Goal: Task Accomplishment & Management: Manage account settings

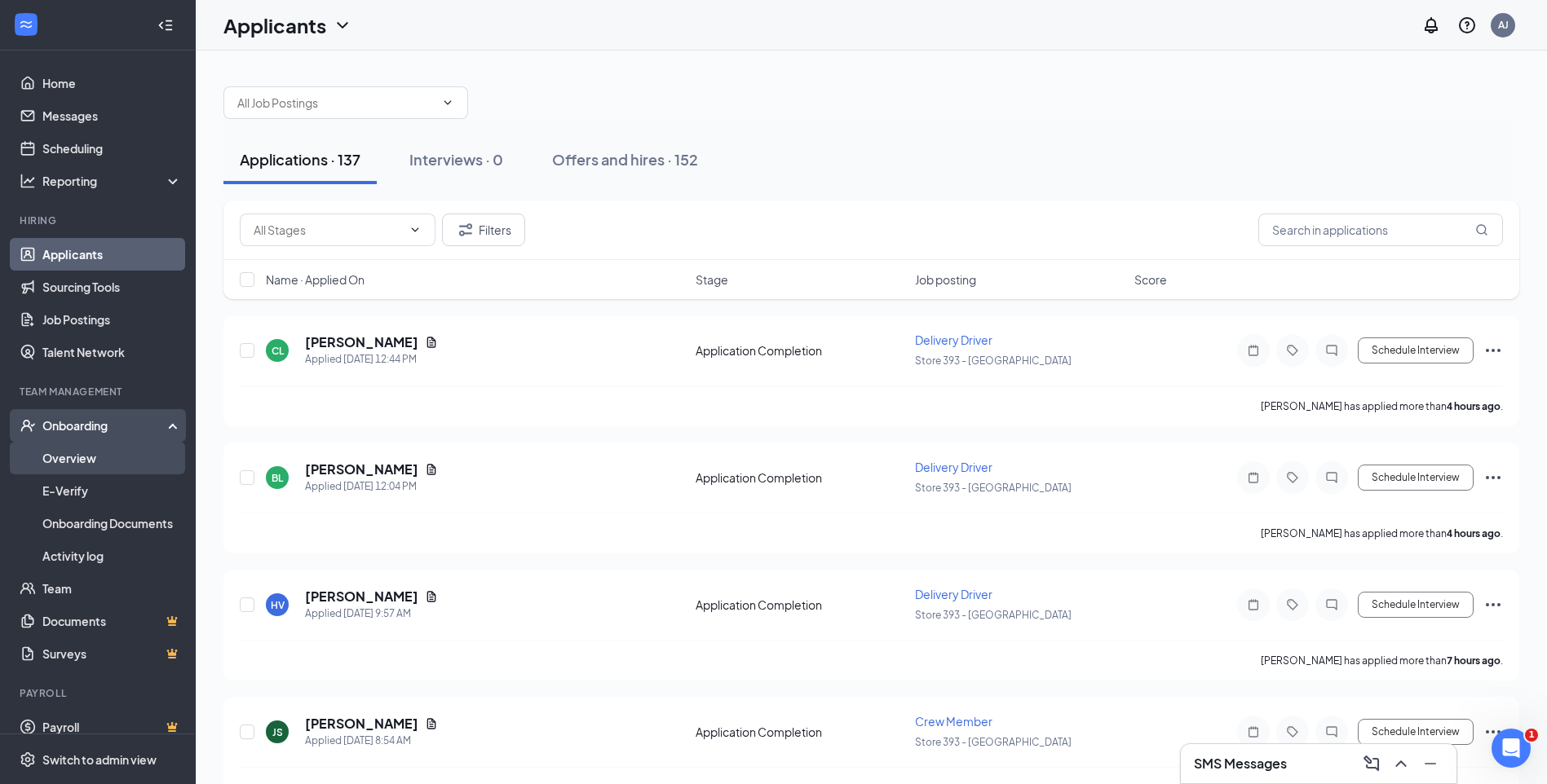
click at [96, 448] on link "Overview" at bounding box center [112, 458] width 139 height 33
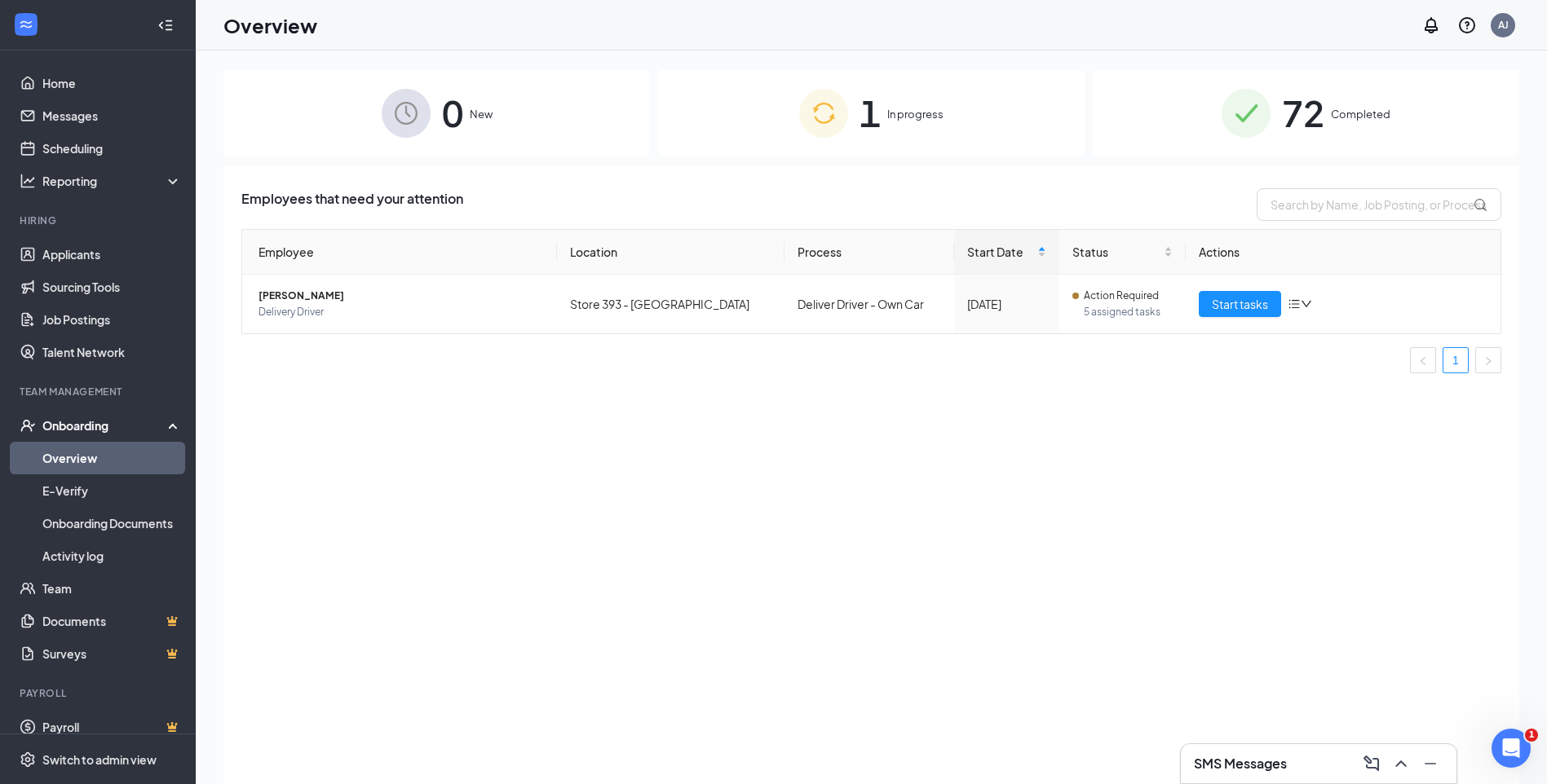
click at [1308, 120] on span "72" at bounding box center [1303, 113] width 42 height 56
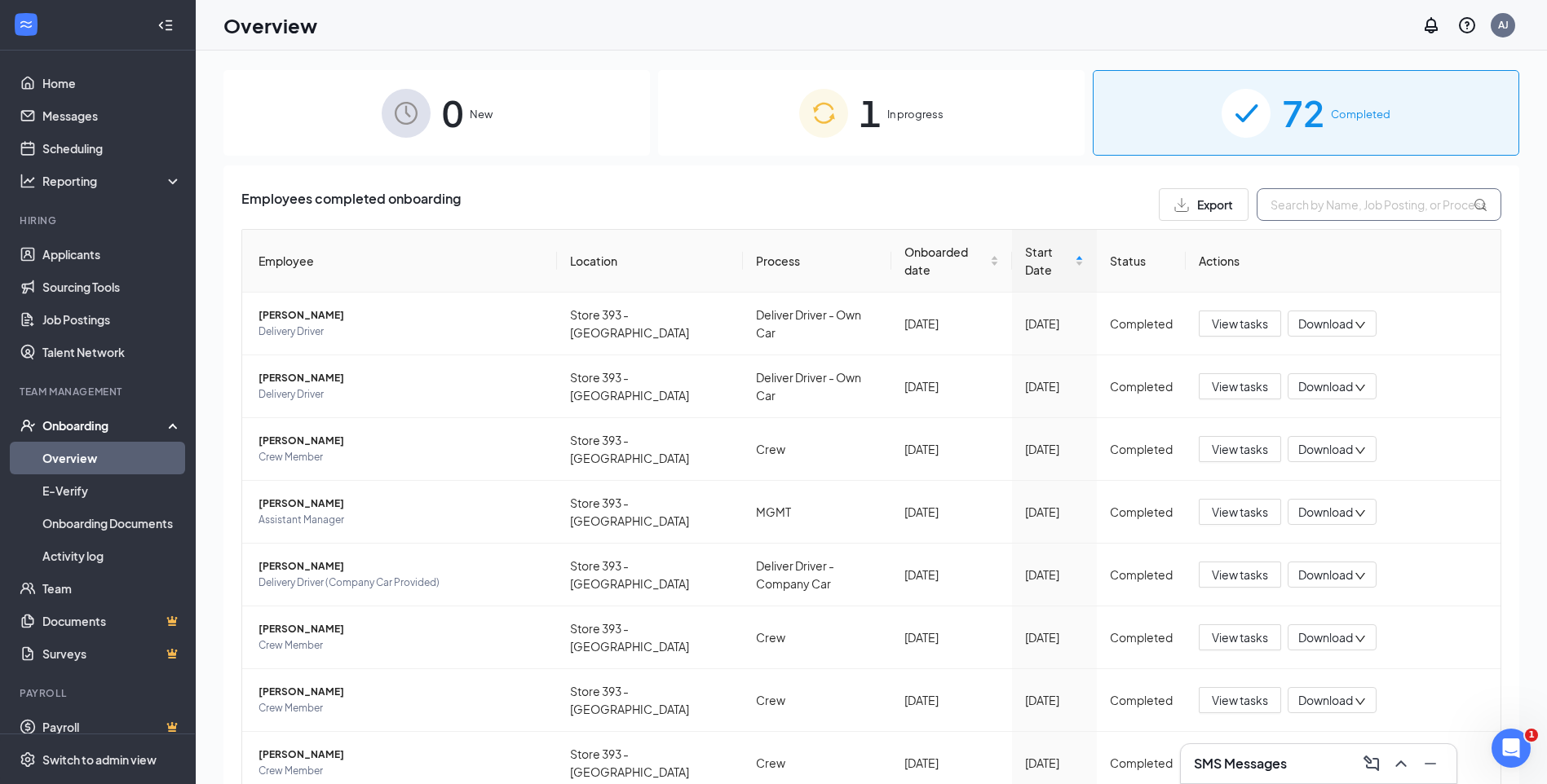
click at [1315, 211] on input "text" at bounding box center [1379, 205] width 244 height 33
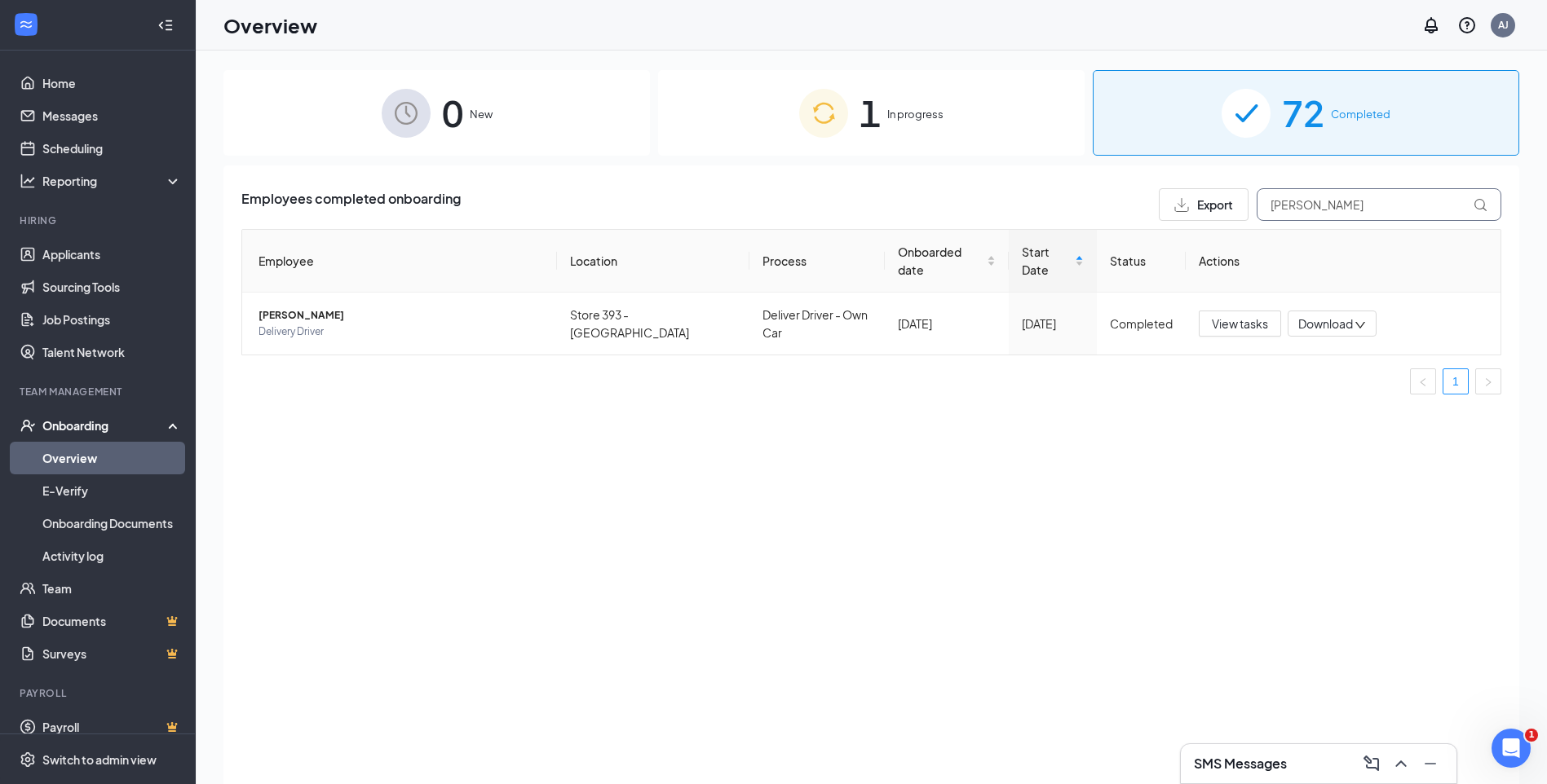
type input "[PERSON_NAME]"
click at [1232, 315] on span "View tasks" at bounding box center [1240, 324] width 56 height 18
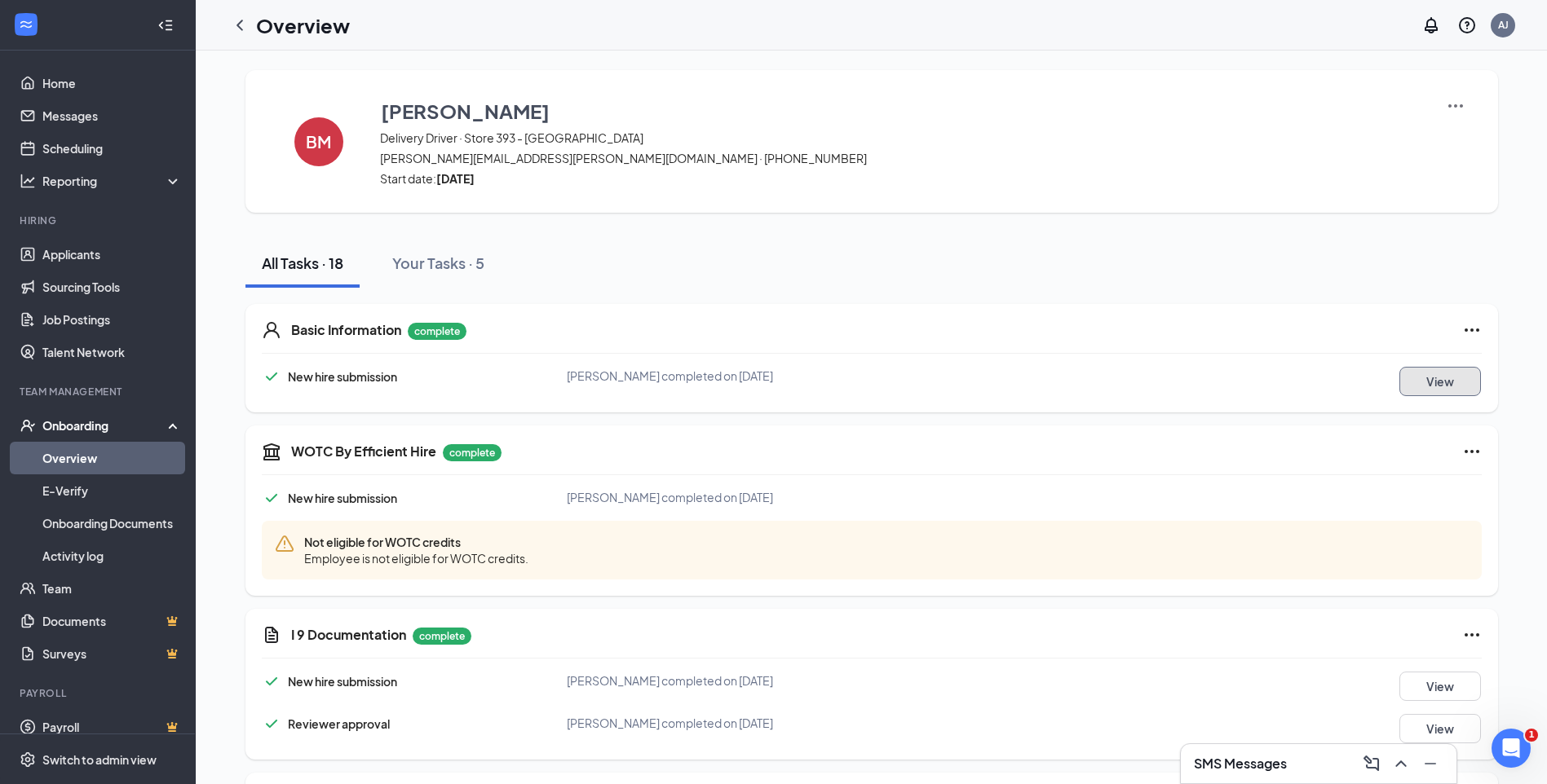
click at [1409, 385] on button "View" at bounding box center [1439, 381] width 82 height 29
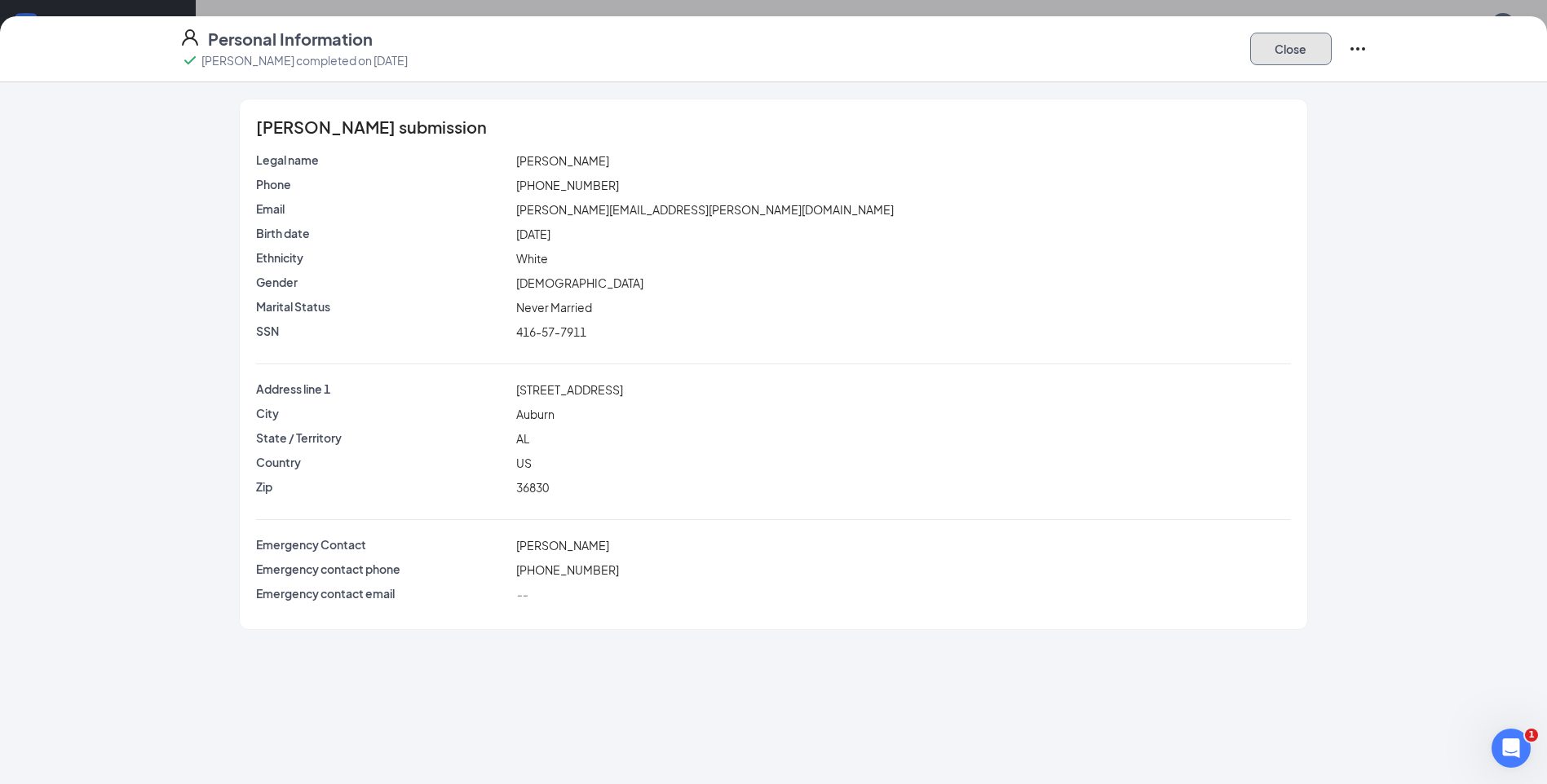
click at [1294, 55] on button "Close" at bounding box center [1290, 49] width 82 height 33
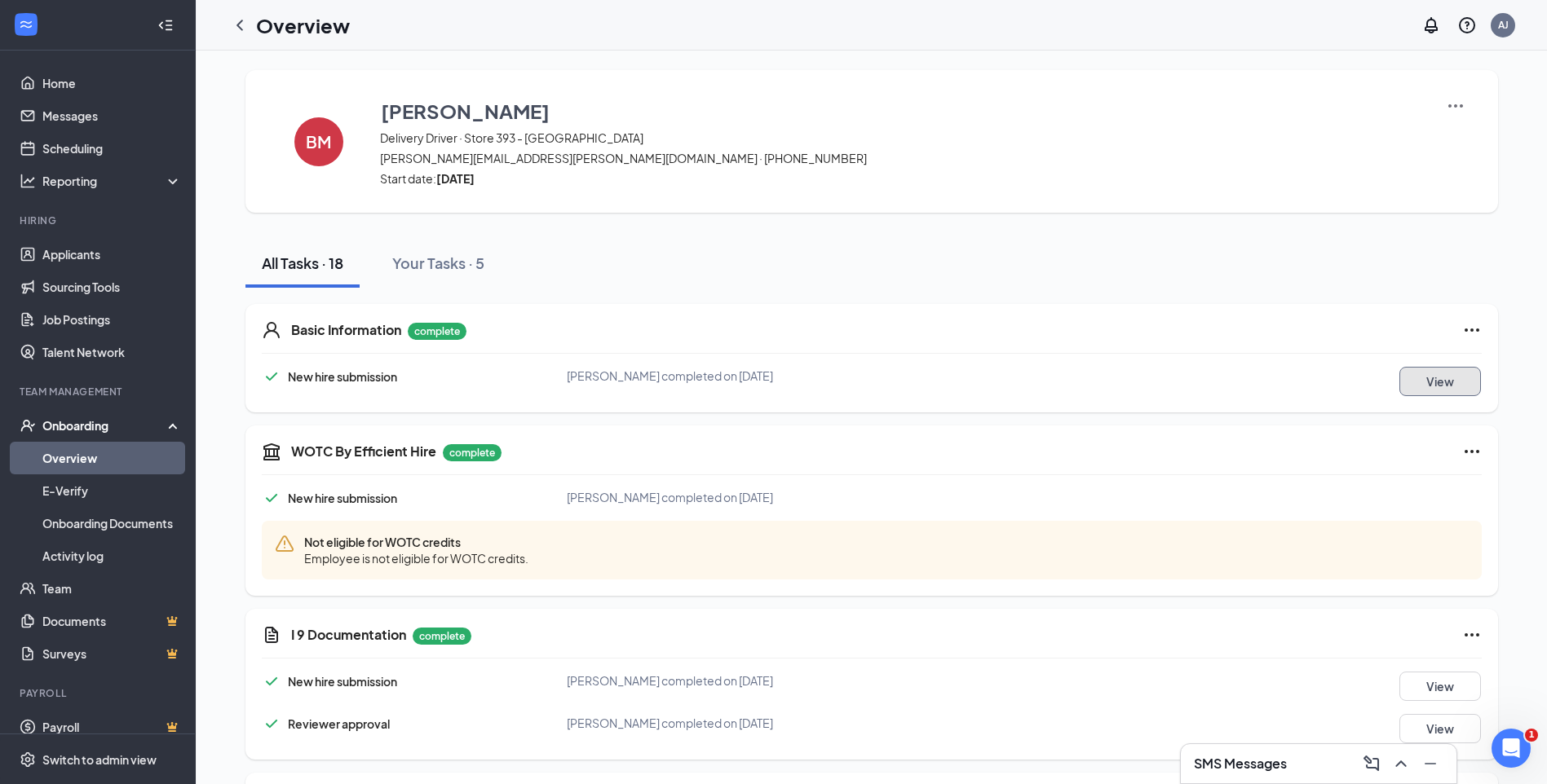
click at [1414, 387] on button "View" at bounding box center [1439, 381] width 82 height 29
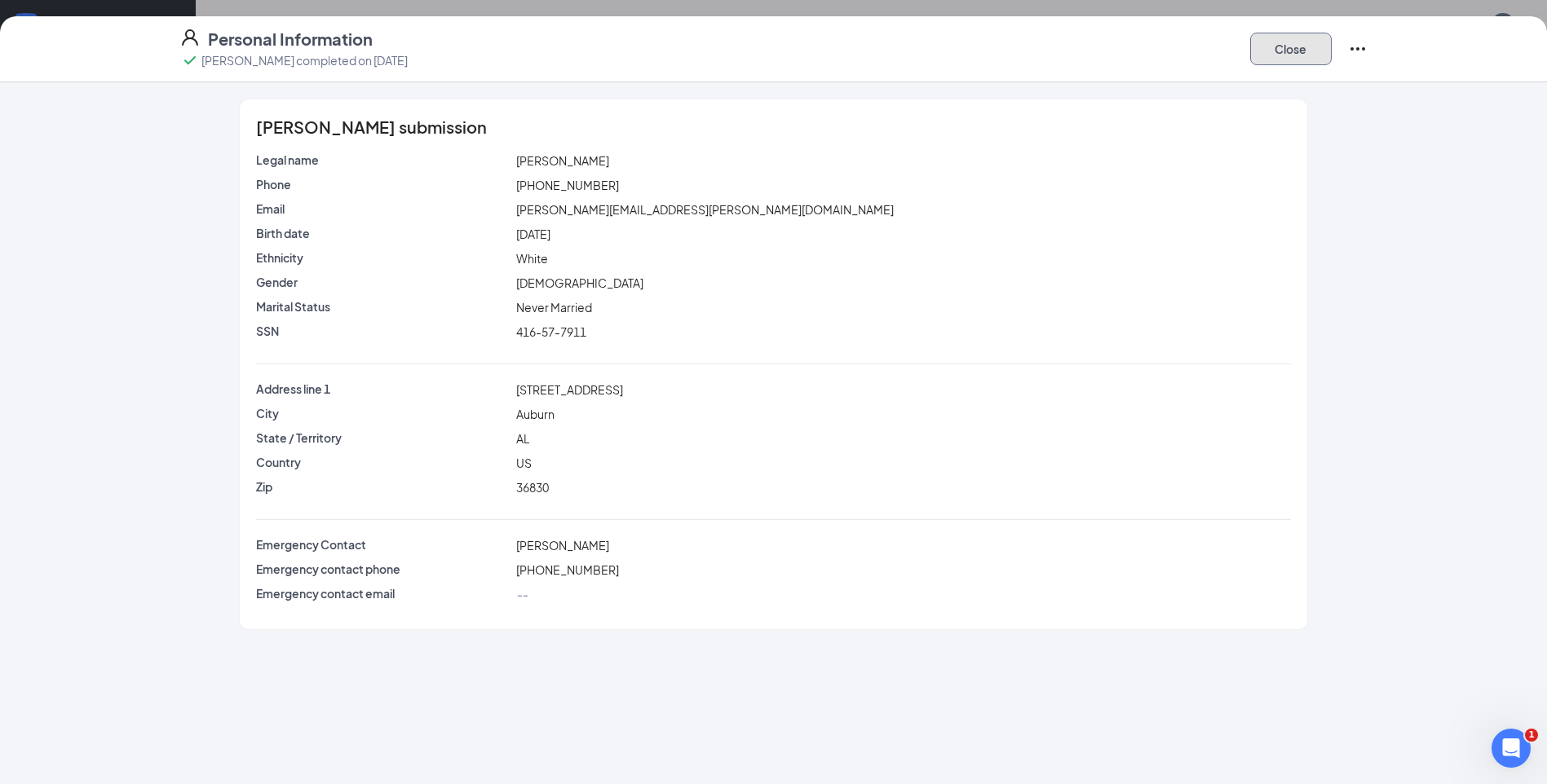
click at [1295, 54] on button "Close" at bounding box center [1290, 49] width 82 height 33
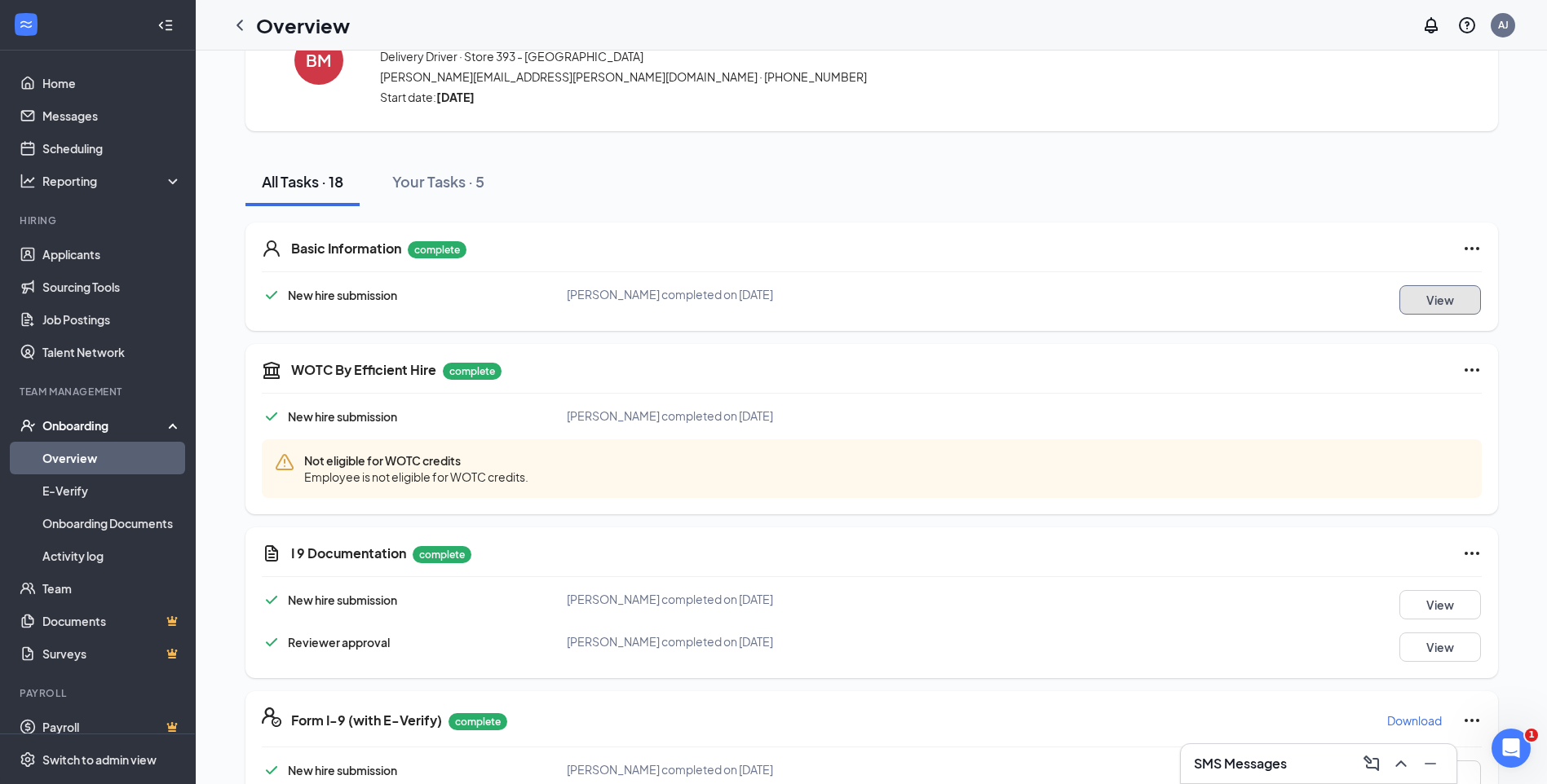
scroll to position [163, 0]
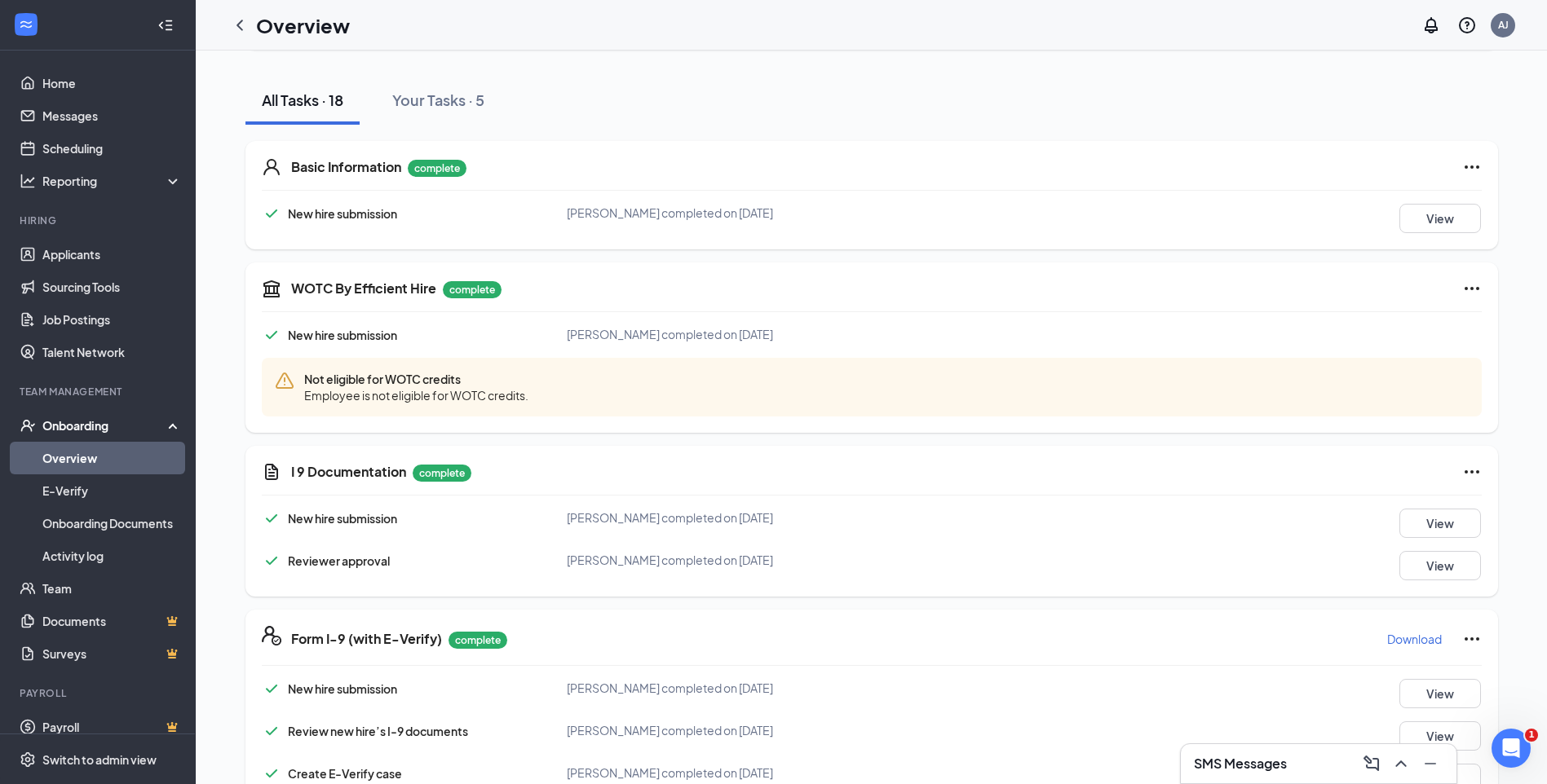
click at [1464, 288] on icon "Ellipses" at bounding box center [1471, 288] width 15 height 3
click at [1363, 318] on div "WOTC By Efficient Hire complete New hire submission [PERSON_NAME] completed on …" at bounding box center [871, 348] width 1253 height 170
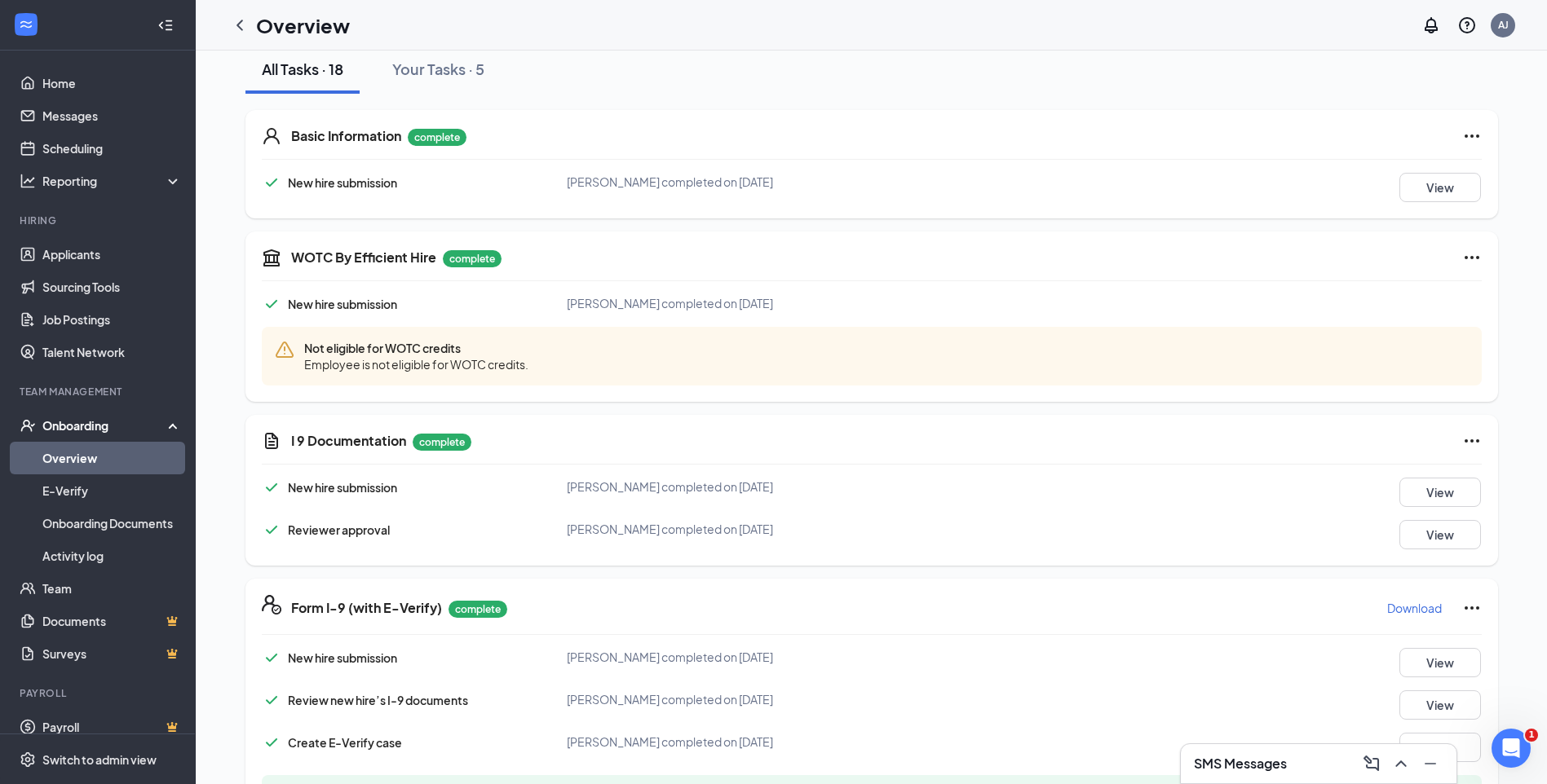
scroll to position [244, 0]
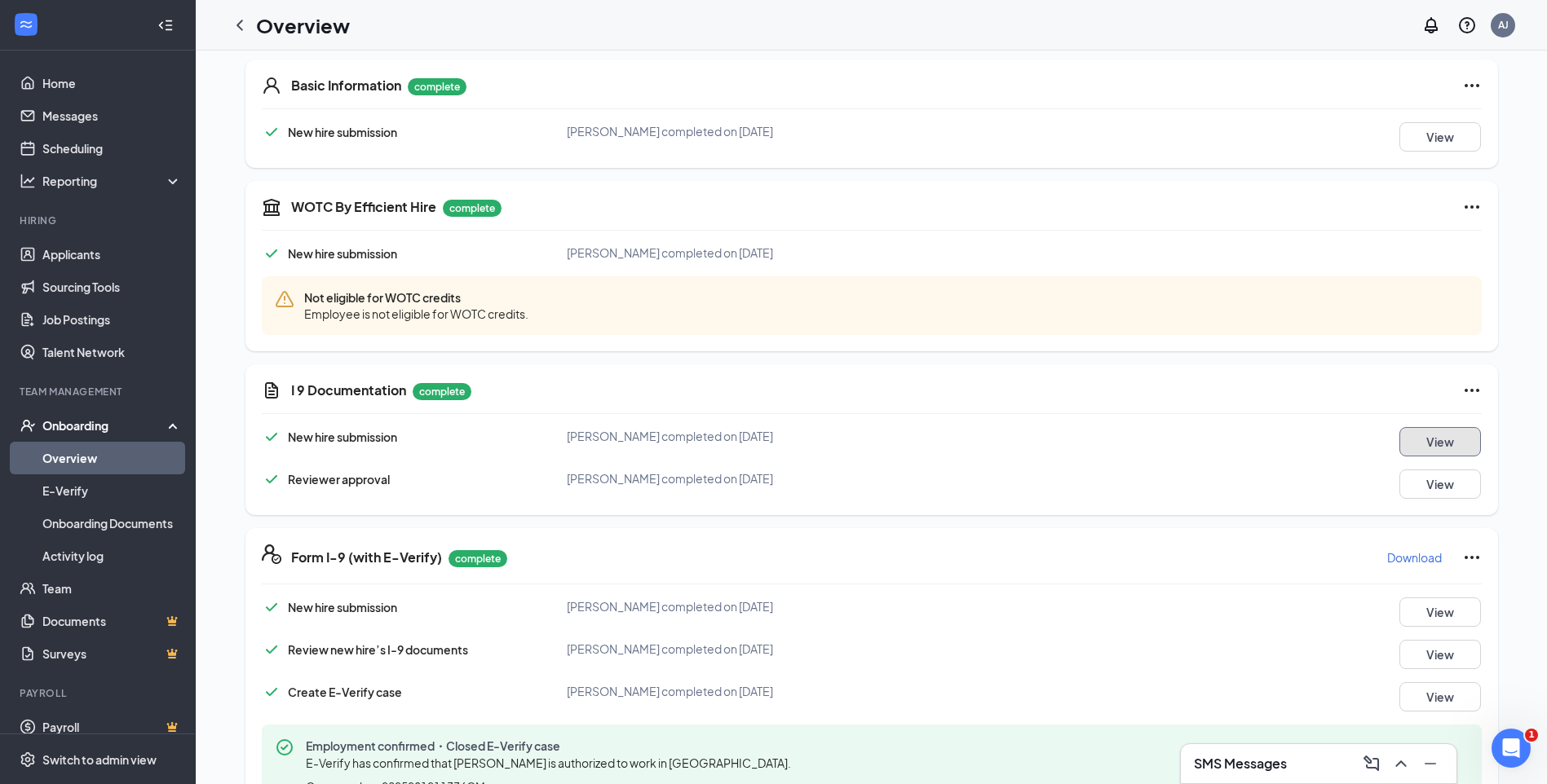
click at [1444, 441] on button "View" at bounding box center [1439, 441] width 82 height 29
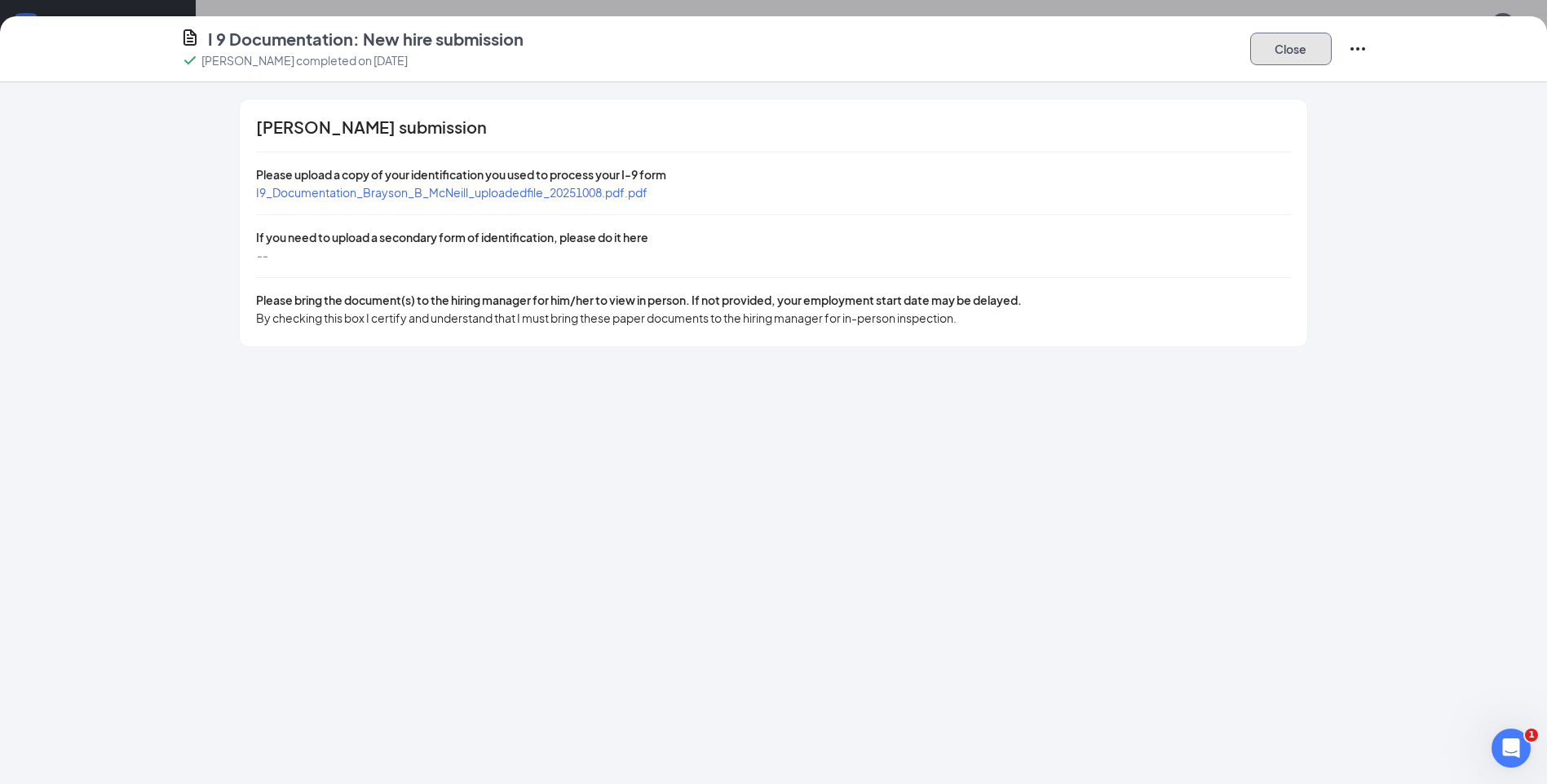
click at [1278, 51] on button "Close" at bounding box center [1290, 49] width 82 height 33
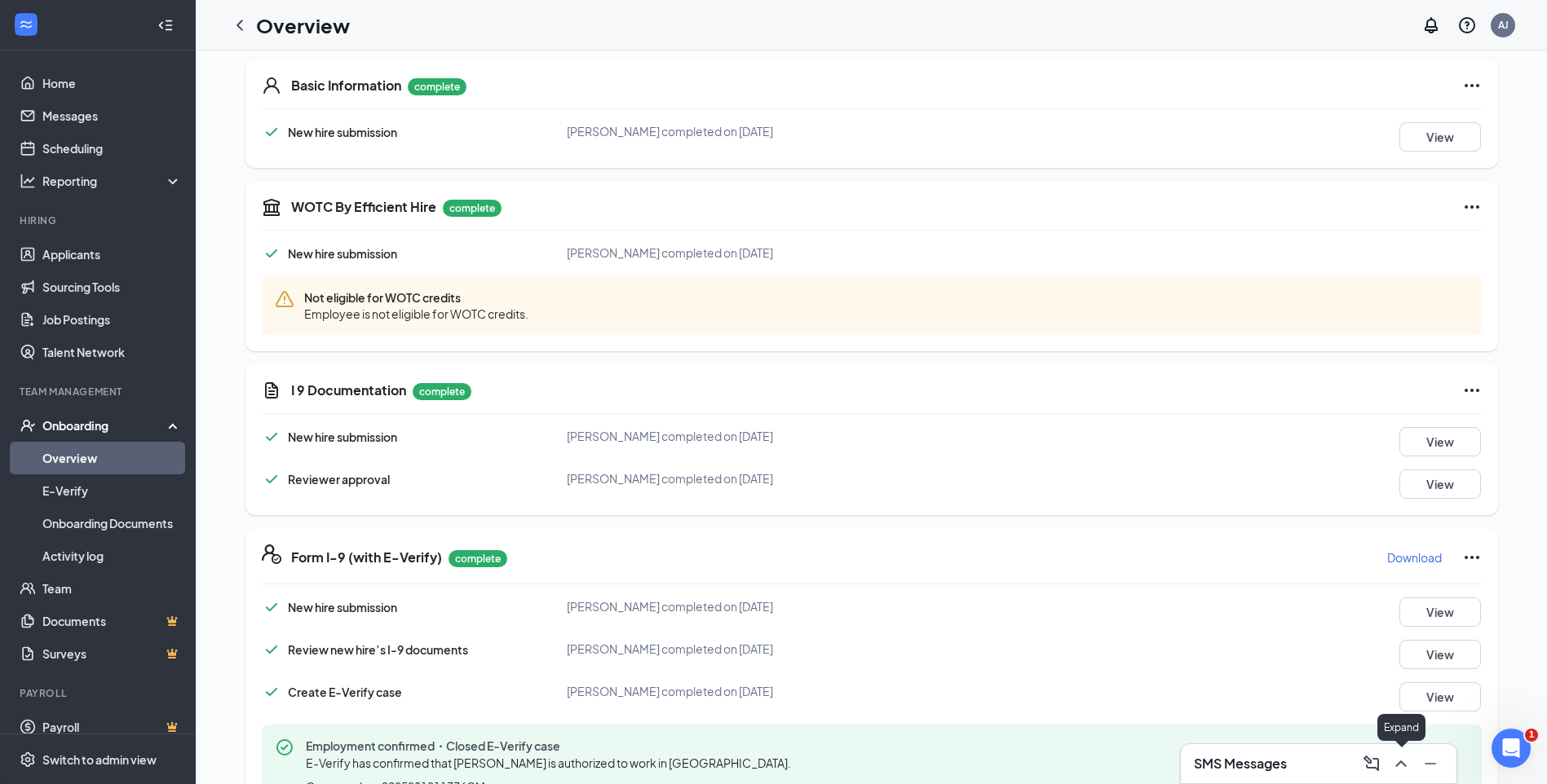
click at [1408, 762] on icon "ChevronUp" at bounding box center [1401, 763] width 20 height 20
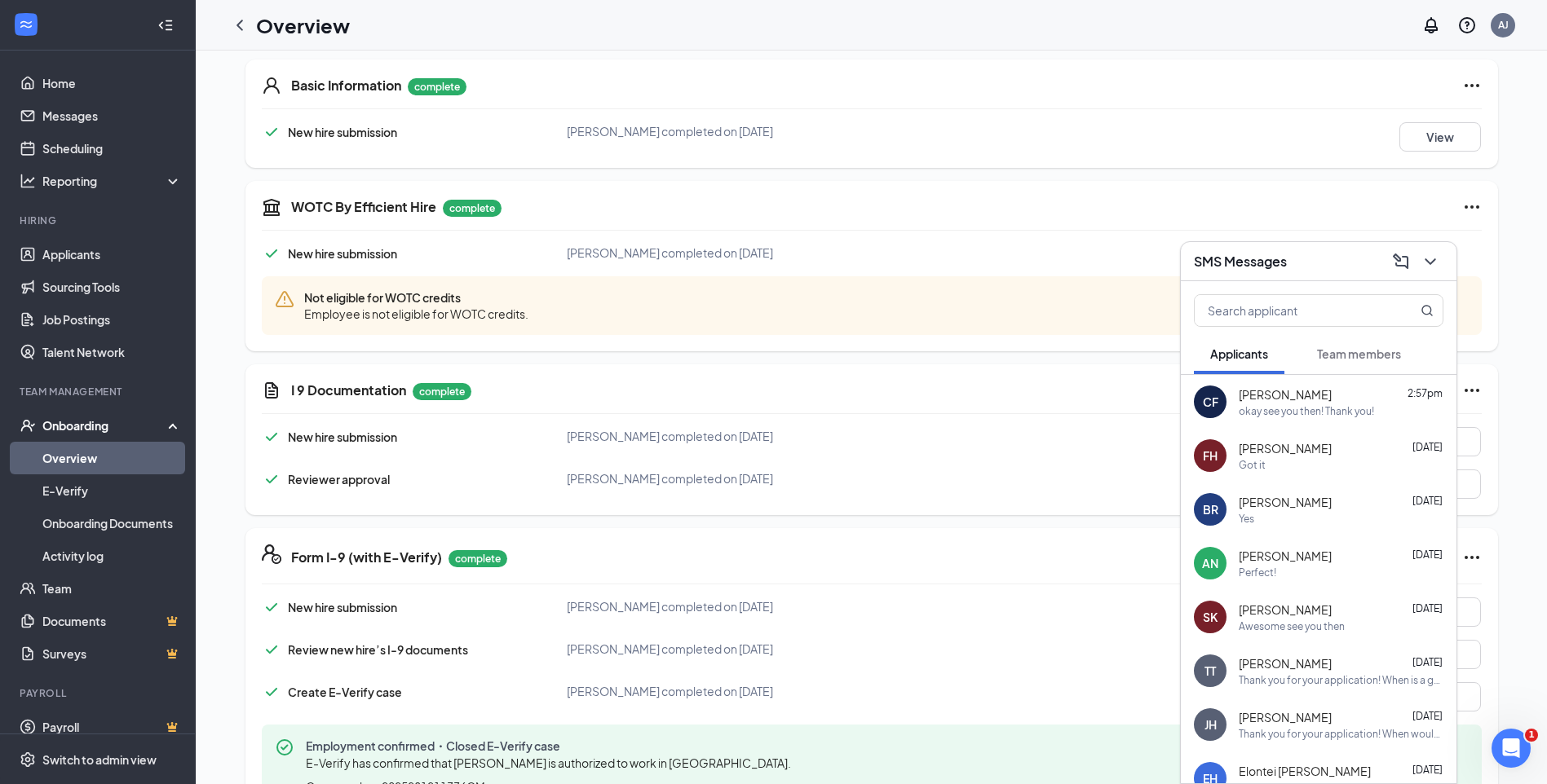
click at [1353, 344] on button "Team members" at bounding box center [1358, 353] width 116 height 40
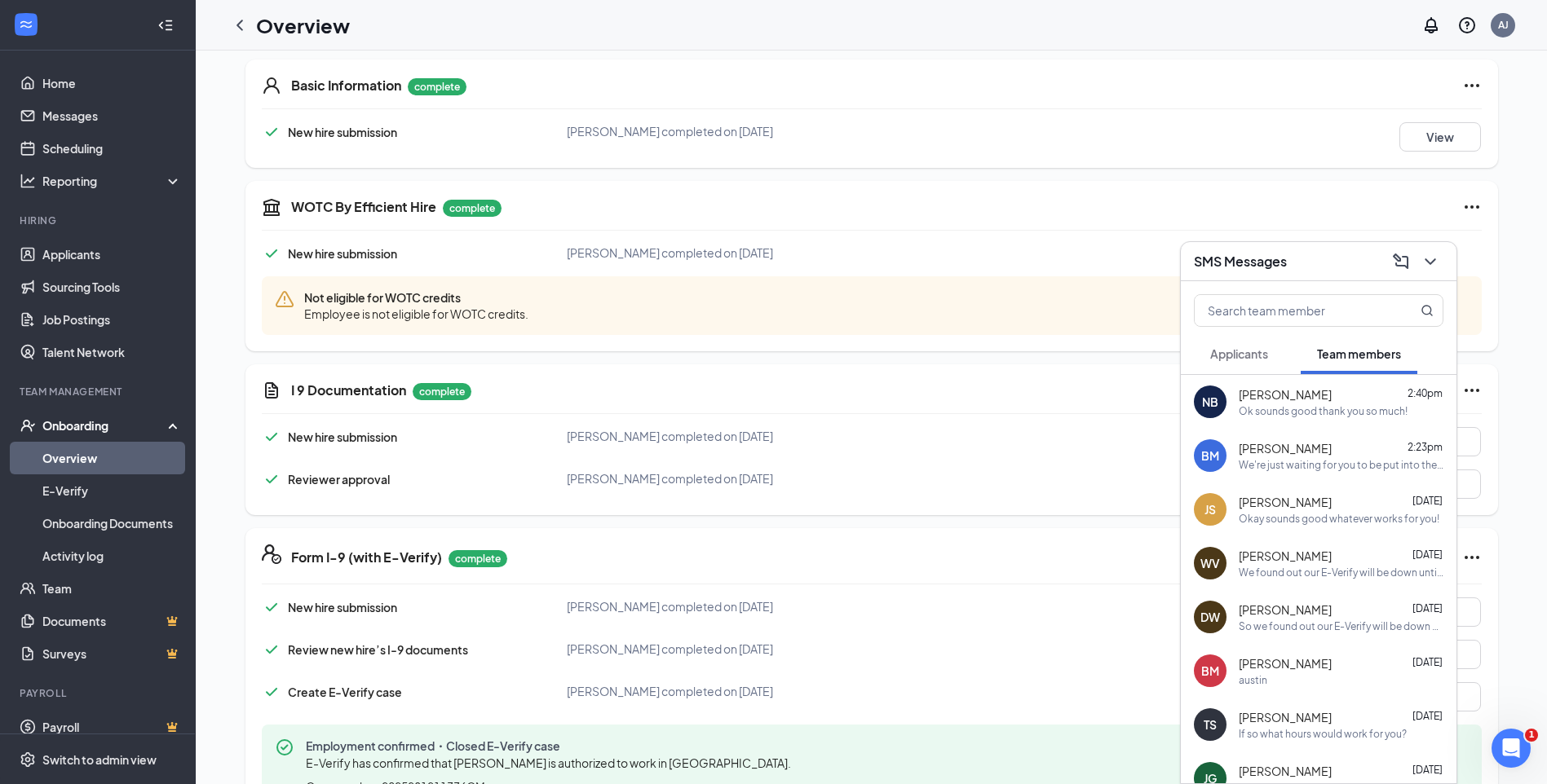
click at [1285, 406] on div "Ok sounds good thank you so much!" at bounding box center [1323, 411] width 169 height 14
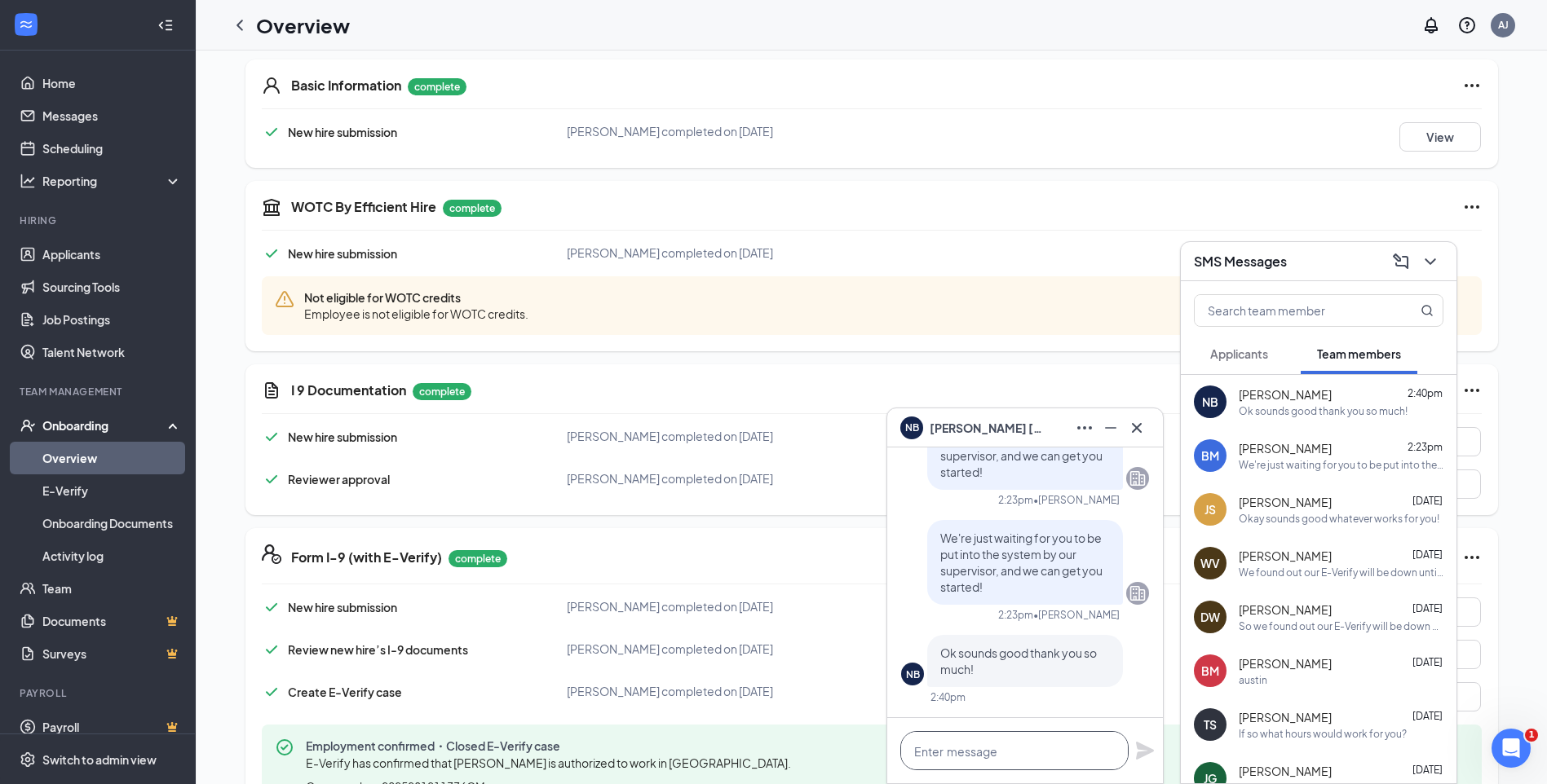
click at [1018, 747] on textarea at bounding box center [1014, 750] width 228 height 39
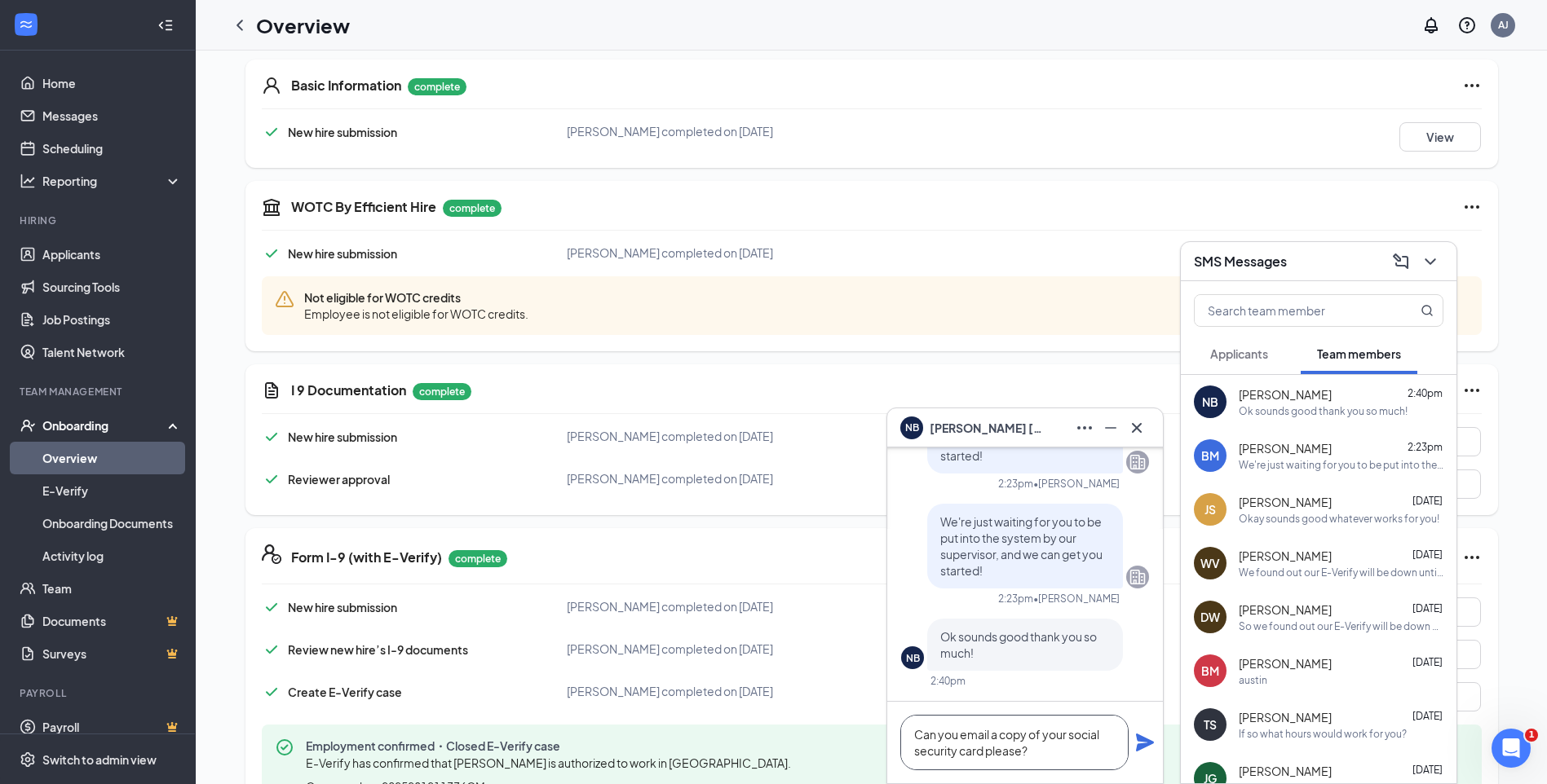
type textarea "Can you email a copy of your social security card please?"
click at [1135, 741] on icon "Plane" at bounding box center [1145, 743] width 20 height 20
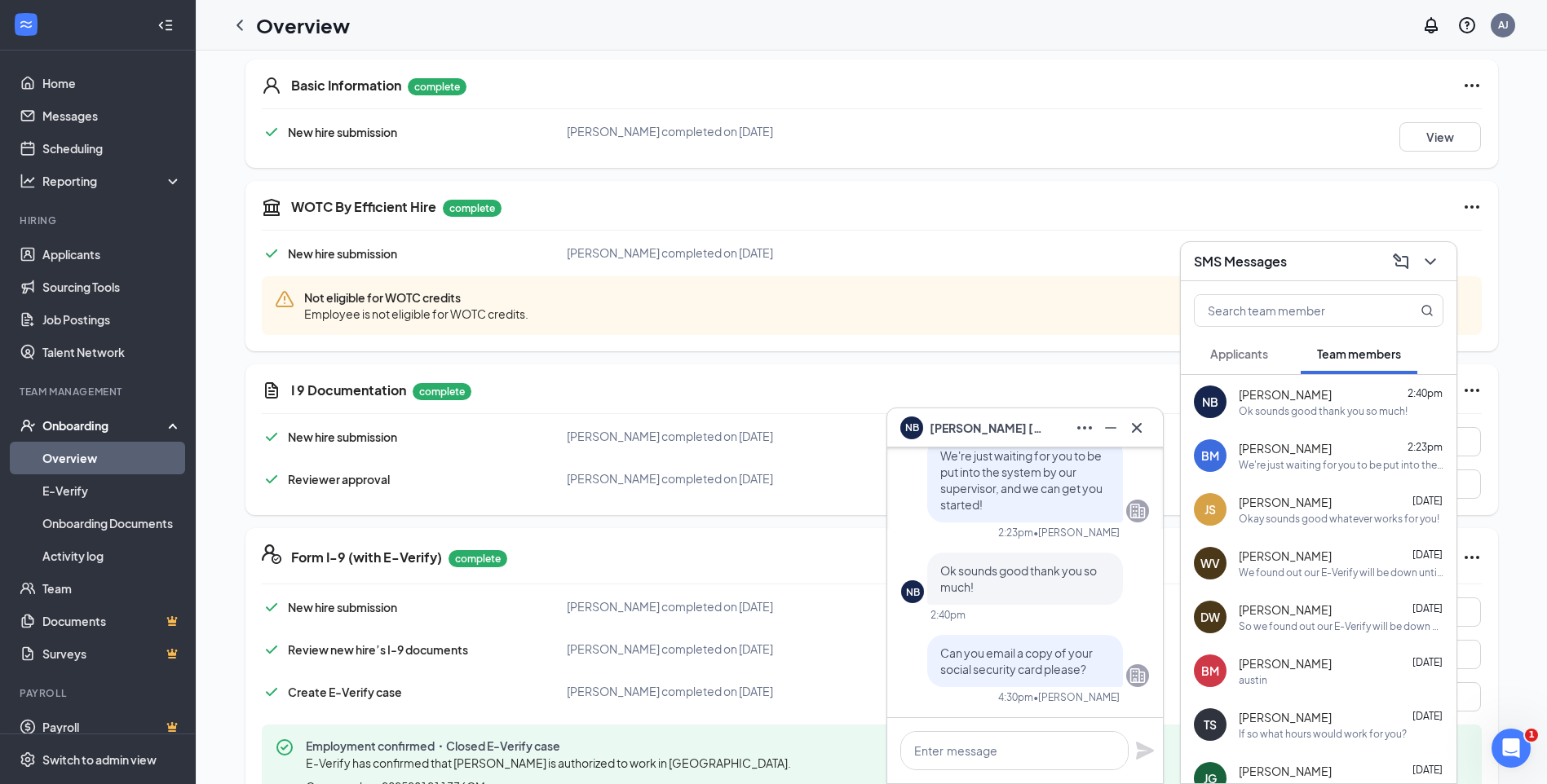
scroll to position [0, 0]
drag, startPoint x: 951, startPoint y: 661, endPoint x: 924, endPoint y: 624, distance: 45.8
click at [924, 624] on div "[PERSON_NAME] was onboarded We're just waiting for you to be put into the syste…" at bounding box center [1025, 504] width 248 height 424
drag, startPoint x: 925, startPoint y: 652, endPoint x: 1079, endPoint y: 672, distance: 155.3
click at [1079, 672] on div "Can you email a copy of your social security card please?" at bounding box center [1024, 661] width 195 height 52
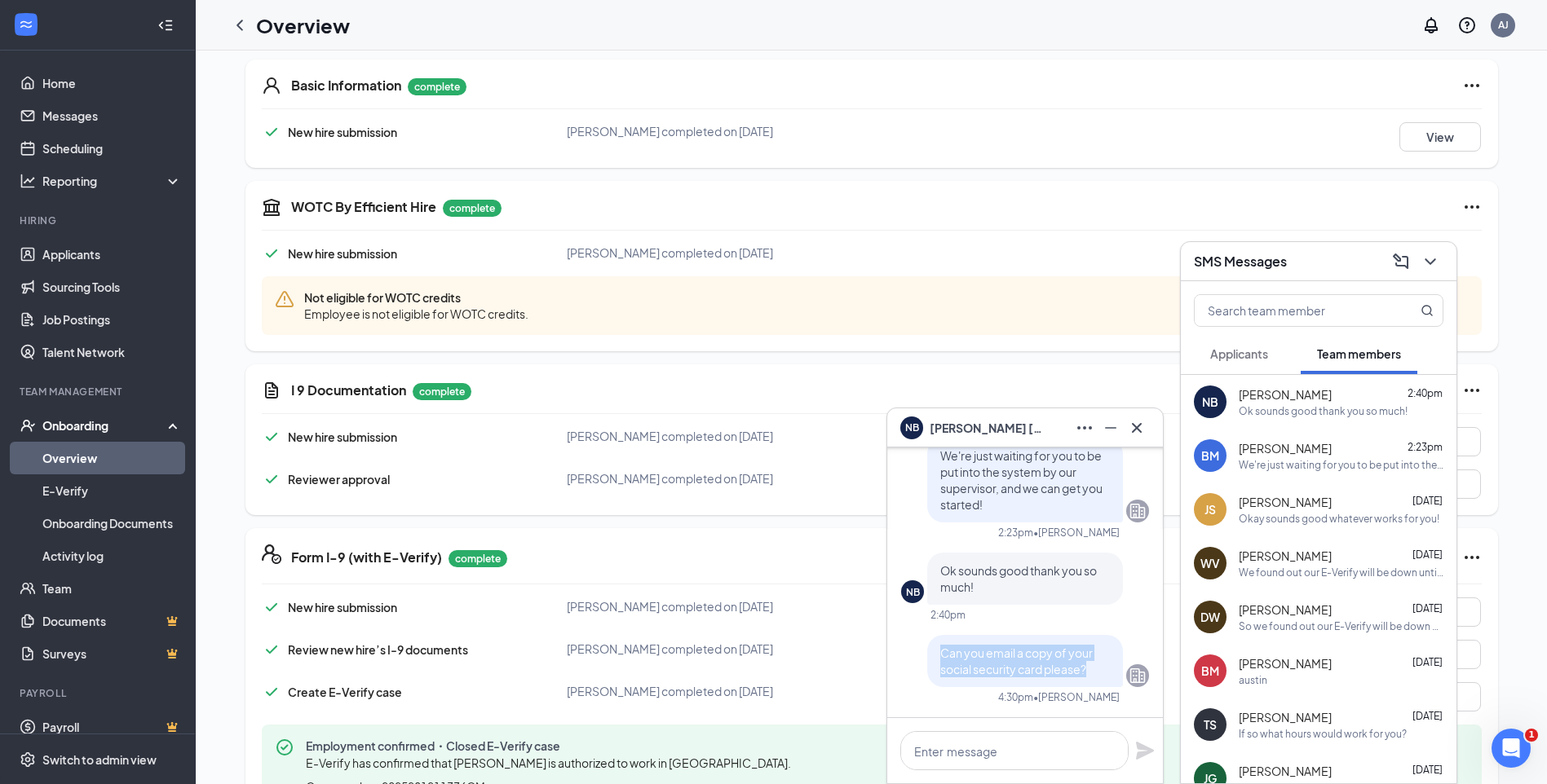
copy span "Can you email a copy of your social security card please?"
click at [1135, 430] on icon "Cross" at bounding box center [1136, 427] width 9 height 9
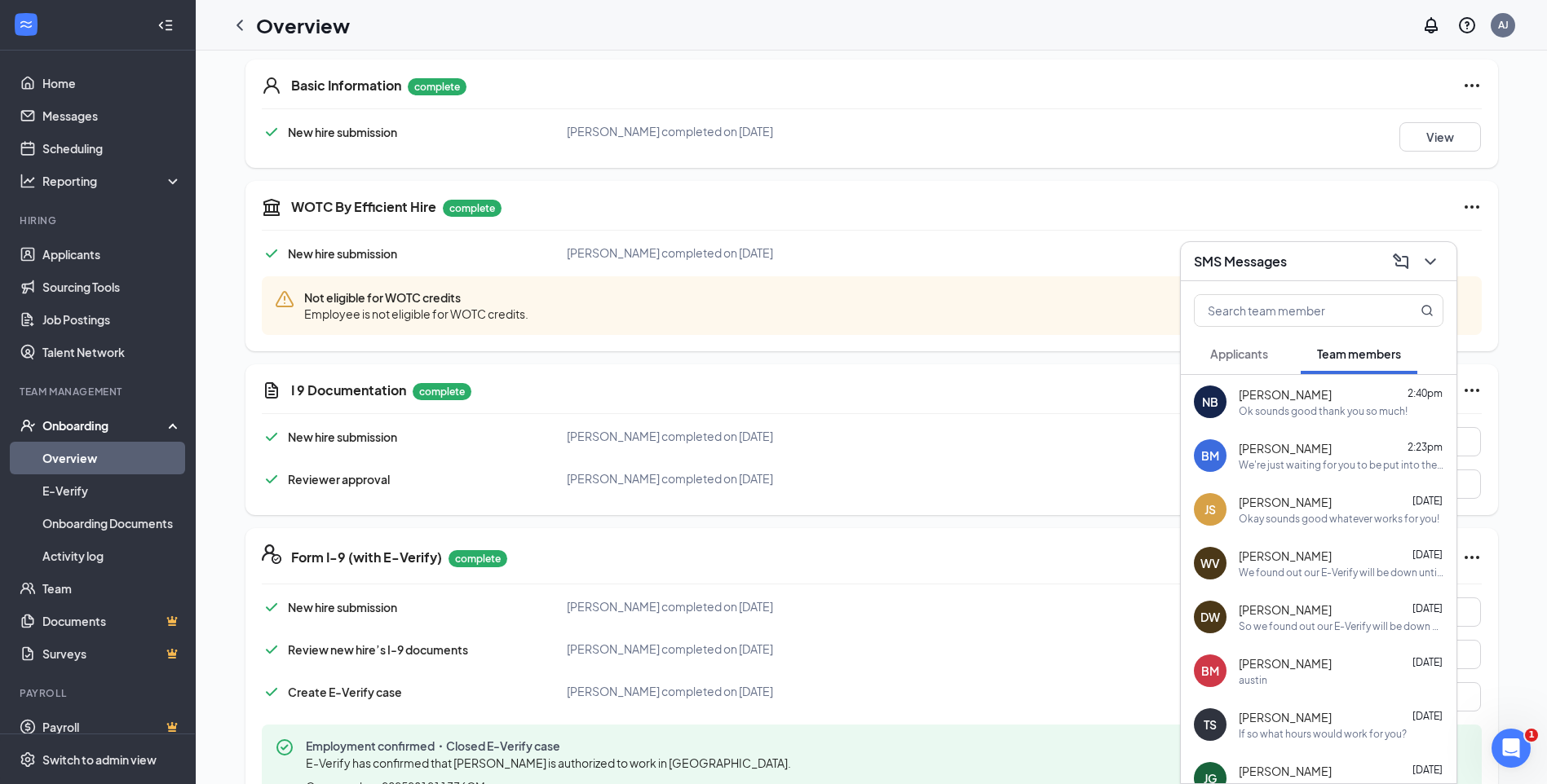
click at [1314, 444] on span "[PERSON_NAME]" at bounding box center [1285, 448] width 93 height 16
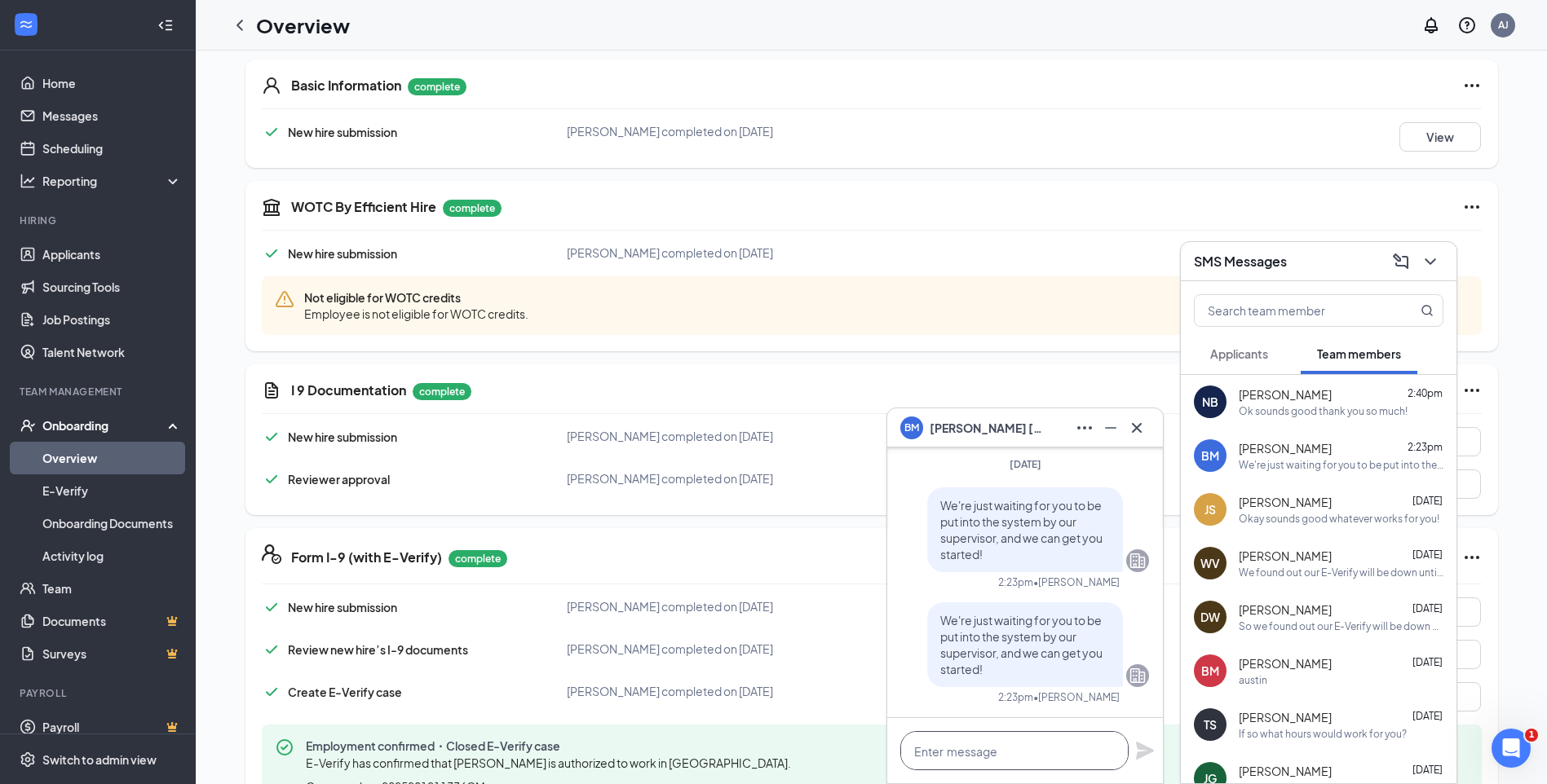
click at [1022, 766] on textarea at bounding box center [1014, 750] width 228 height 39
paste textarea "Can you email a copy of your social security card please?"
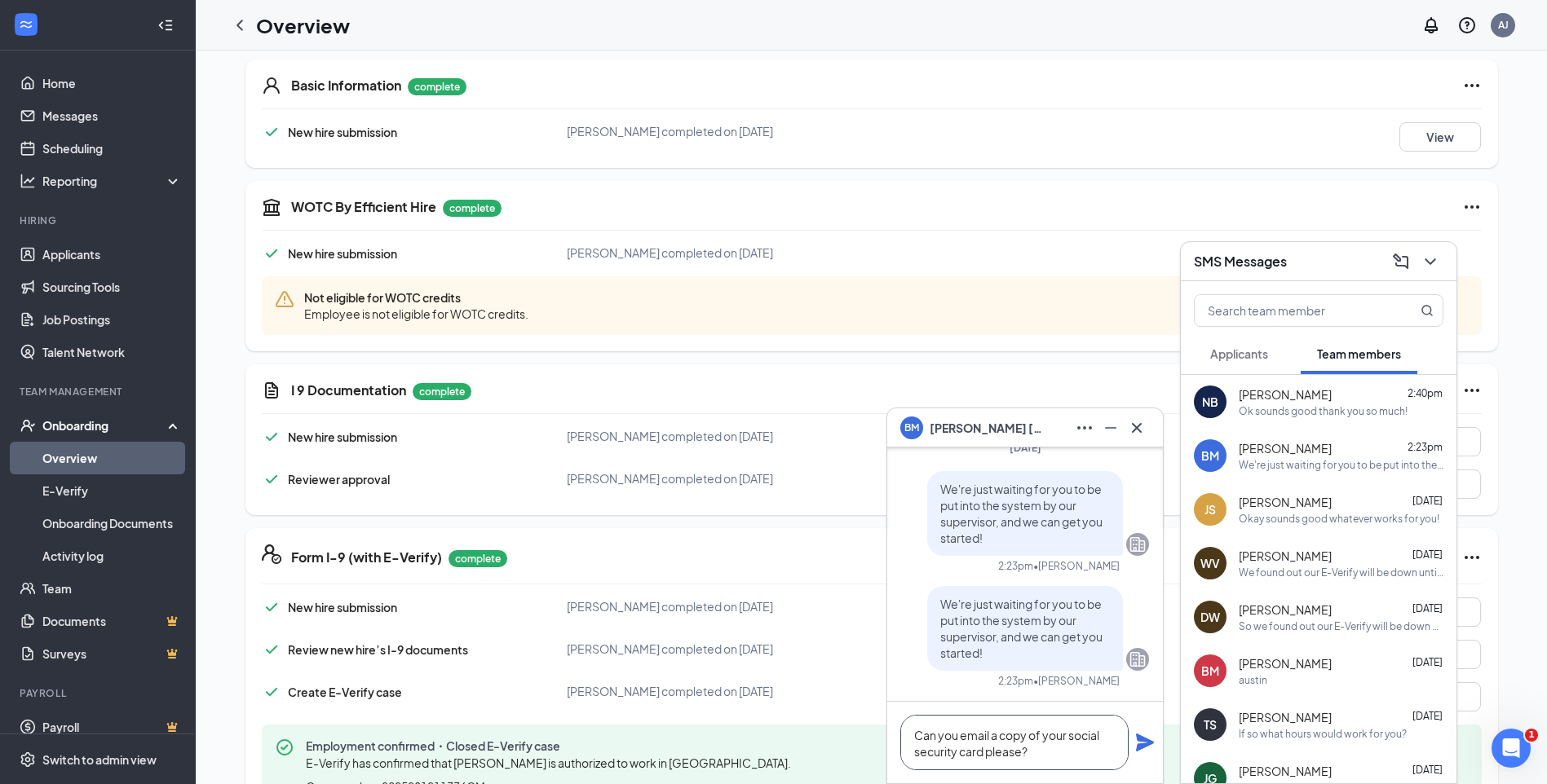
scroll to position [1, 0]
type textarea "Can you email a copy of your social security card please?"
click at [1146, 749] on icon "Plane" at bounding box center [1145, 743] width 20 height 20
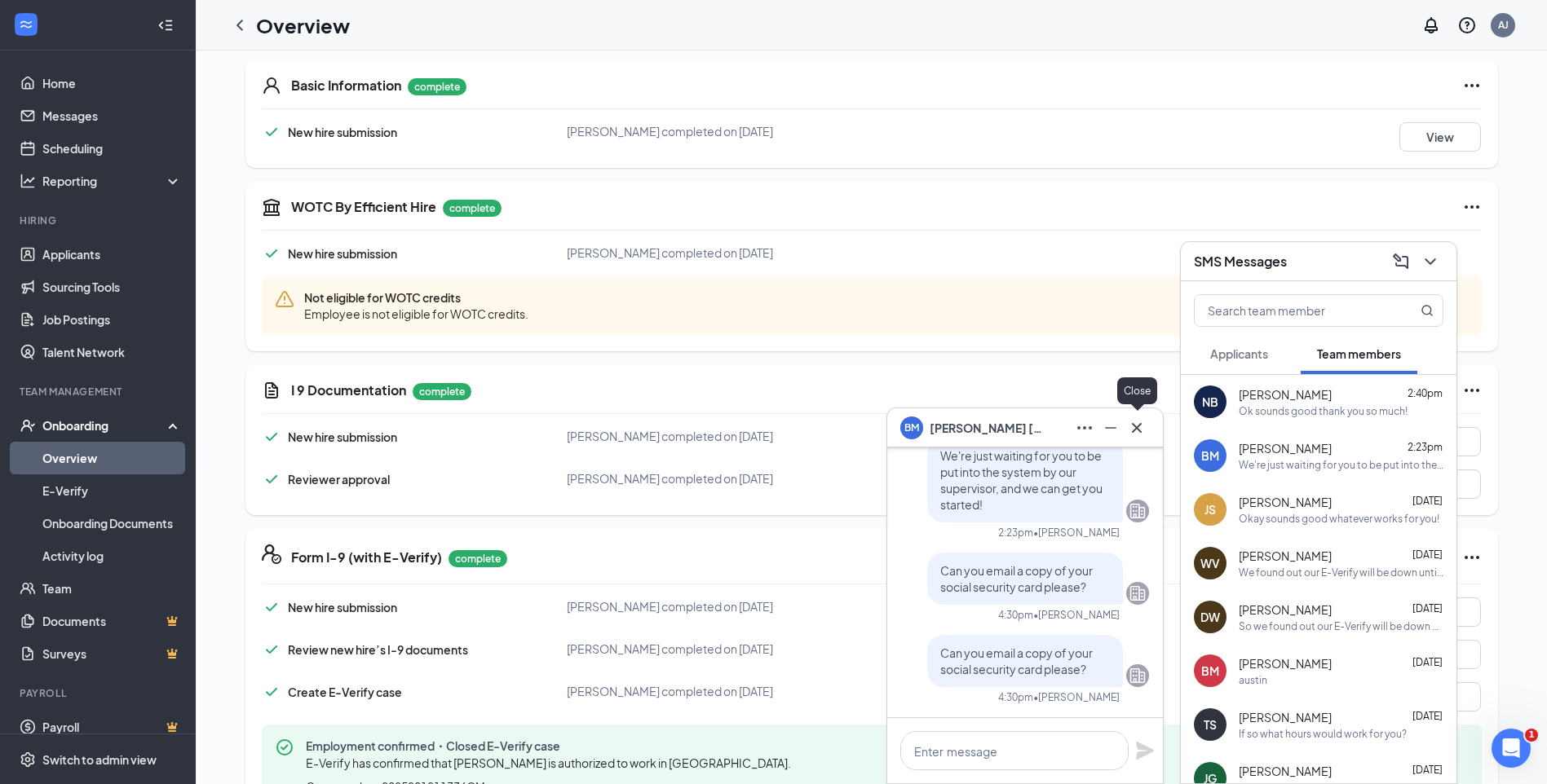
click at [1139, 427] on icon "Cross" at bounding box center [1136, 428] width 20 height 20
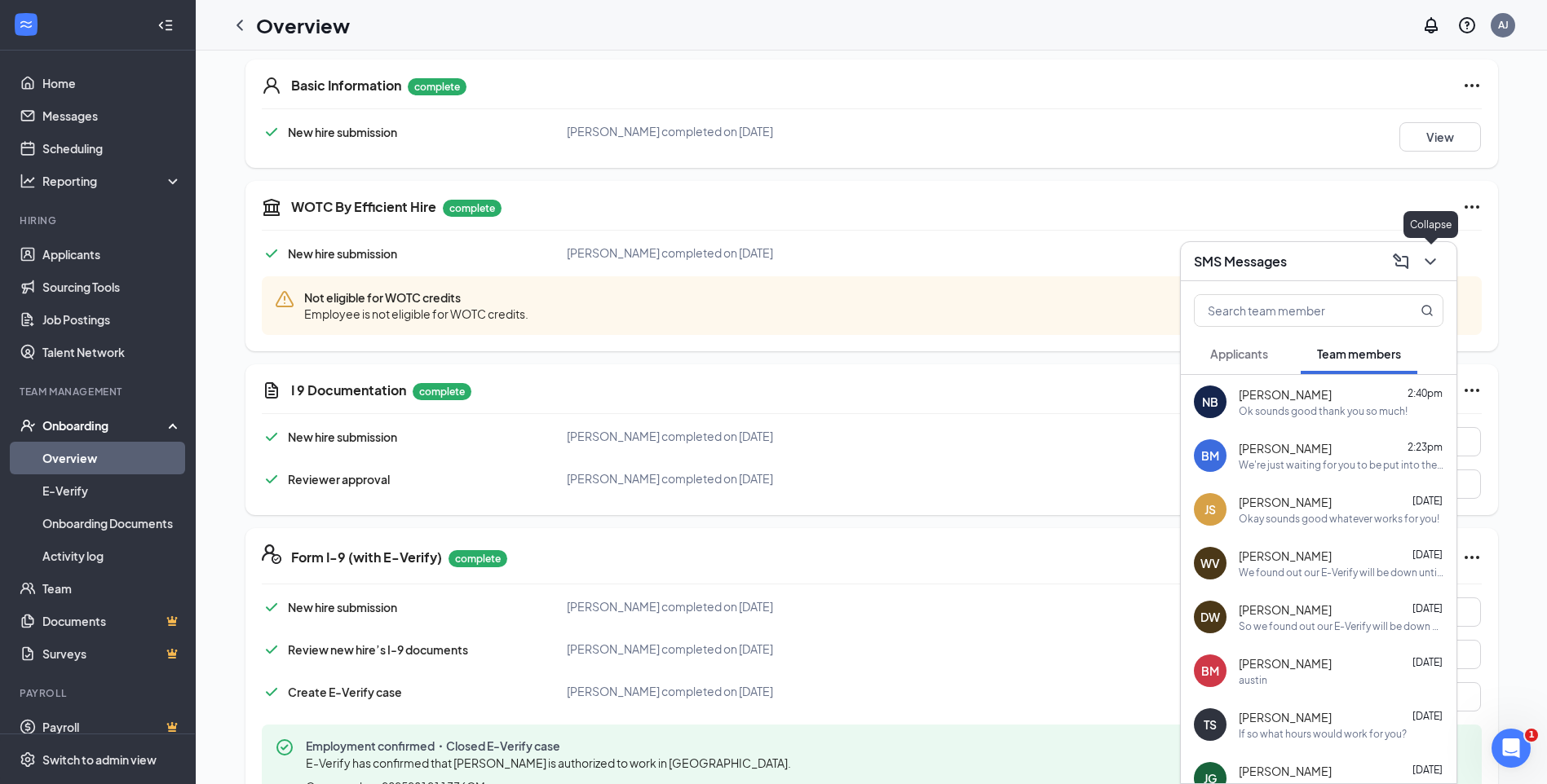
click at [1436, 264] on icon "ChevronDown" at bounding box center [1430, 262] width 20 height 20
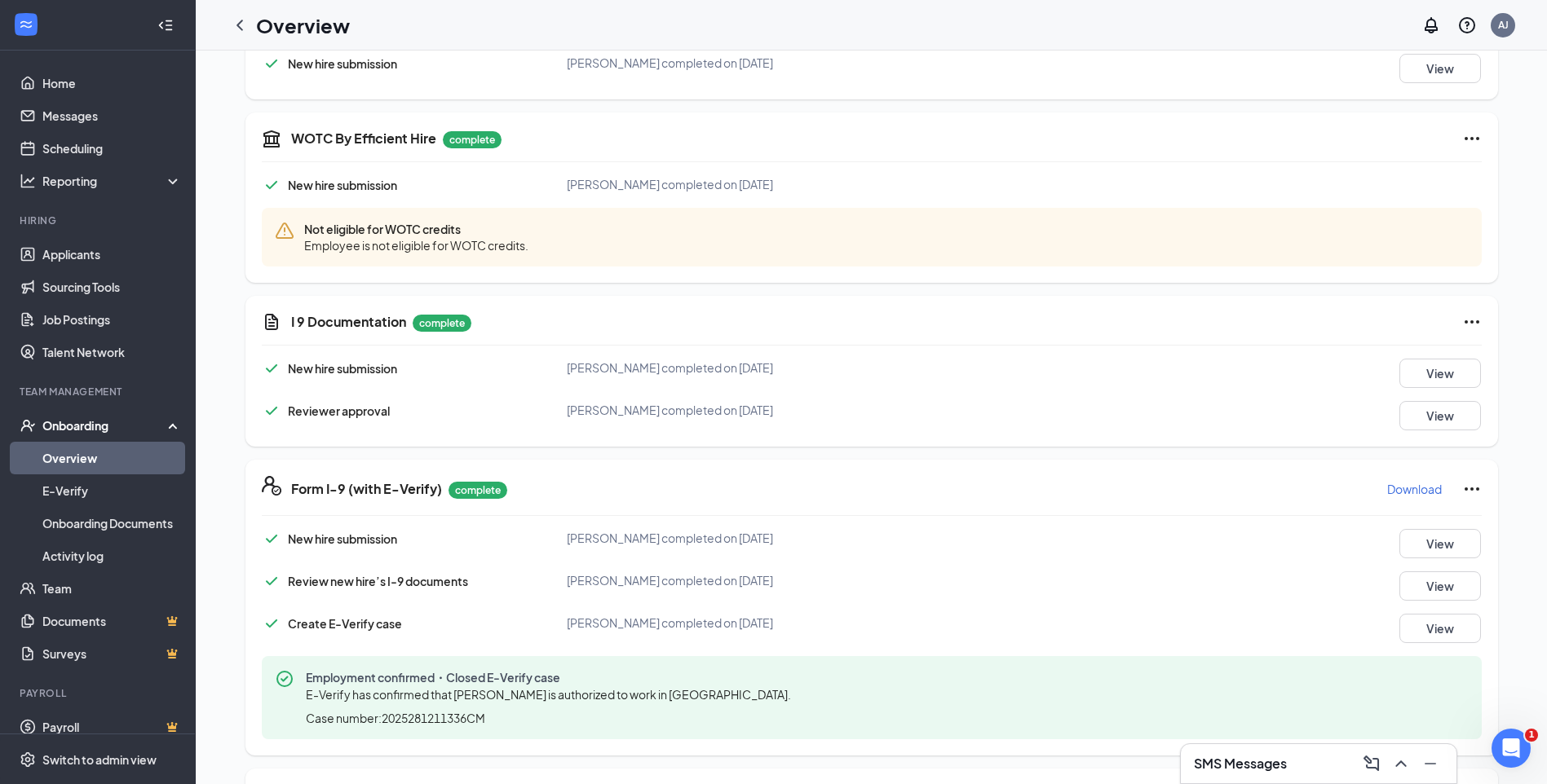
scroll to position [326, 0]
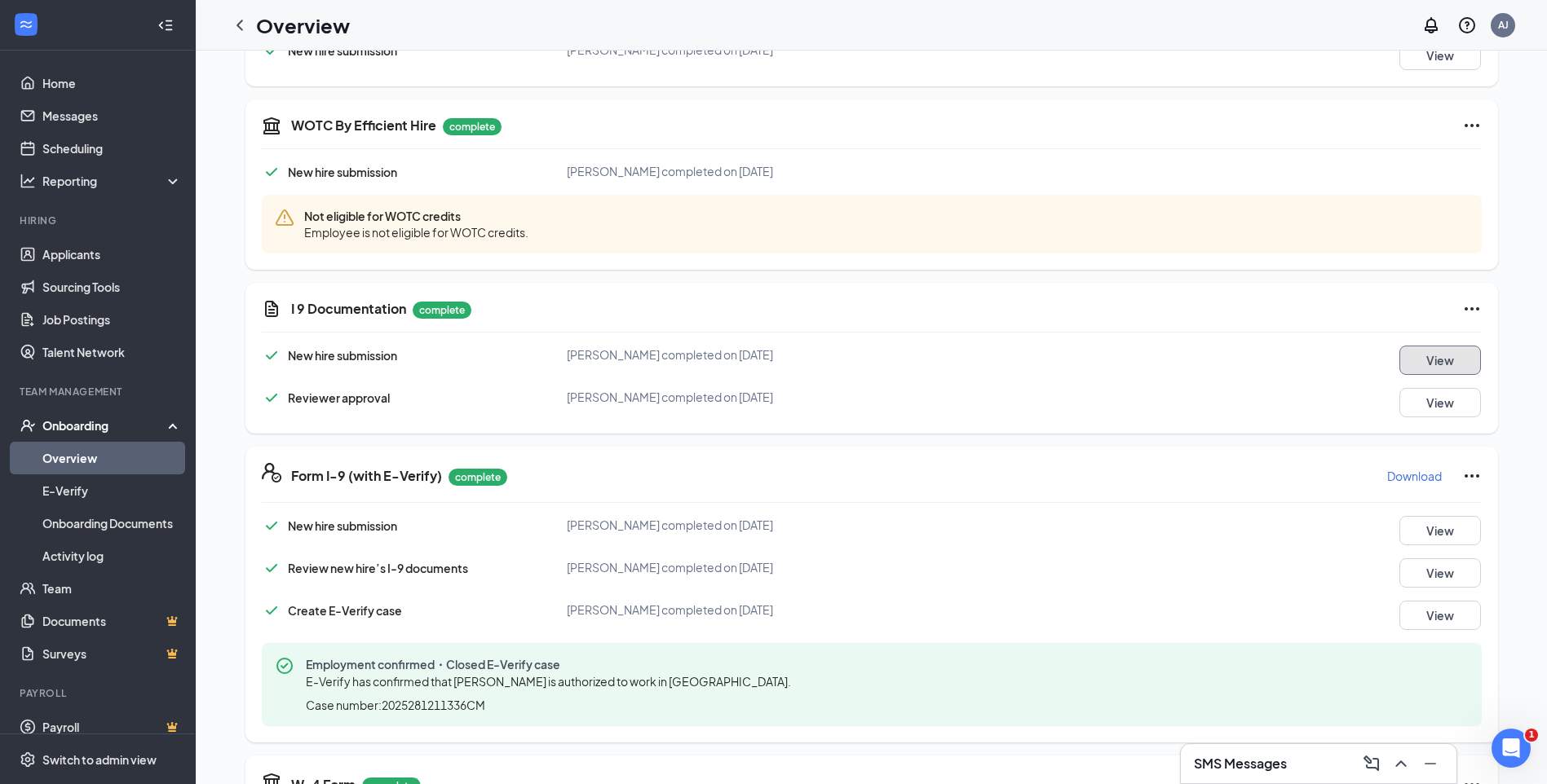
click at [1414, 365] on button "View" at bounding box center [1439, 361] width 82 height 29
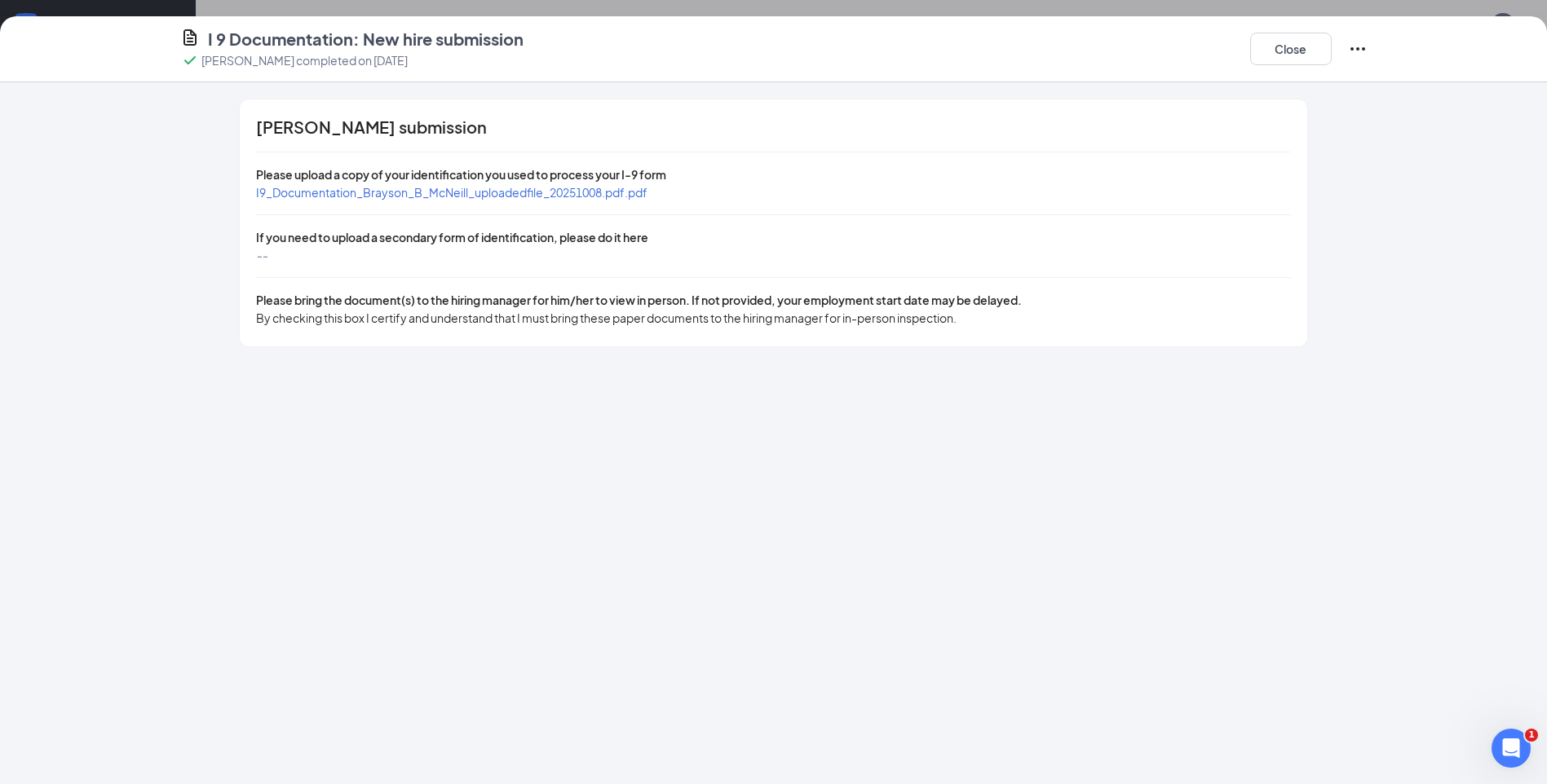
click at [582, 236] on span "If you need to upload a secondary form of identification, please do it here" at bounding box center [452, 237] width 393 height 15
click at [1279, 56] on button "Close" at bounding box center [1290, 49] width 82 height 33
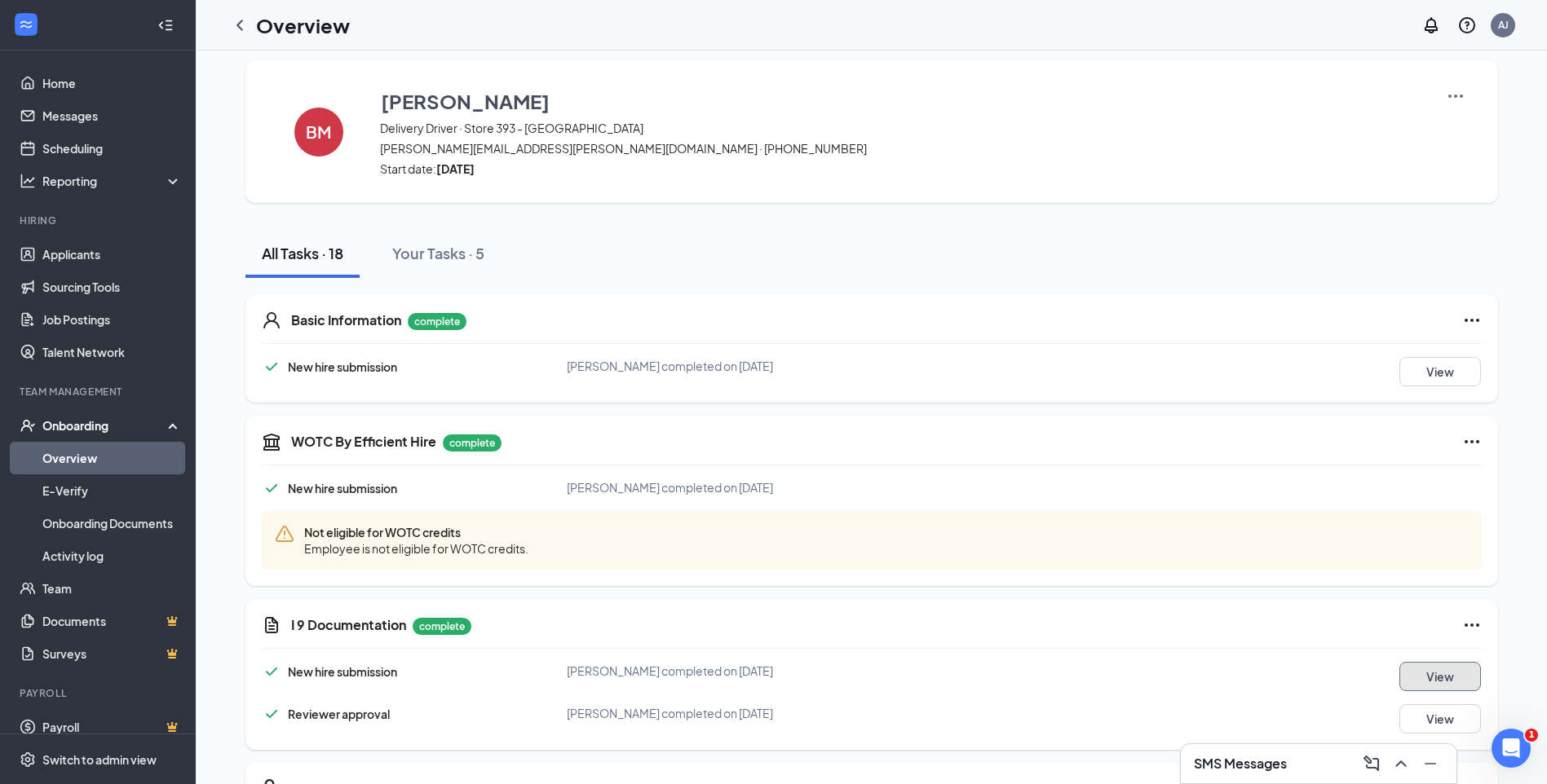
scroll to position [0, 0]
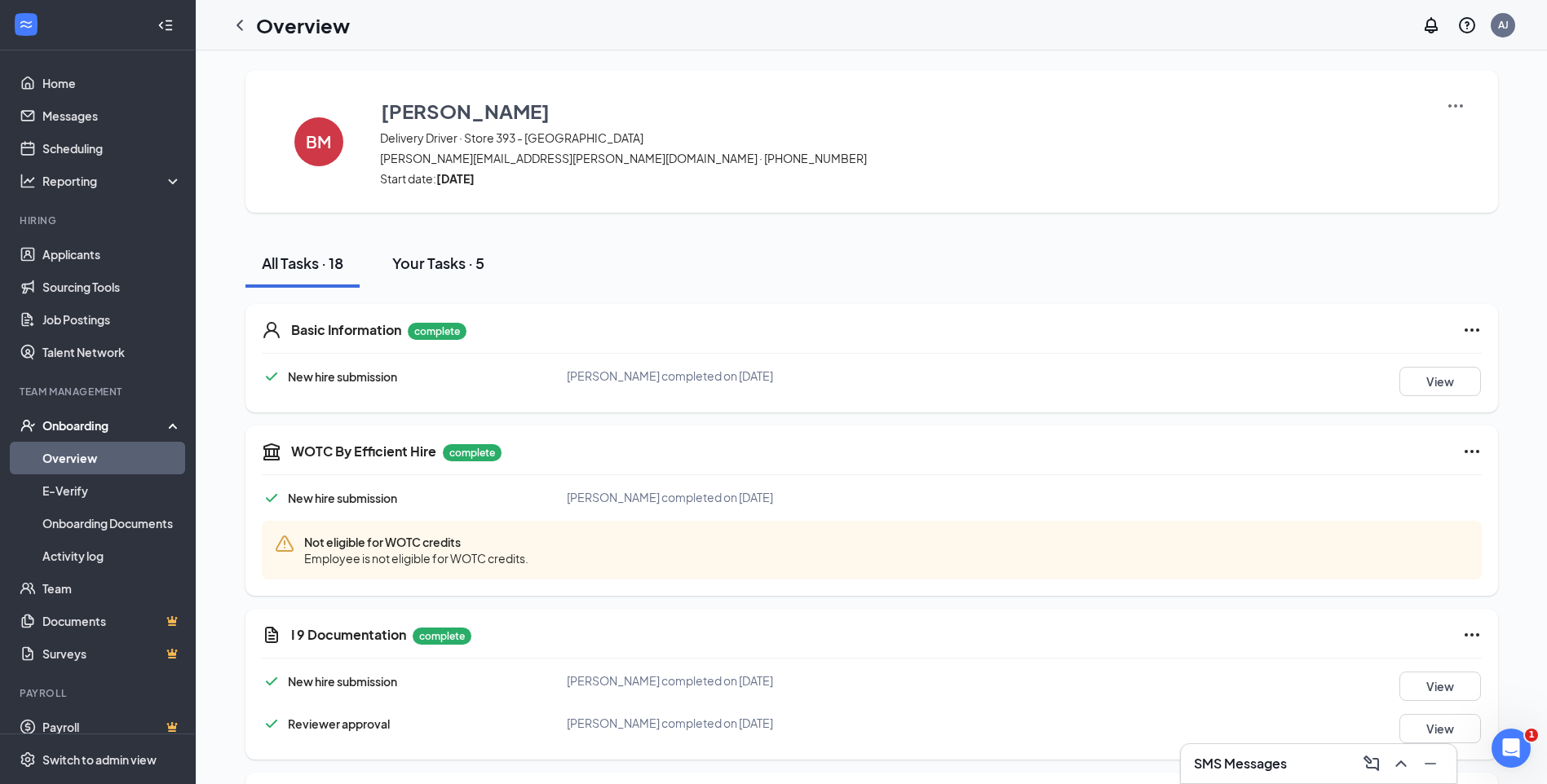
click at [451, 269] on div "Your Tasks · 5" at bounding box center [438, 263] width 92 height 21
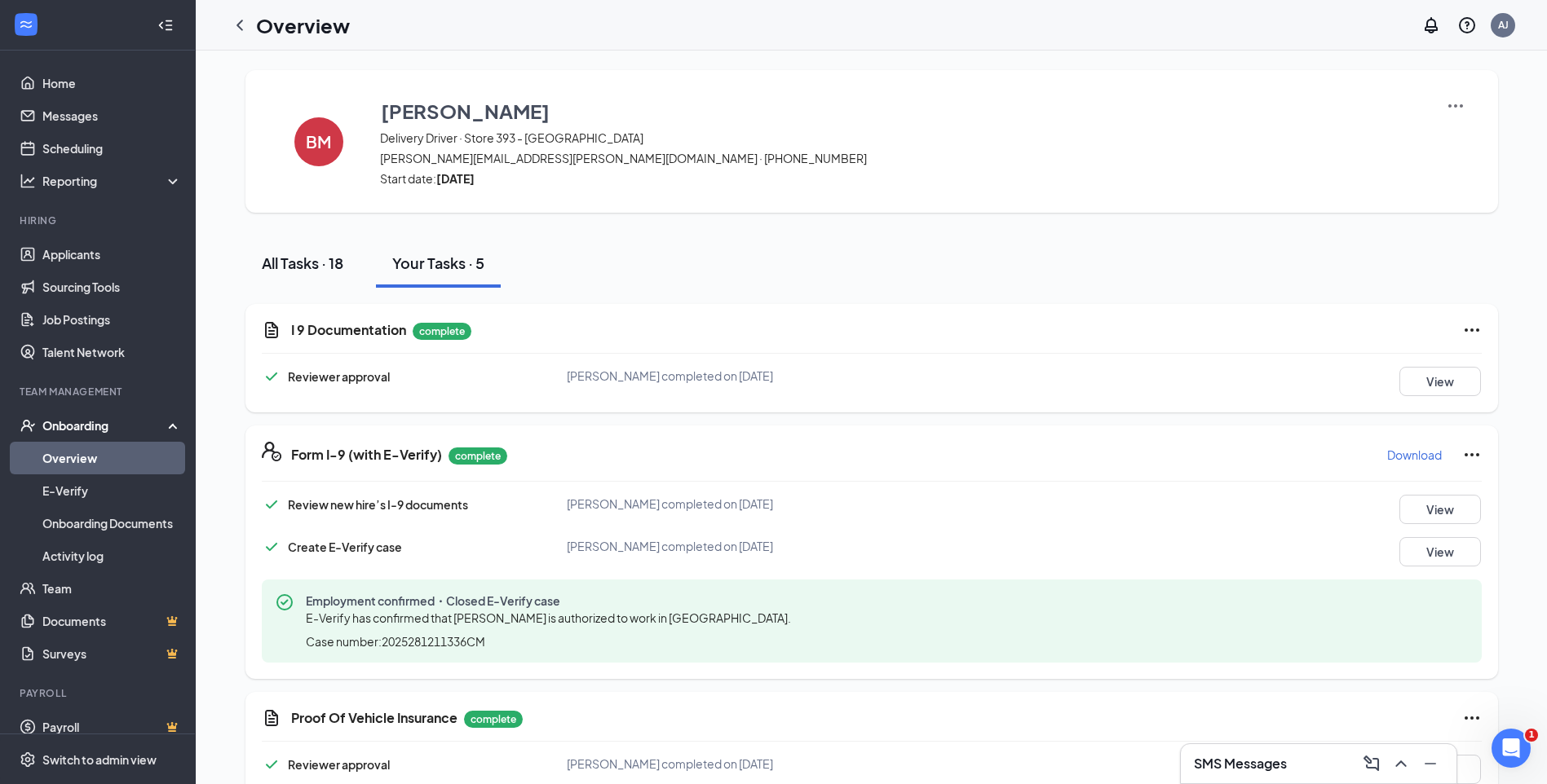
click at [299, 270] on div "All Tasks · 18" at bounding box center [302, 263] width 82 height 21
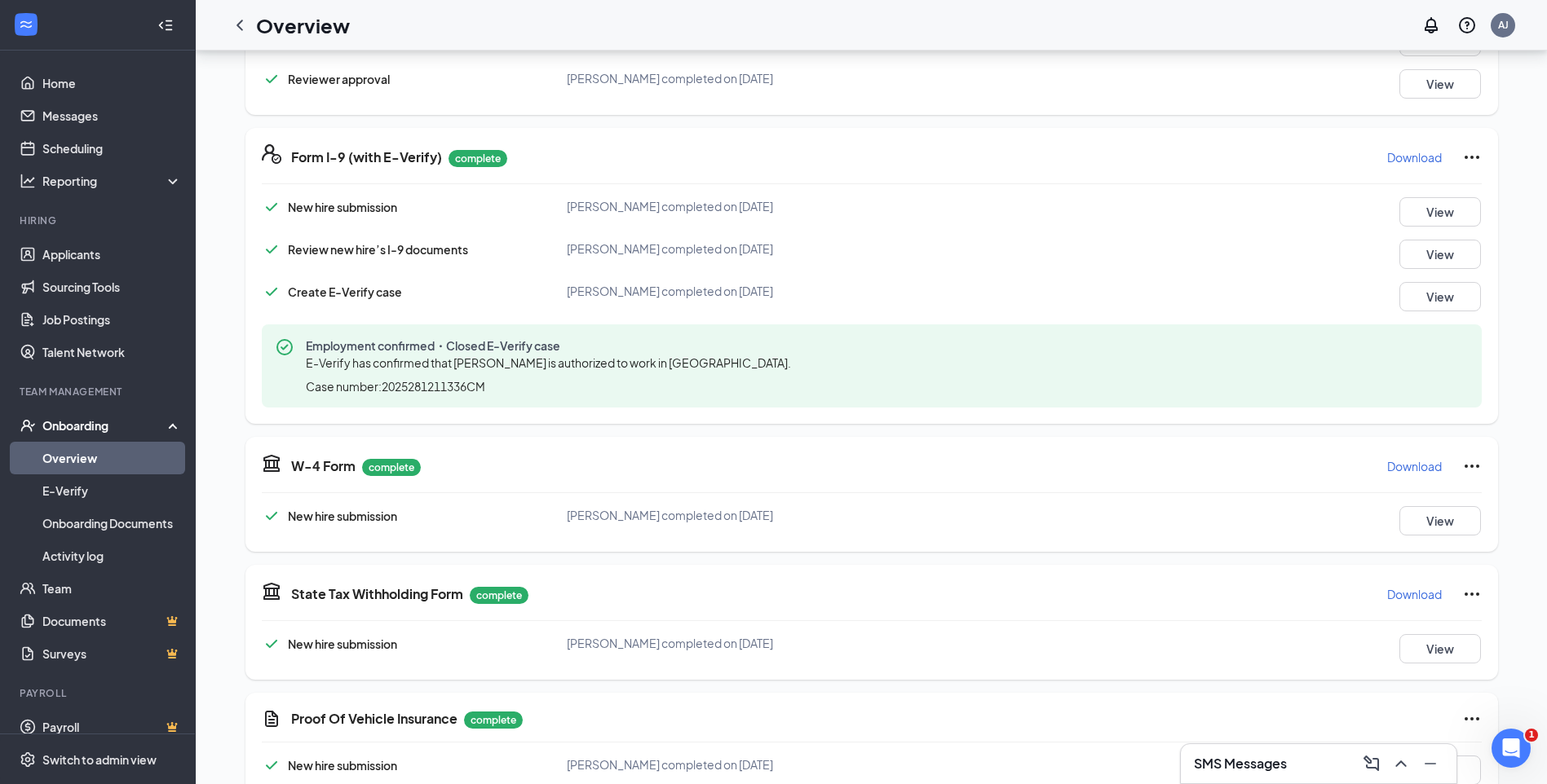
scroll to position [244, 0]
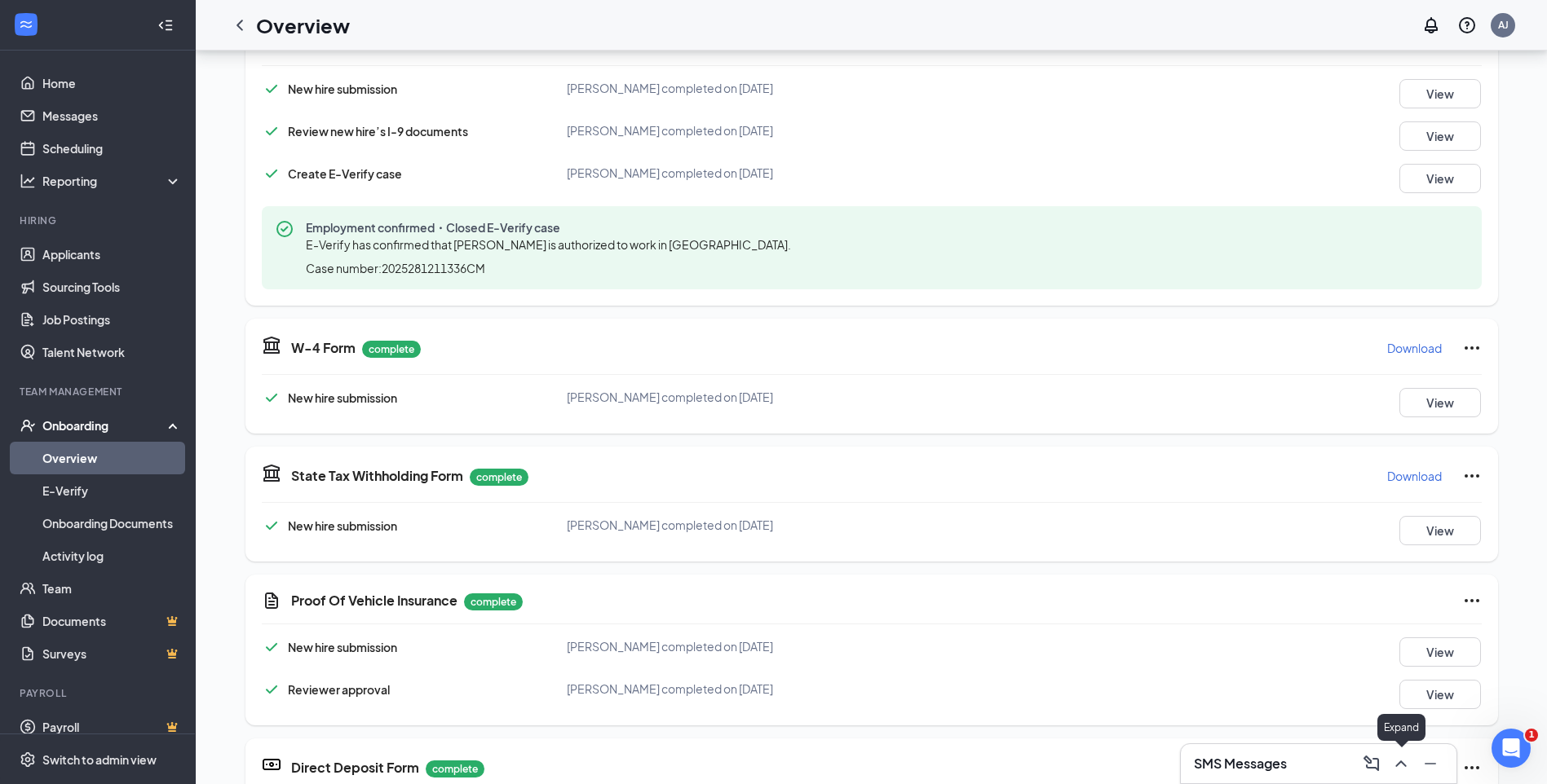
click at [1403, 762] on icon "ChevronUp" at bounding box center [1401, 763] width 20 height 20
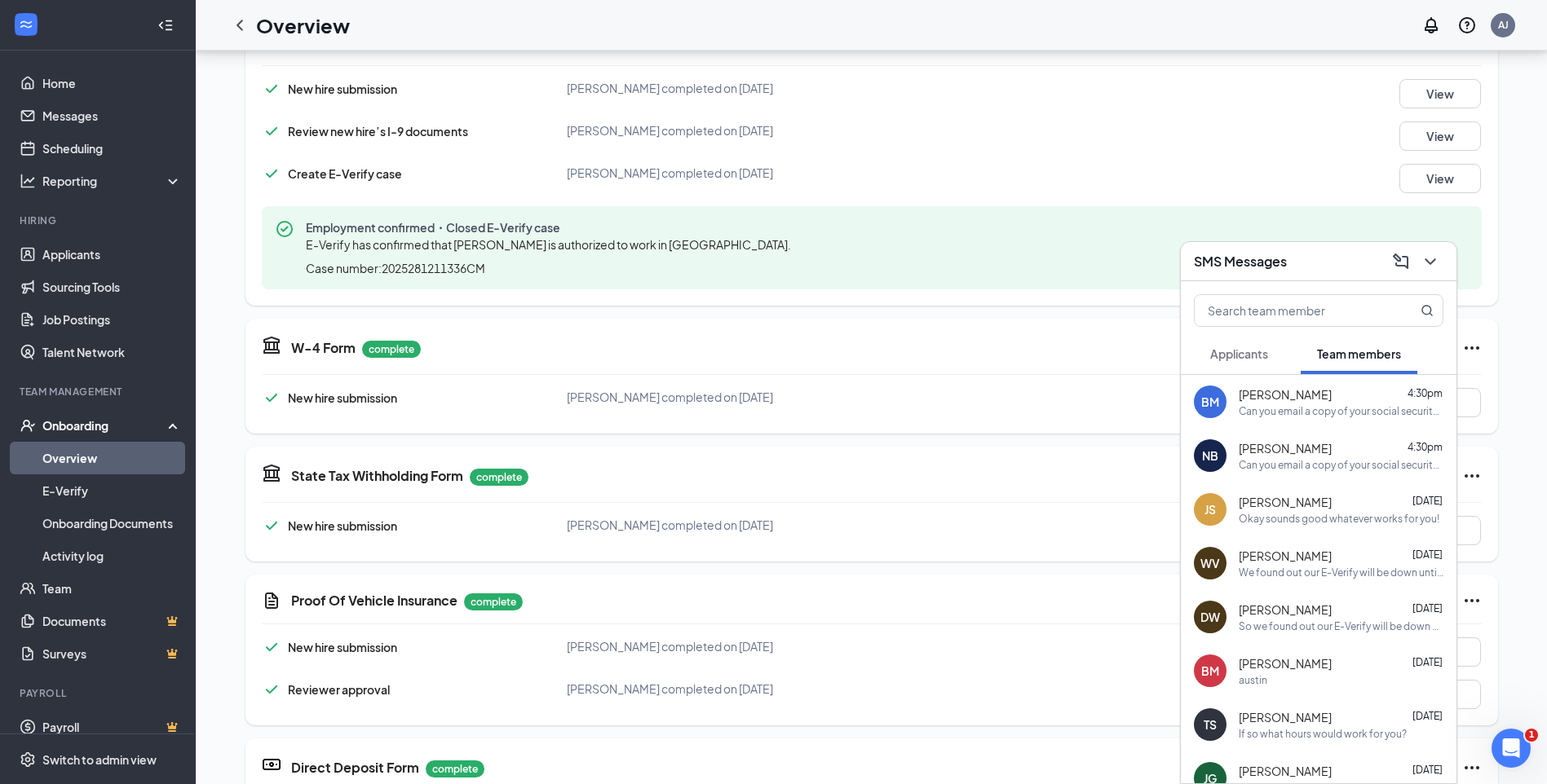
click at [1278, 411] on div "Can you email a copy of your social security card please?" at bounding box center [1341, 411] width 205 height 14
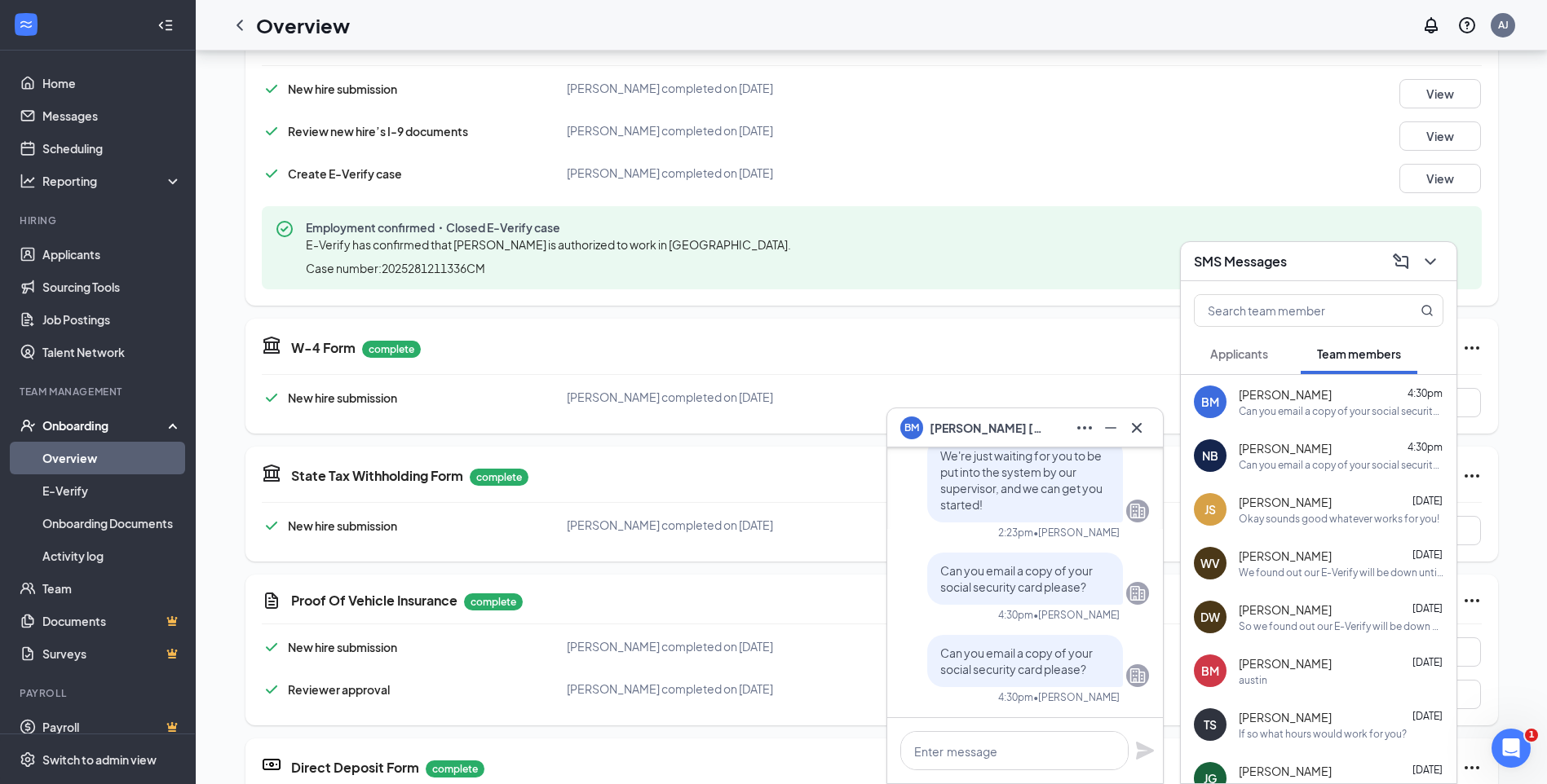
click at [1273, 444] on span "[PERSON_NAME]" at bounding box center [1285, 448] width 93 height 16
click at [1242, 363] on button "Applicants" at bounding box center [1239, 353] width 90 height 40
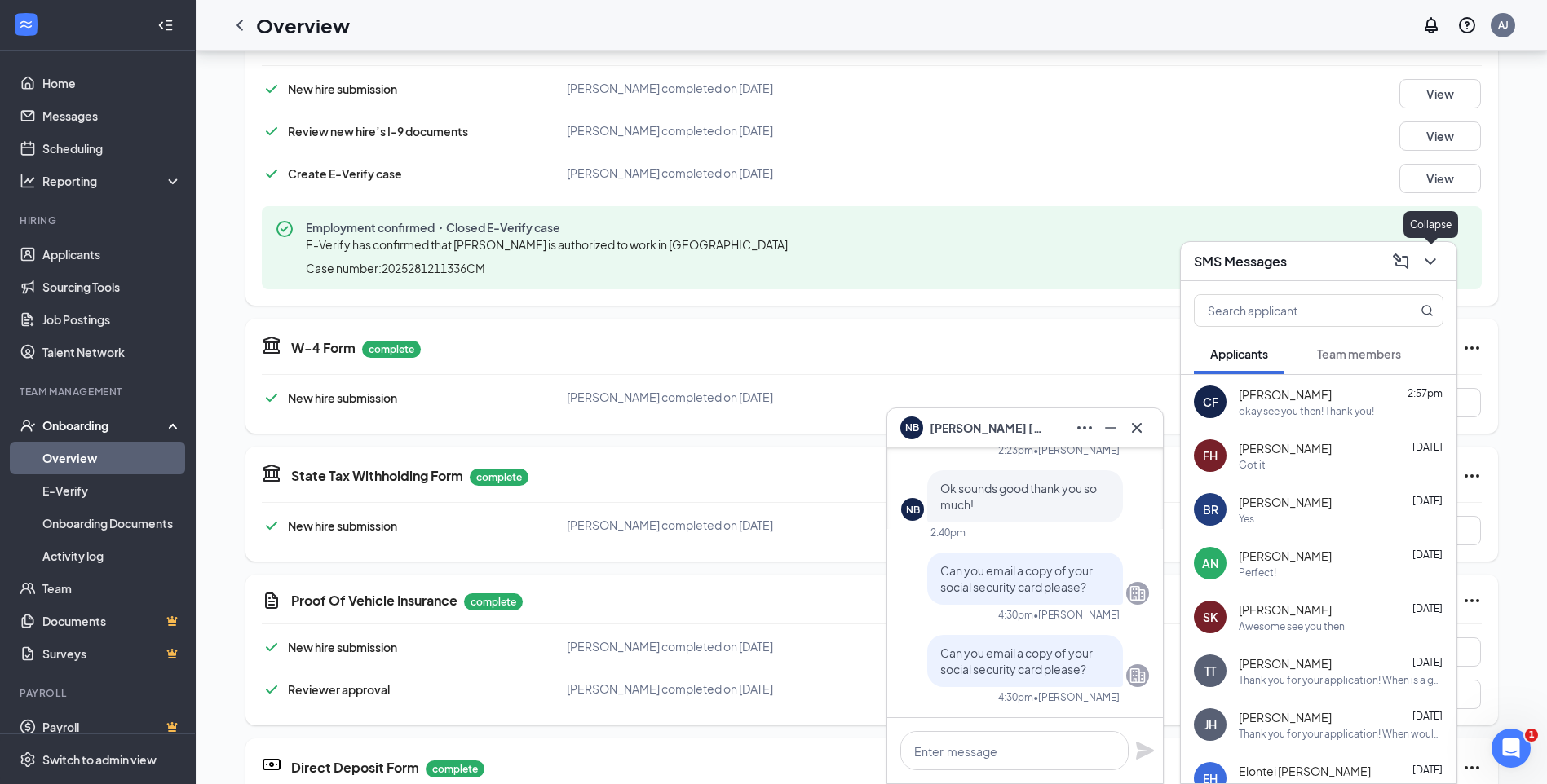
click at [1427, 262] on icon "ChevronDown" at bounding box center [1430, 262] width 20 height 20
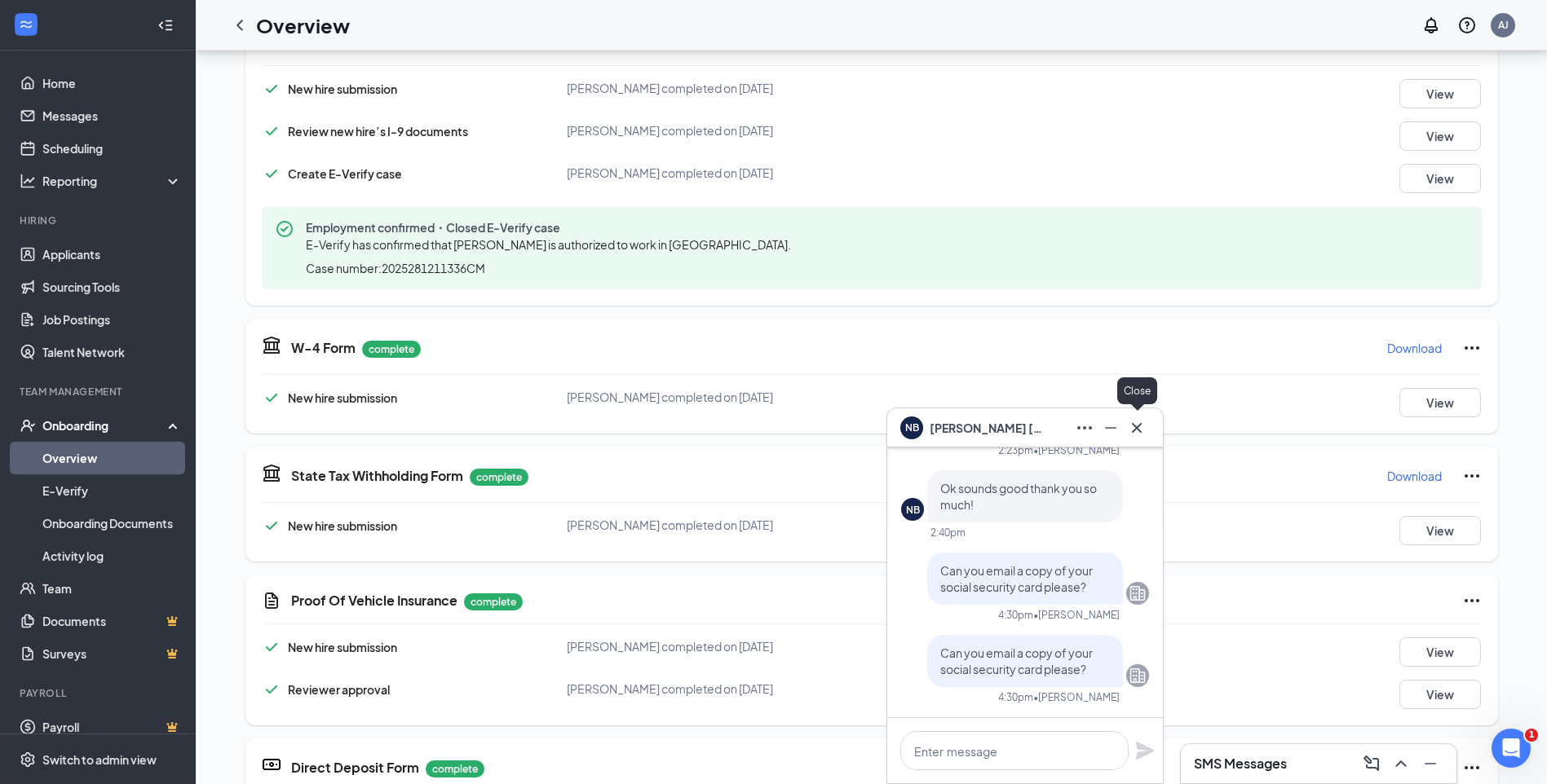
click at [1136, 427] on icon "Cross" at bounding box center [1136, 427] width 9 height 9
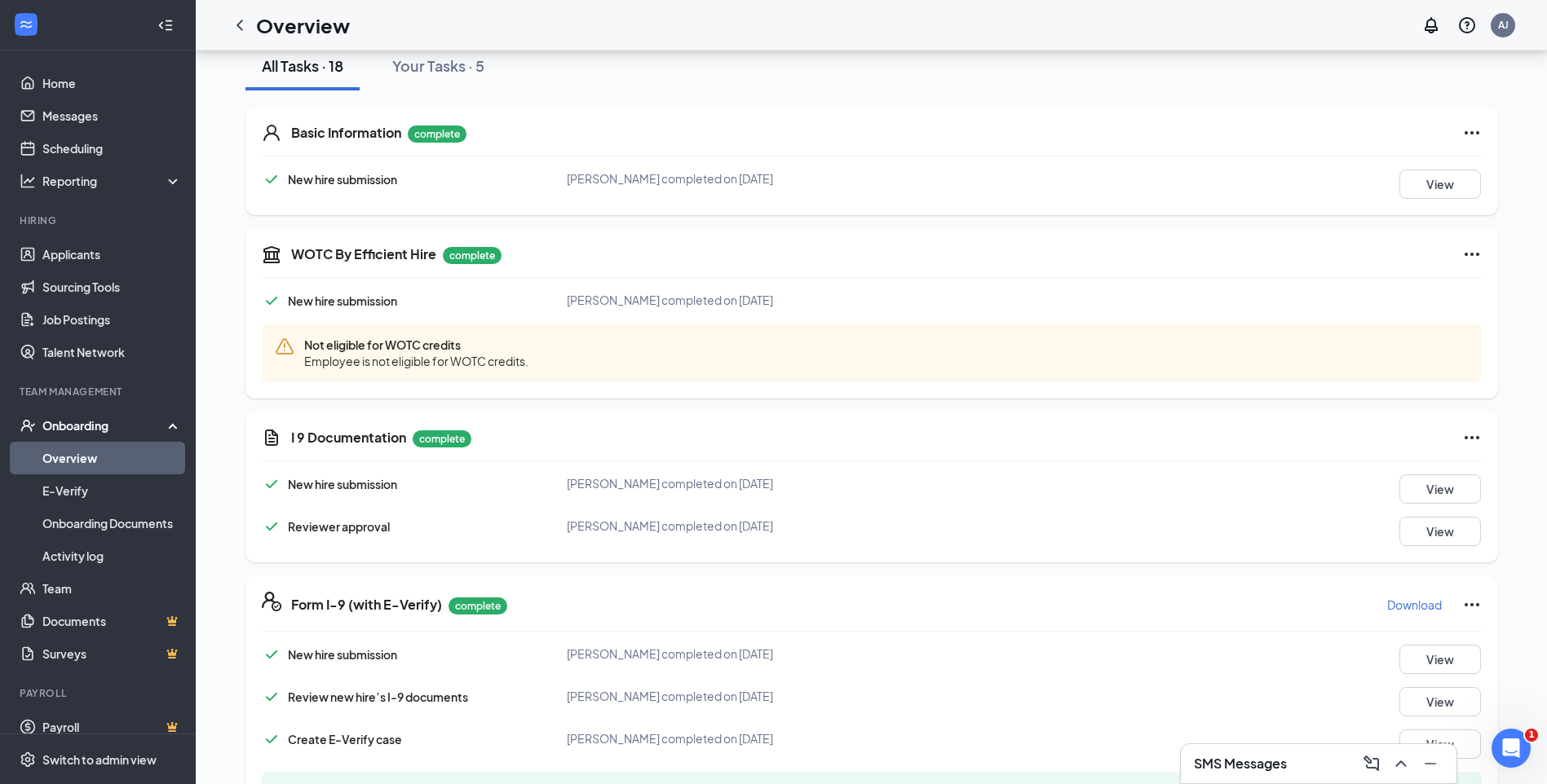
scroll to position [0, 0]
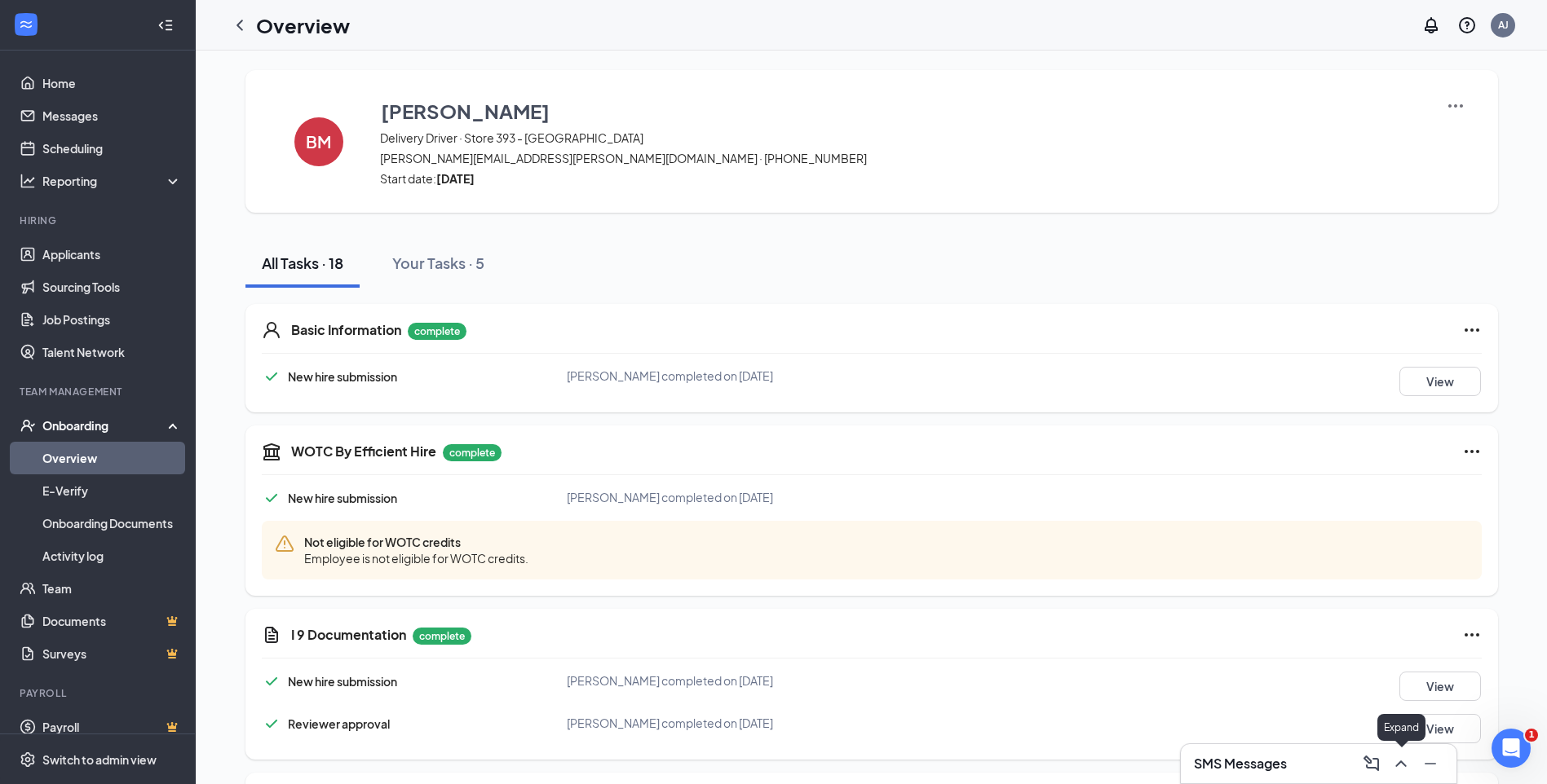
click at [1400, 763] on icon "ChevronUp" at bounding box center [1401, 764] width 10 height 7
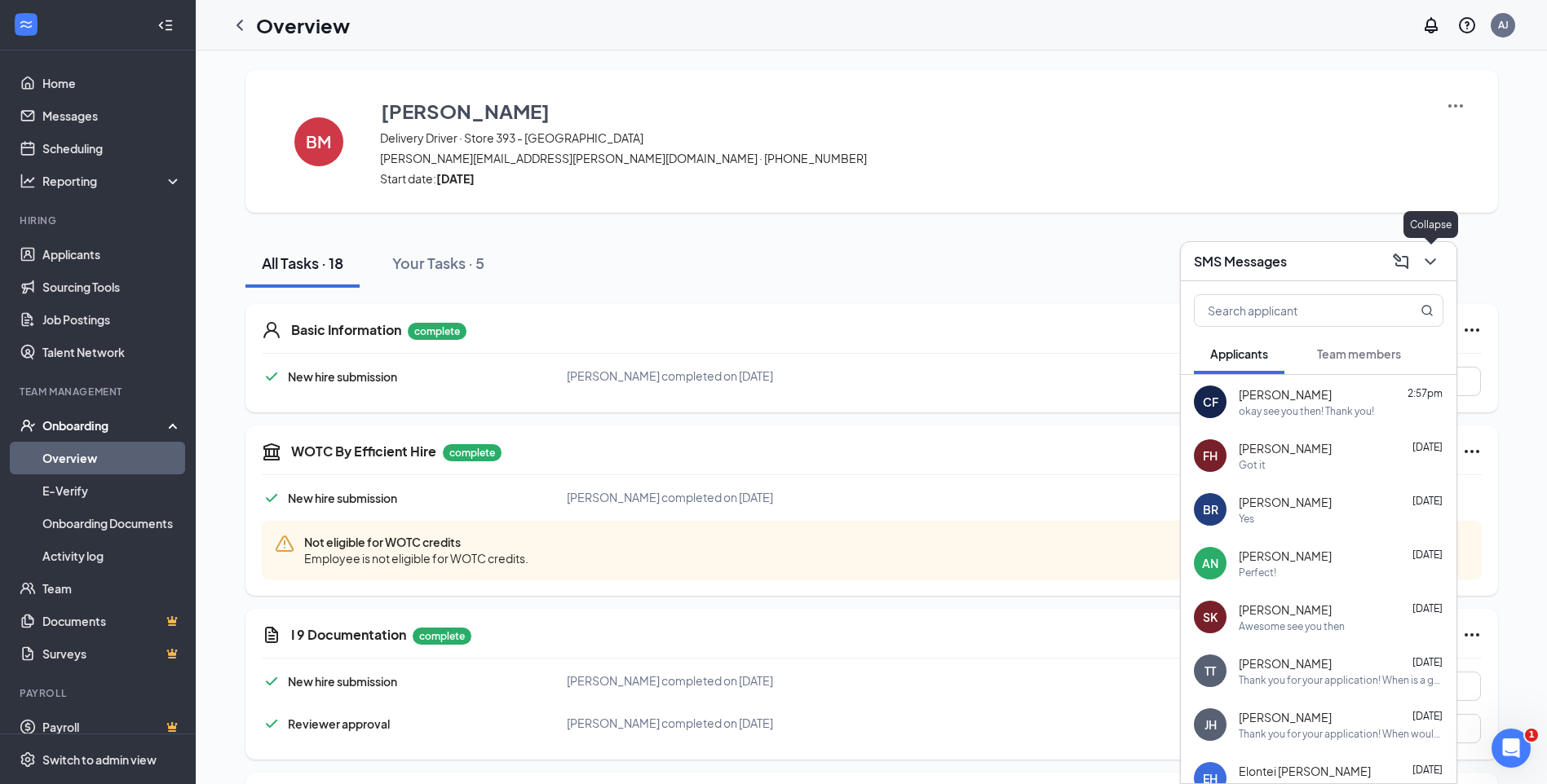
click at [1433, 268] on icon "ChevronDown" at bounding box center [1430, 262] width 20 height 20
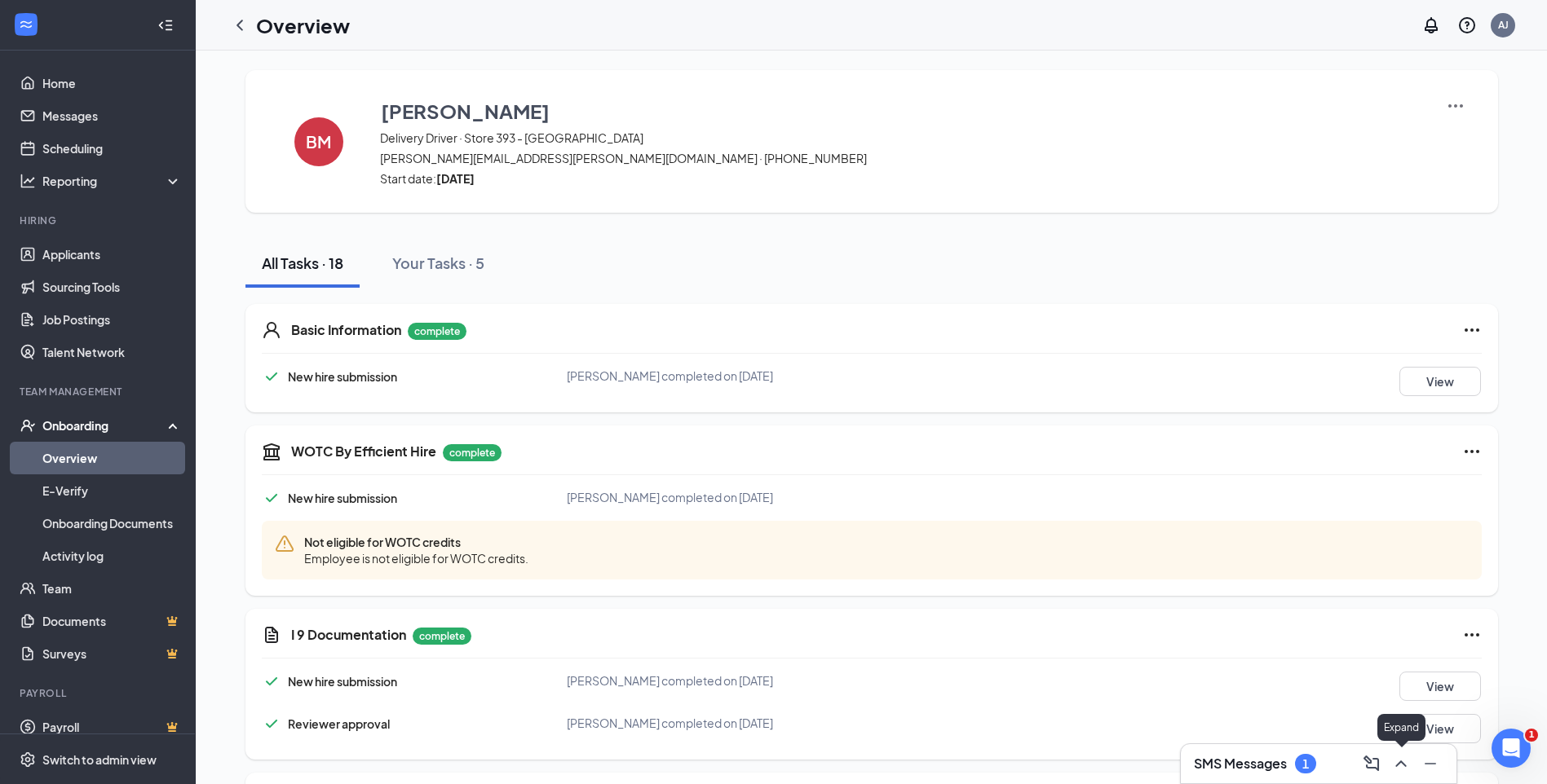
click at [1408, 763] on icon "ChevronUp" at bounding box center [1401, 763] width 20 height 20
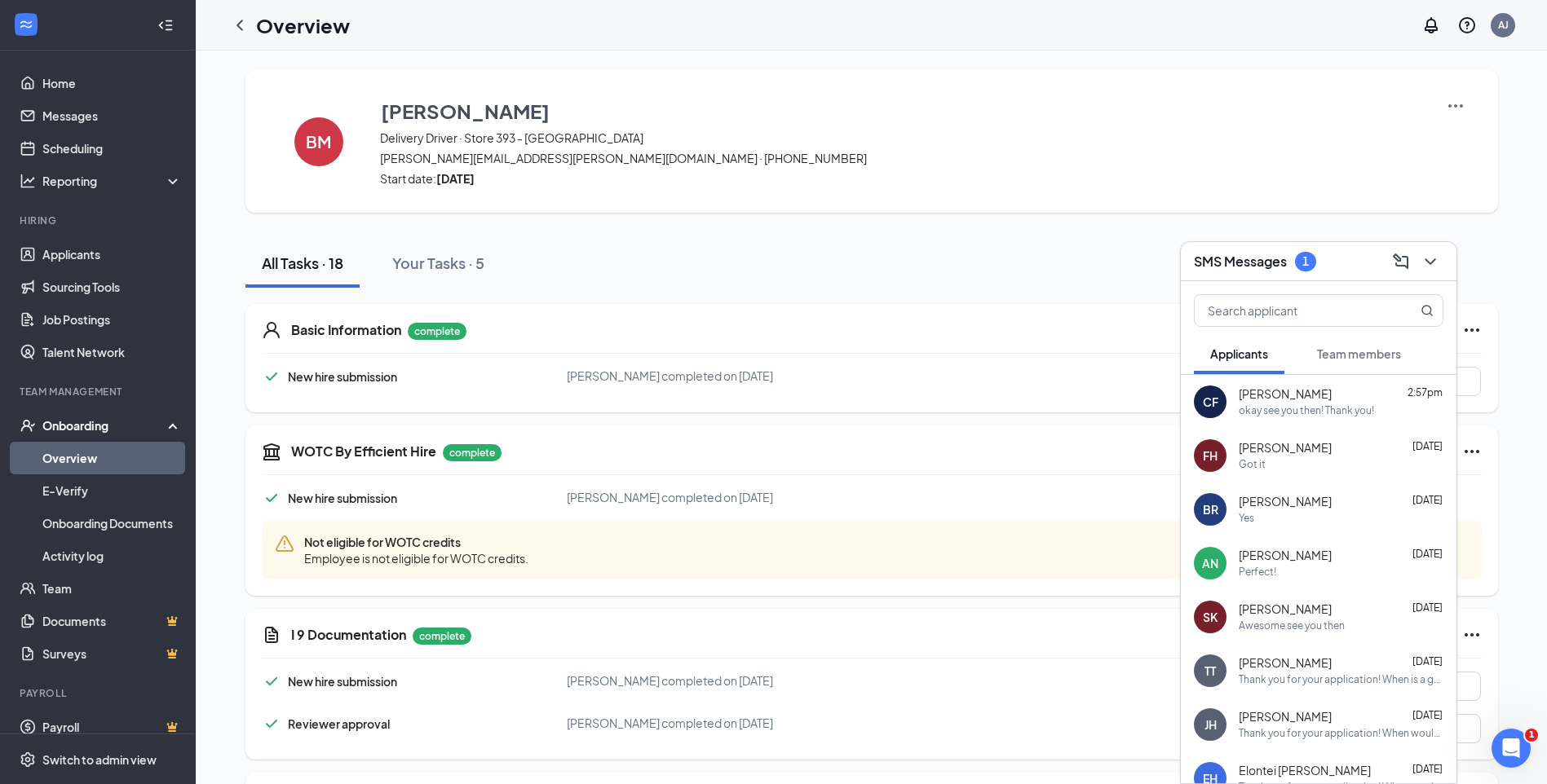
click at [1322, 347] on span "Team members" at bounding box center [1359, 354] width 84 height 15
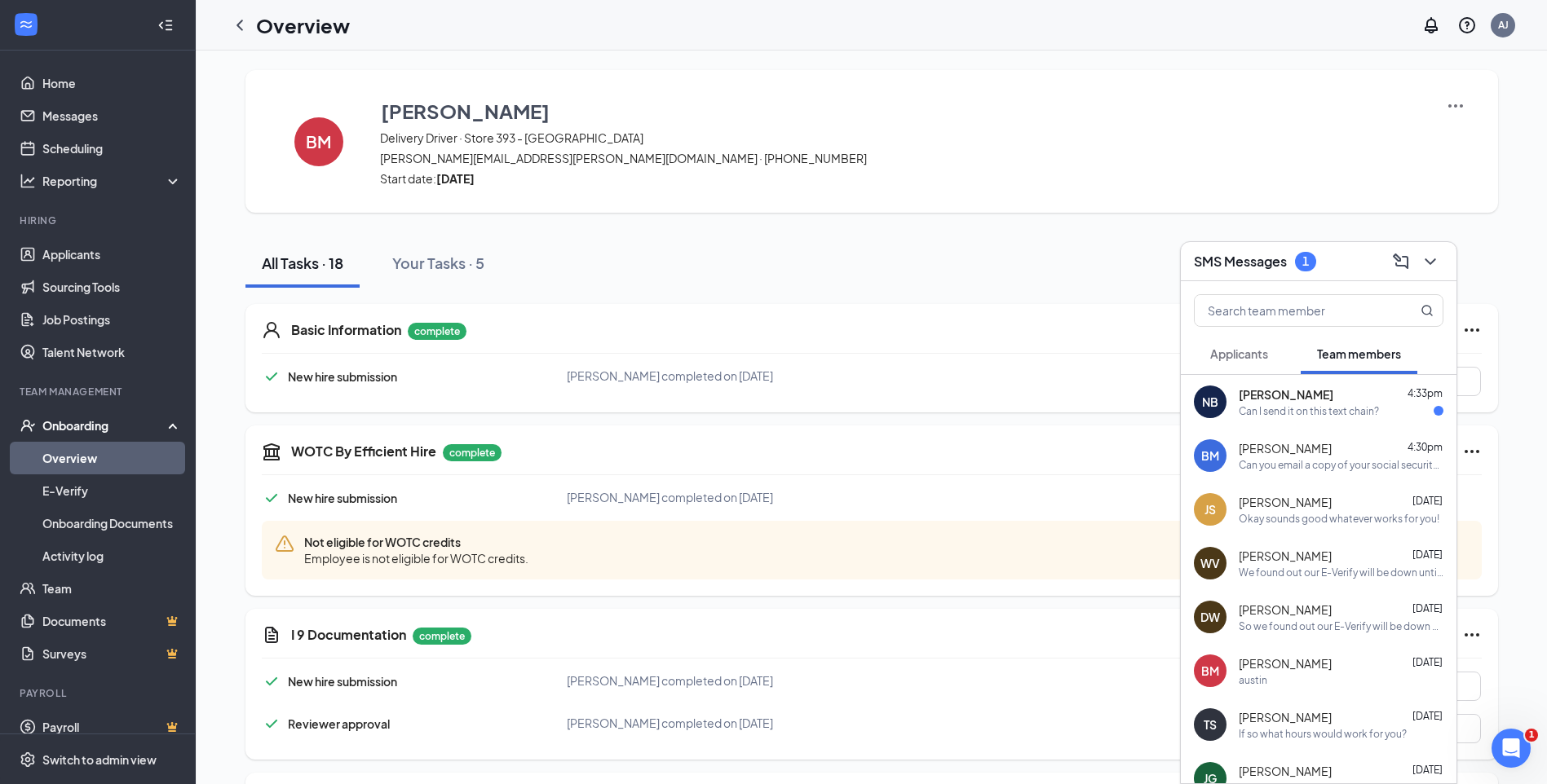
click at [1310, 412] on div "Can I send it on this text chain?" at bounding box center [1309, 411] width 140 height 14
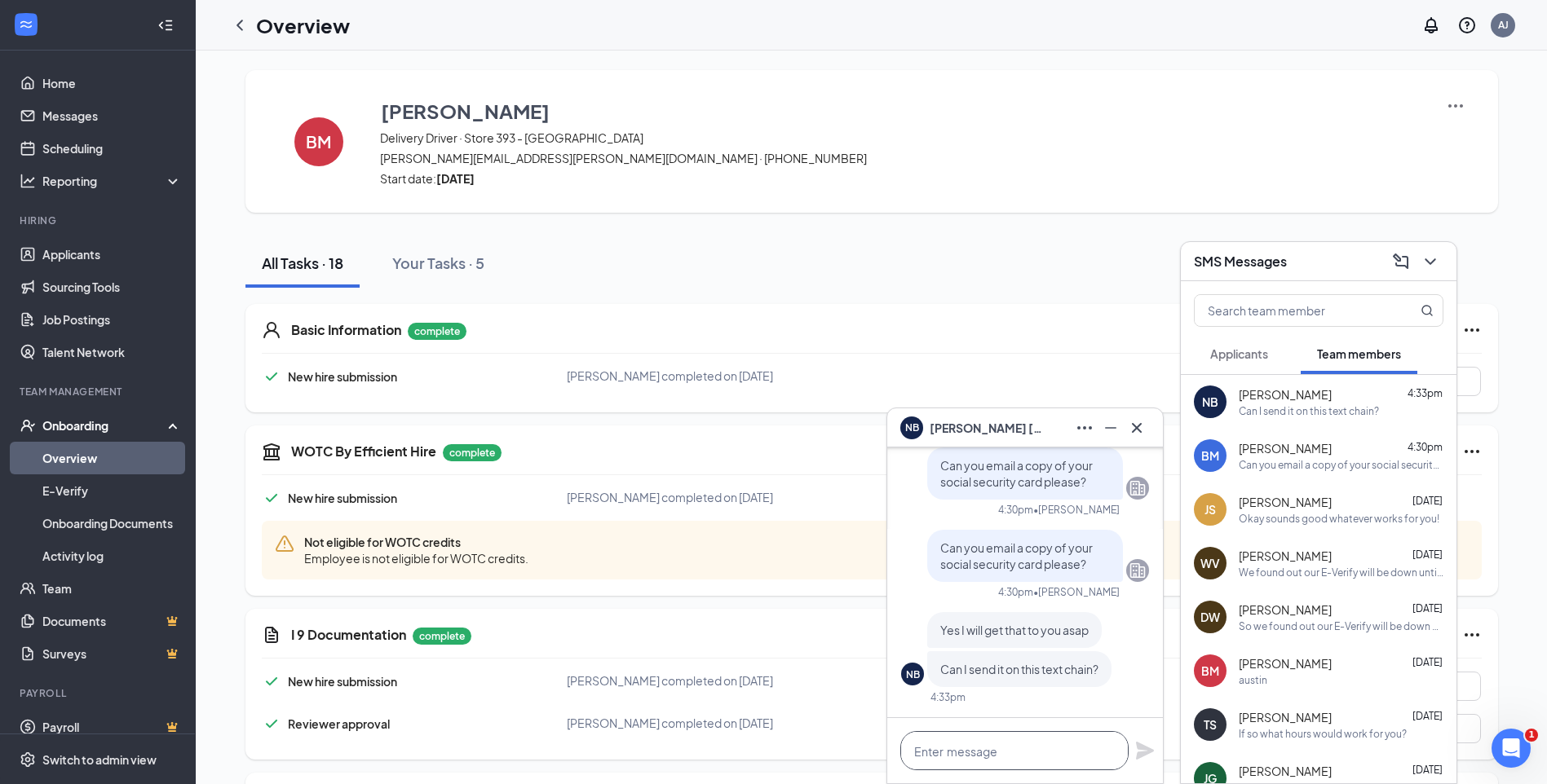
click at [995, 751] on textarea at bounding box center [1014, 750] width 228 height 39
type textarea "Yes that should work!"
click at [1145, 762] on div "Yes that should work!" at bounding box center [1025, 750] width 275 height 65
click at [1142, 753] on icon "Plane" at bounding box center [1144, 750] width 18 height 18
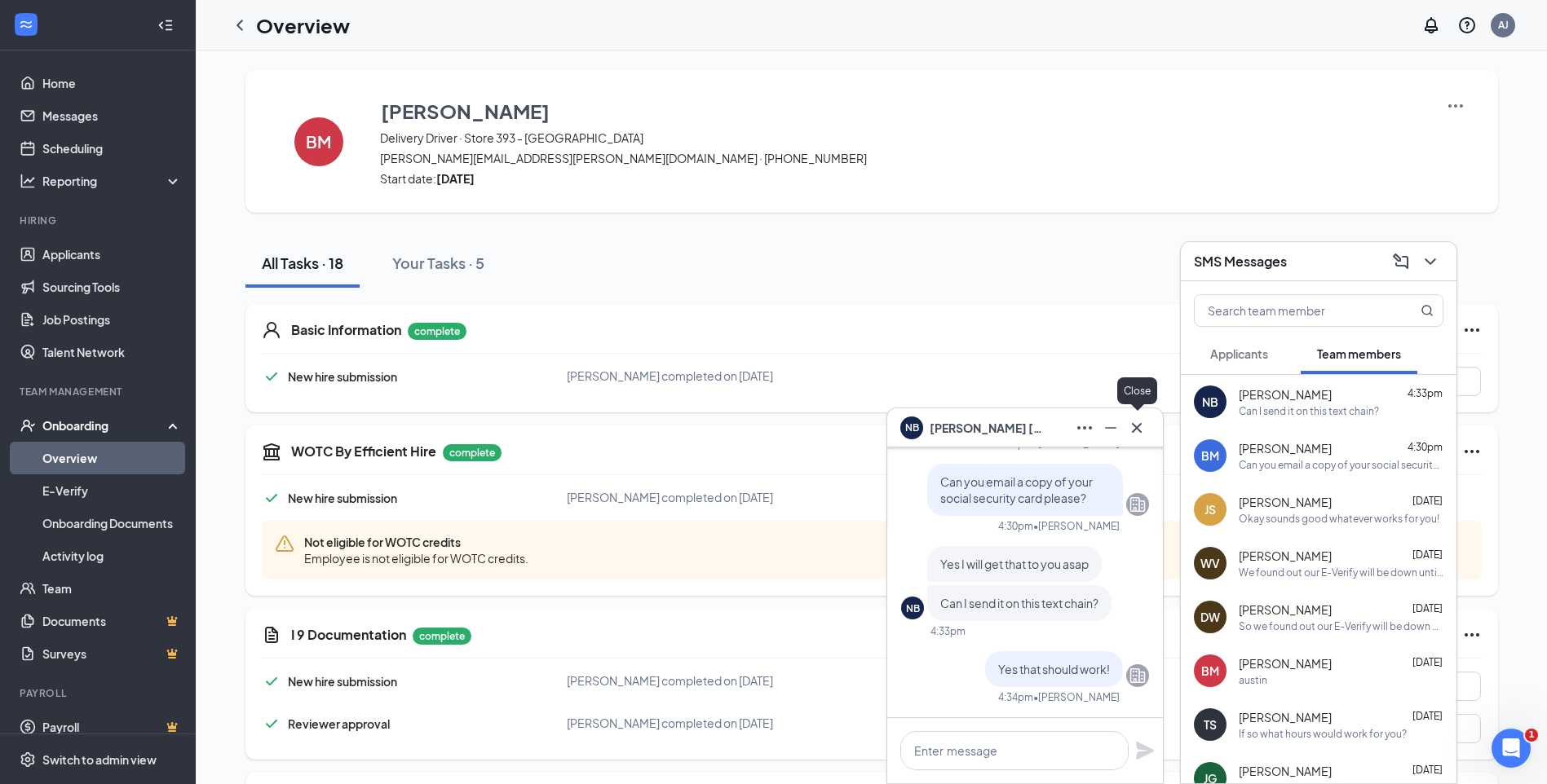
click at [1148, 426] on button at bounding box center [1136, 428] width 26 height 26
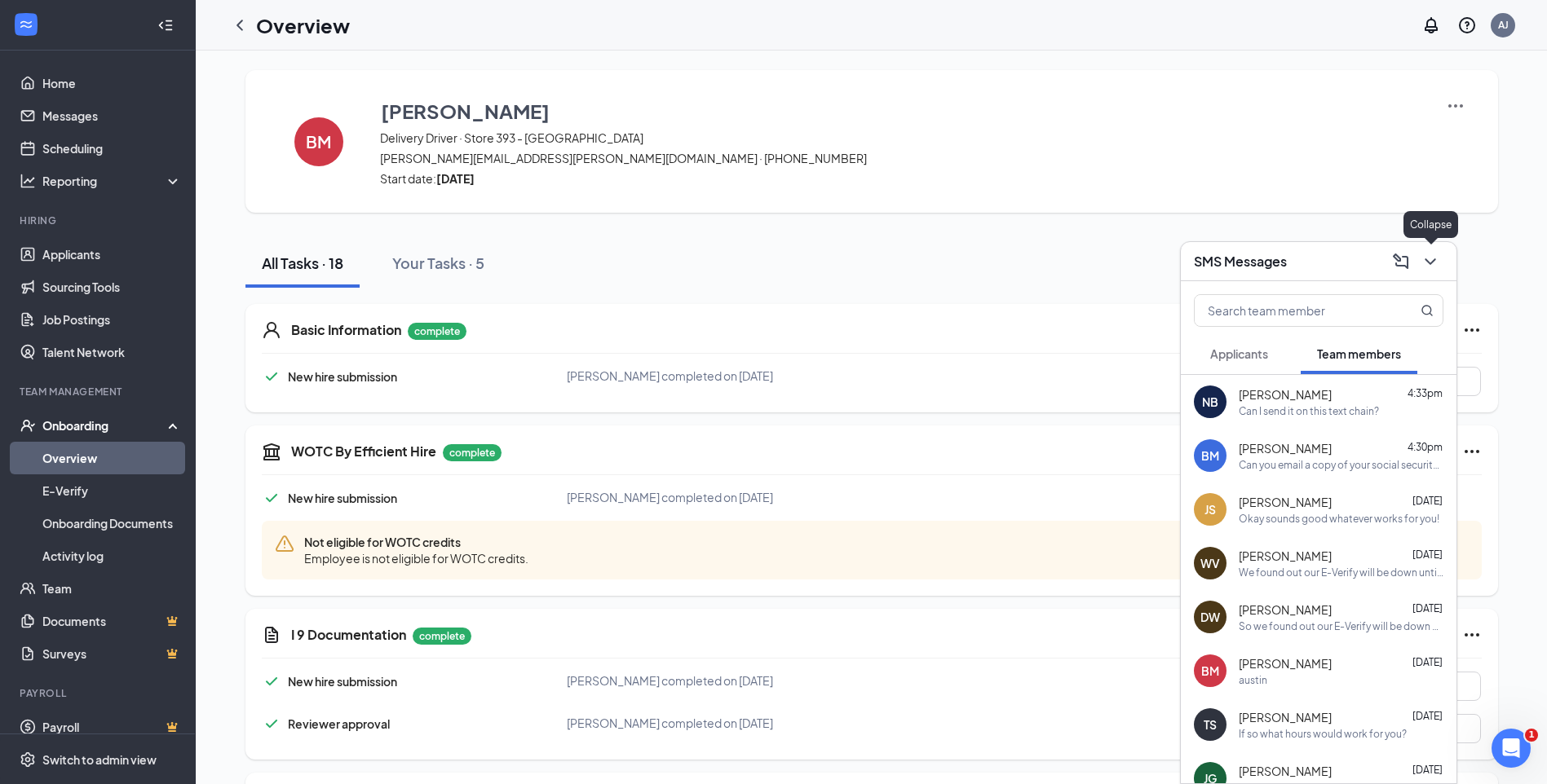
click at [1435, 269] on icon "ChevronDown" at bounding box center [1430, 262] width 20 height 20
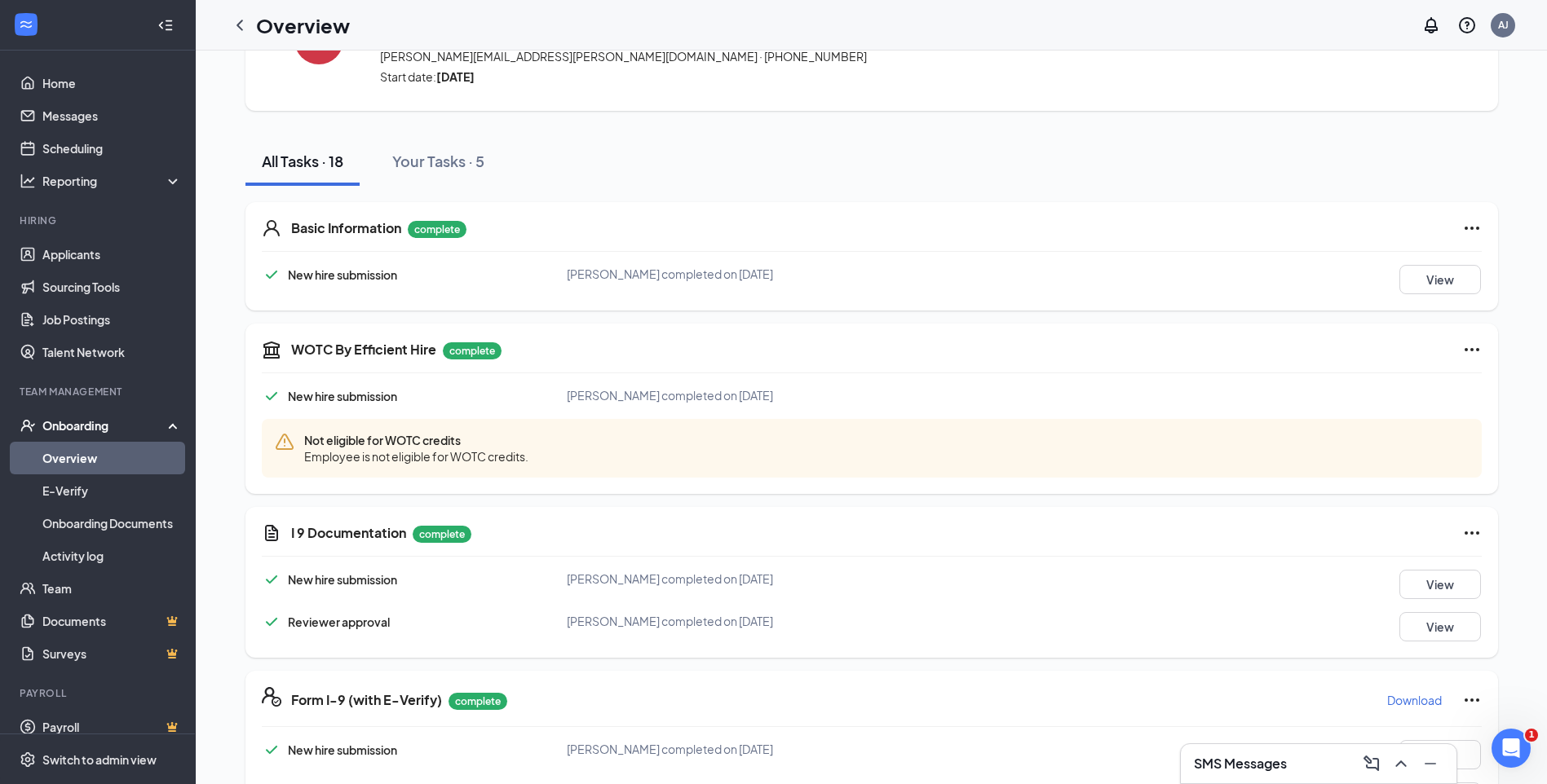
scroll to position [0, 0]
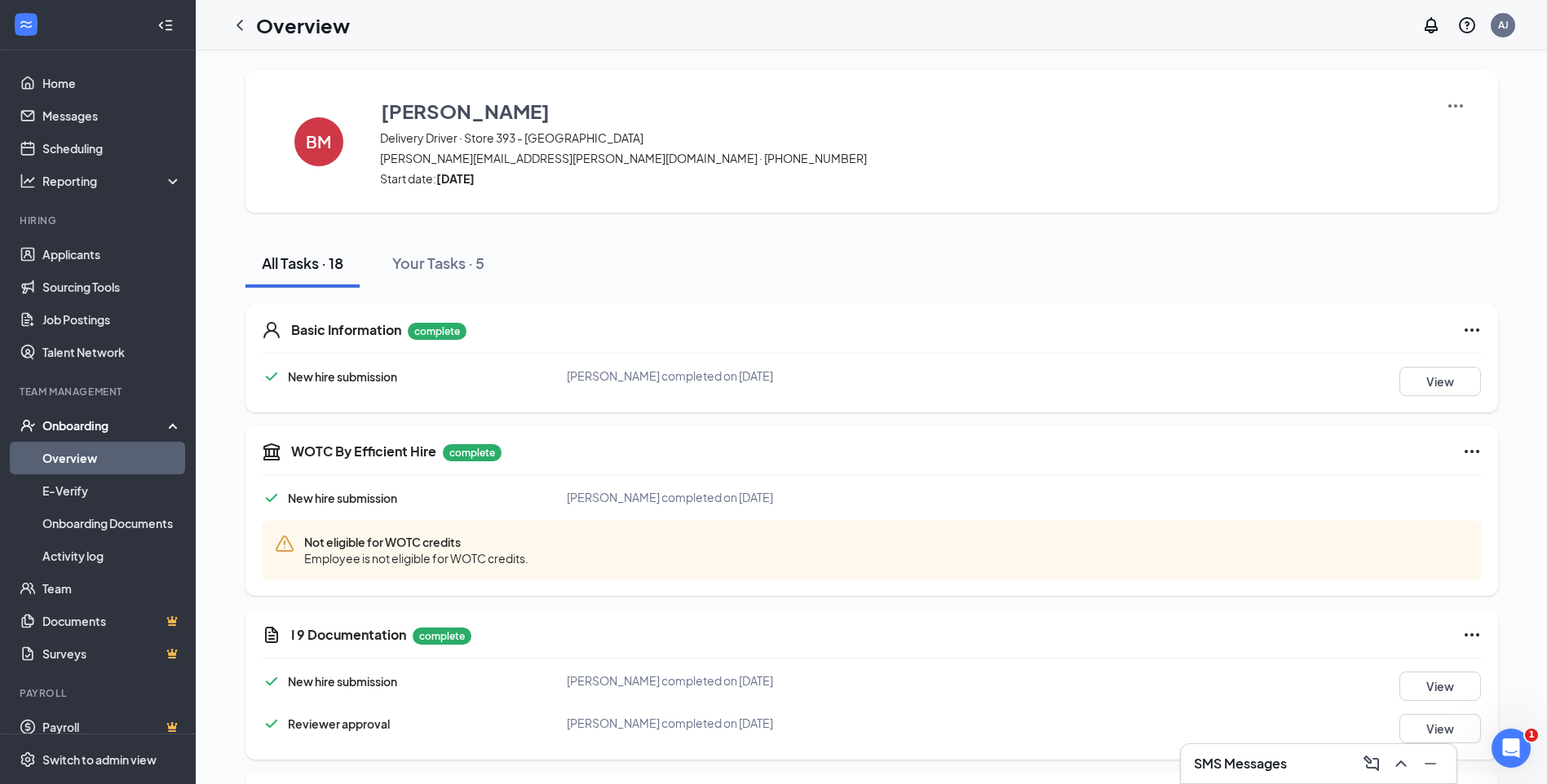
drag, startPoint x: 239, startPoint y: 22, endPoint x: 233, endPoint y: 32, distance: 11.7
click at [239, 22] on icon "ChevronLeft" at bounding box center [239, 25] width 20 height 20
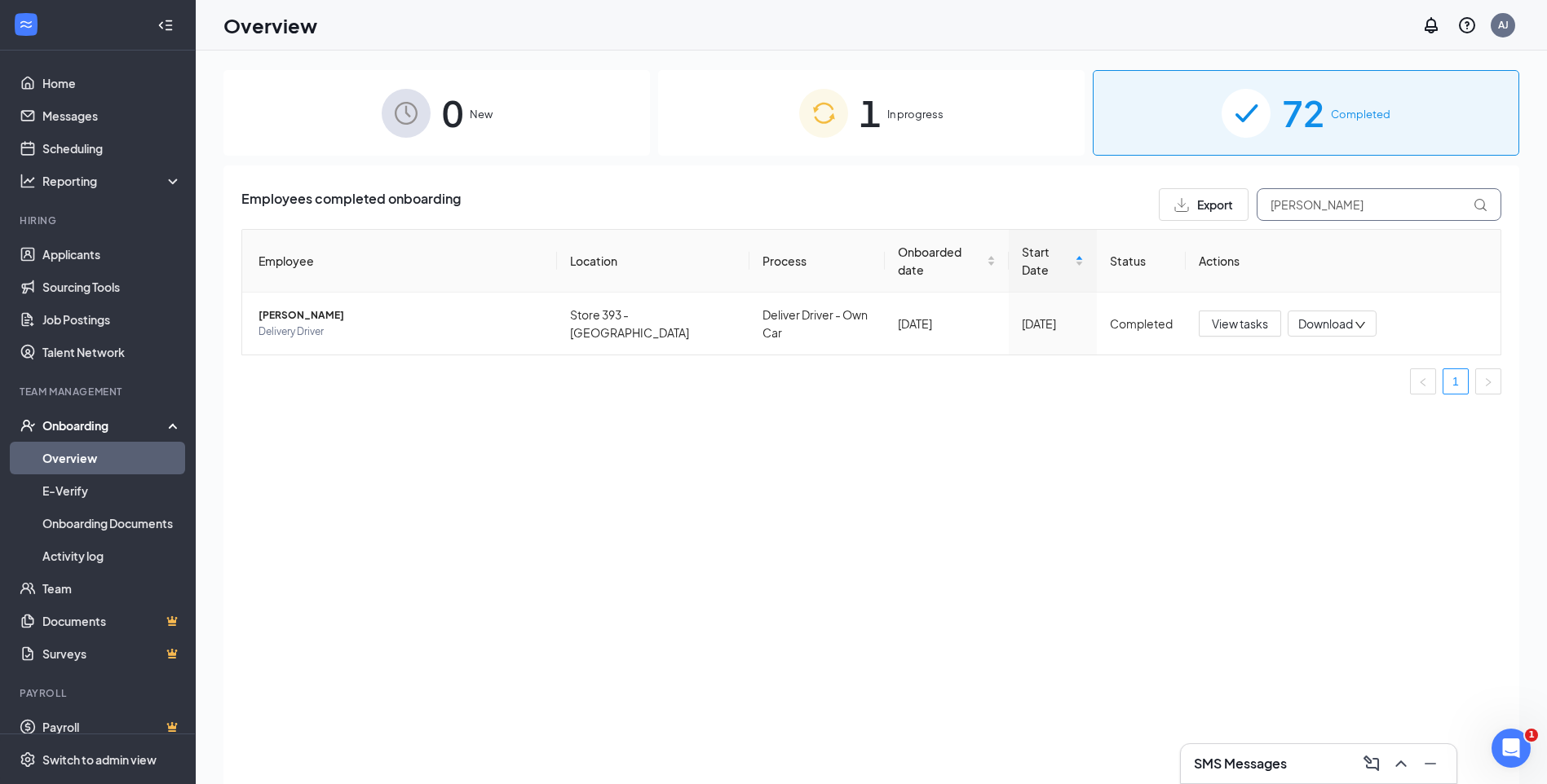
click at [1341, 209] on input "[PERSON_NAME]" at bounding box center [1379, 205] width 244 height 33
type input "b"
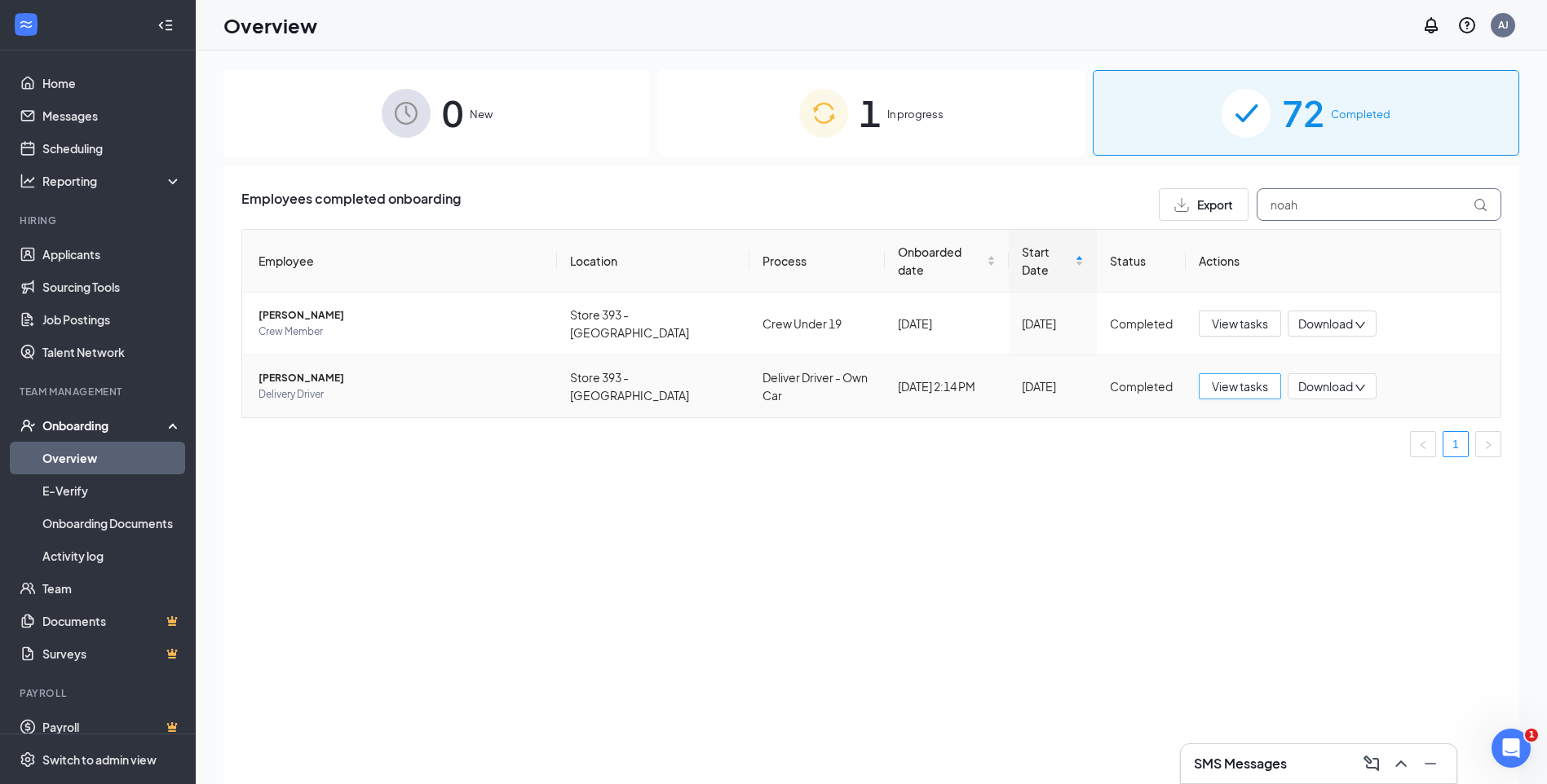
type input "noah"
click at [1246, 378] on span "View tasks" at bounding box center [1240, 386] width 56 height 18
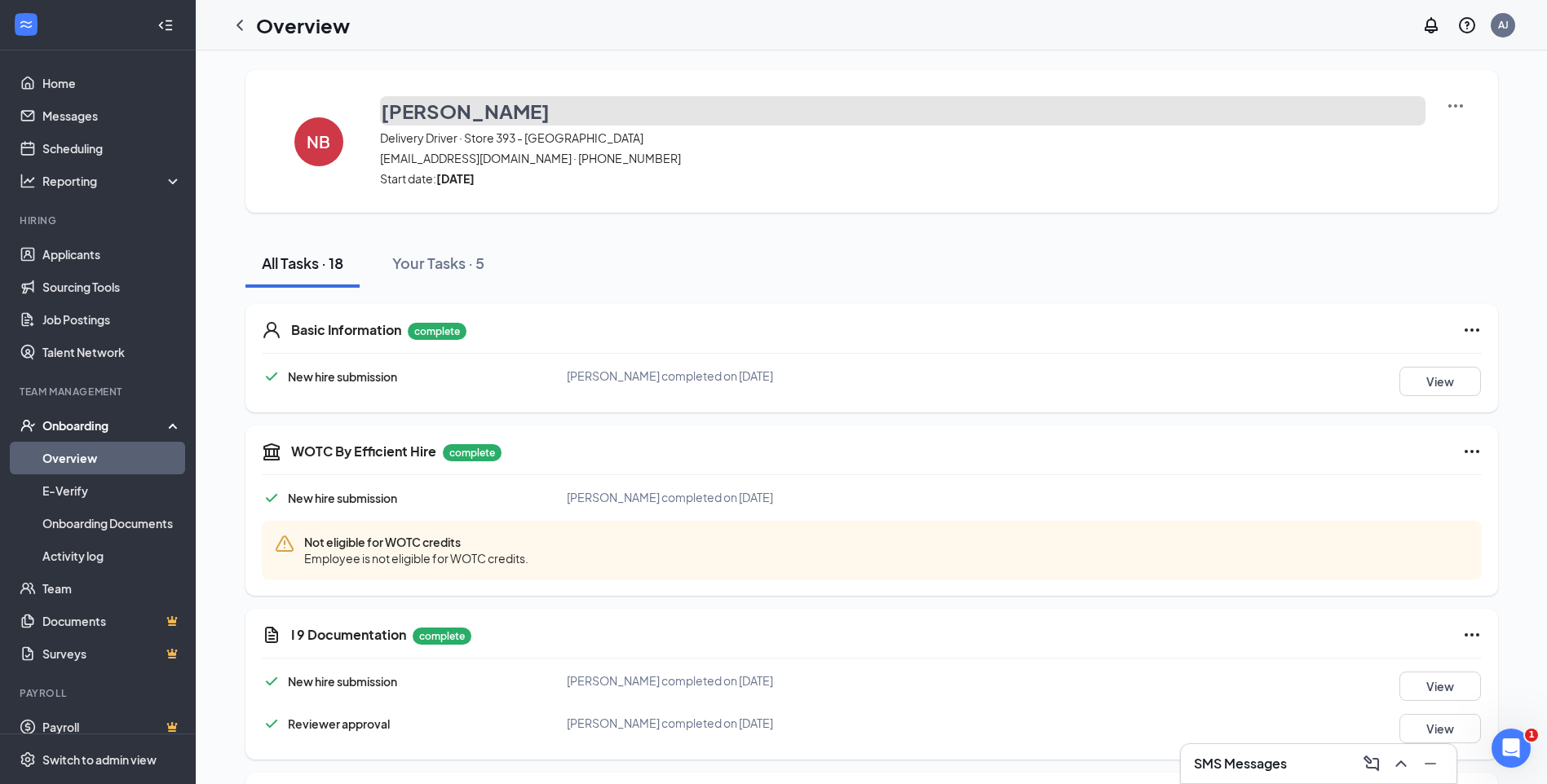
click at [493, 108] on h3 "[PERSON_NAME]" at bounding box center [465, 111] width 169 height 28
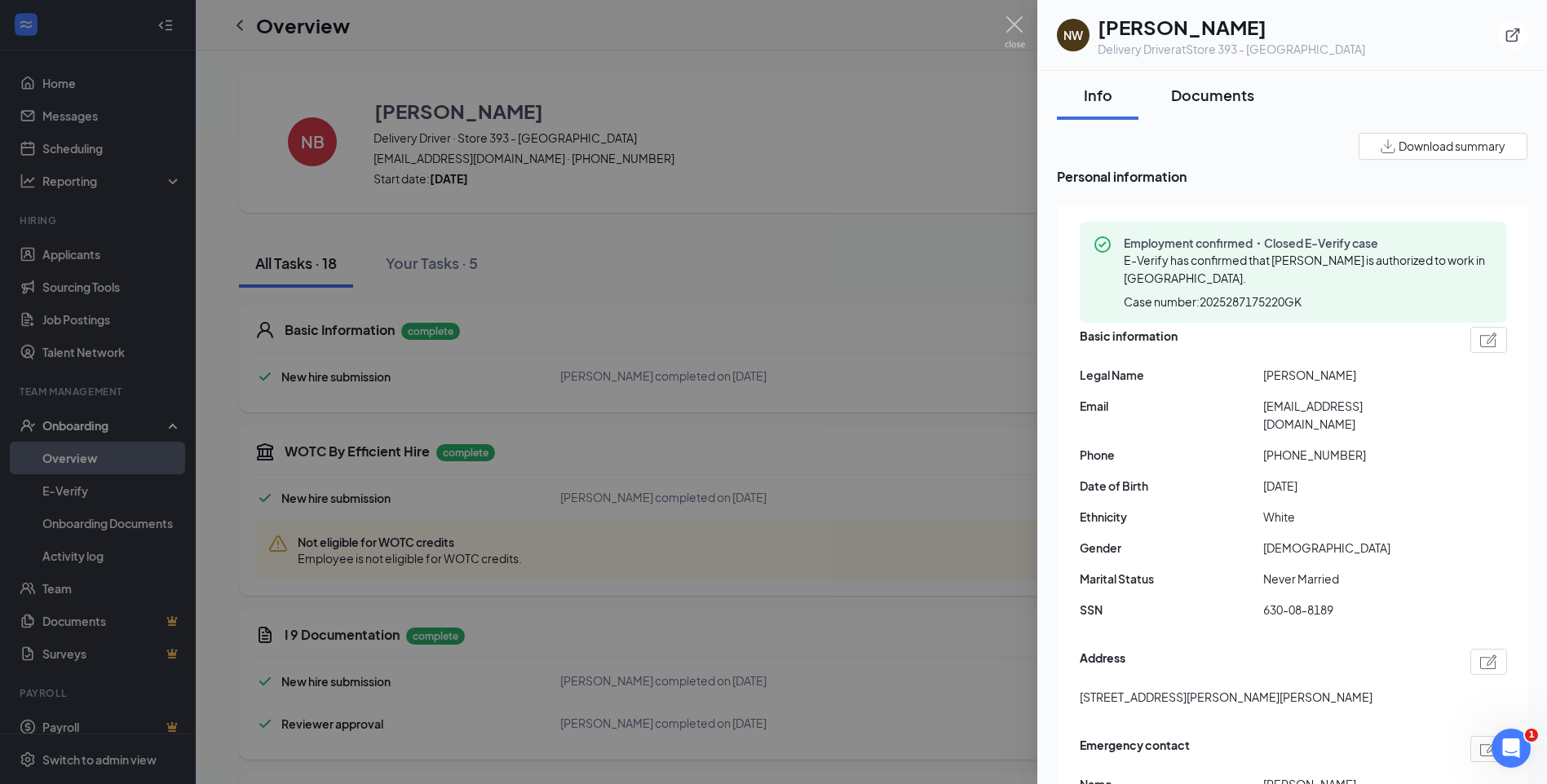
click at [1225, 91] on div "Documents" at bounding box center [1212, 96] width 84 height 21
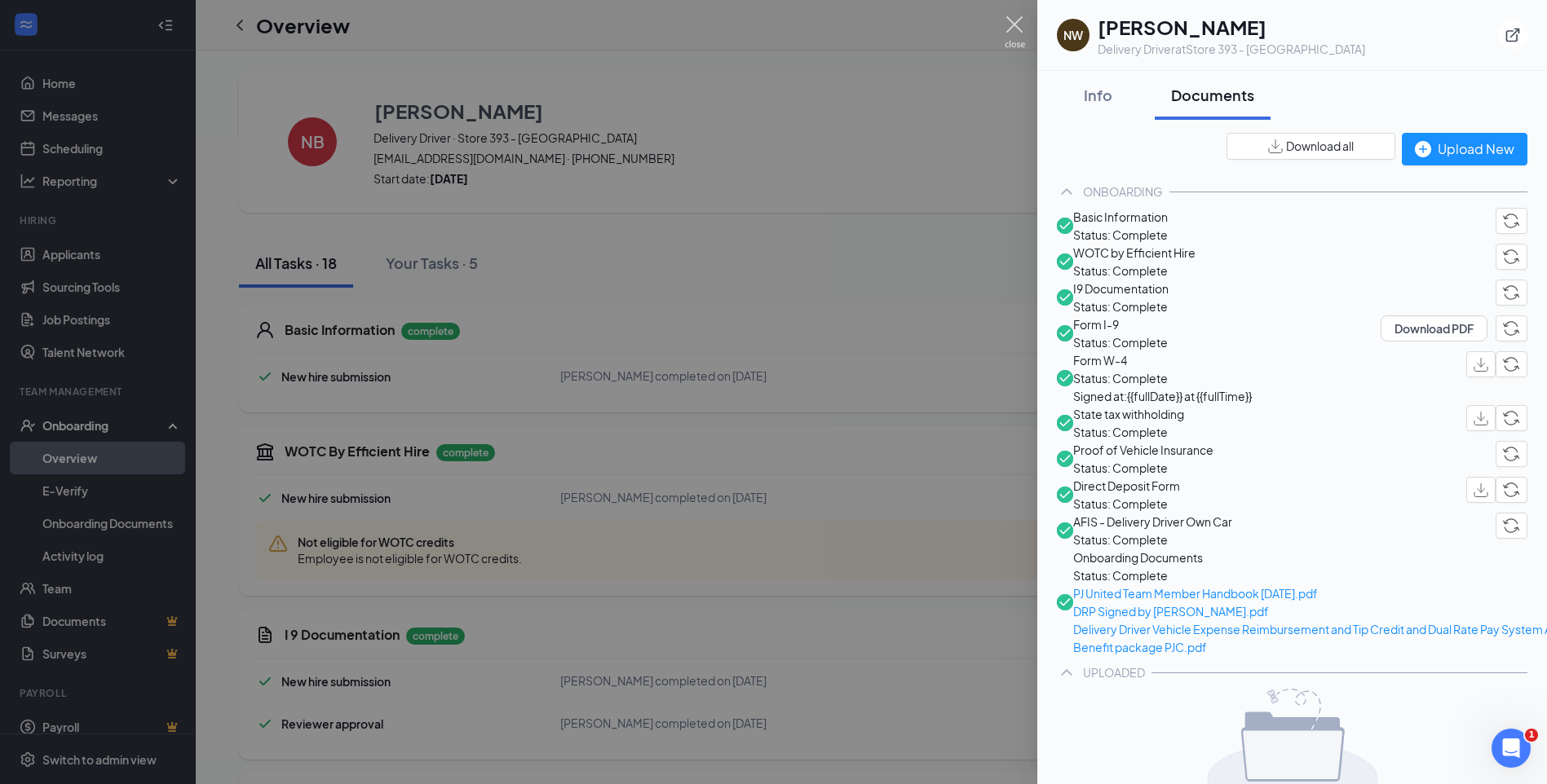
click at [1024, 31] on img at bounding box center [1015, 32] width 21 height 32
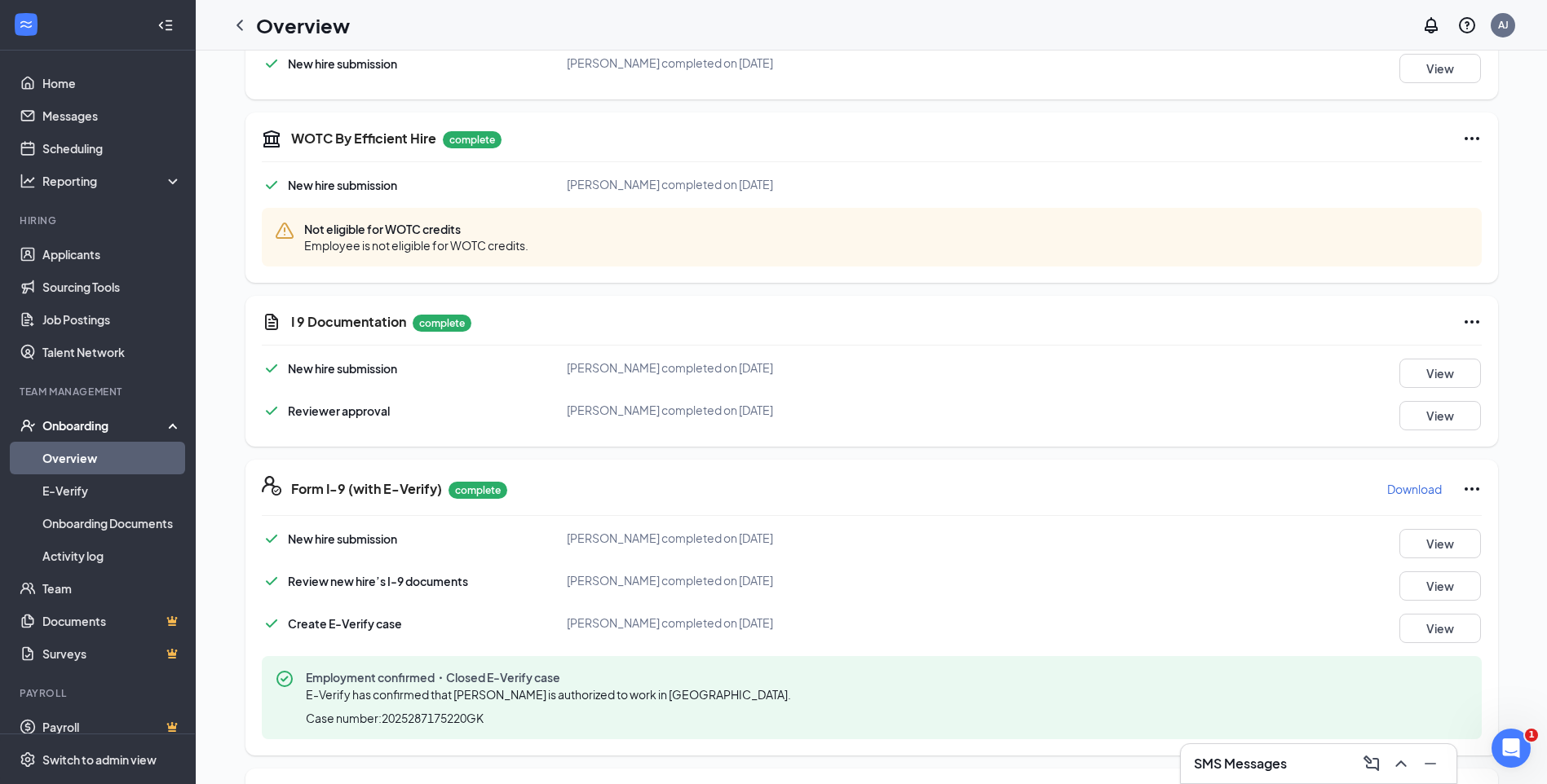
scroll to position [408, 0]
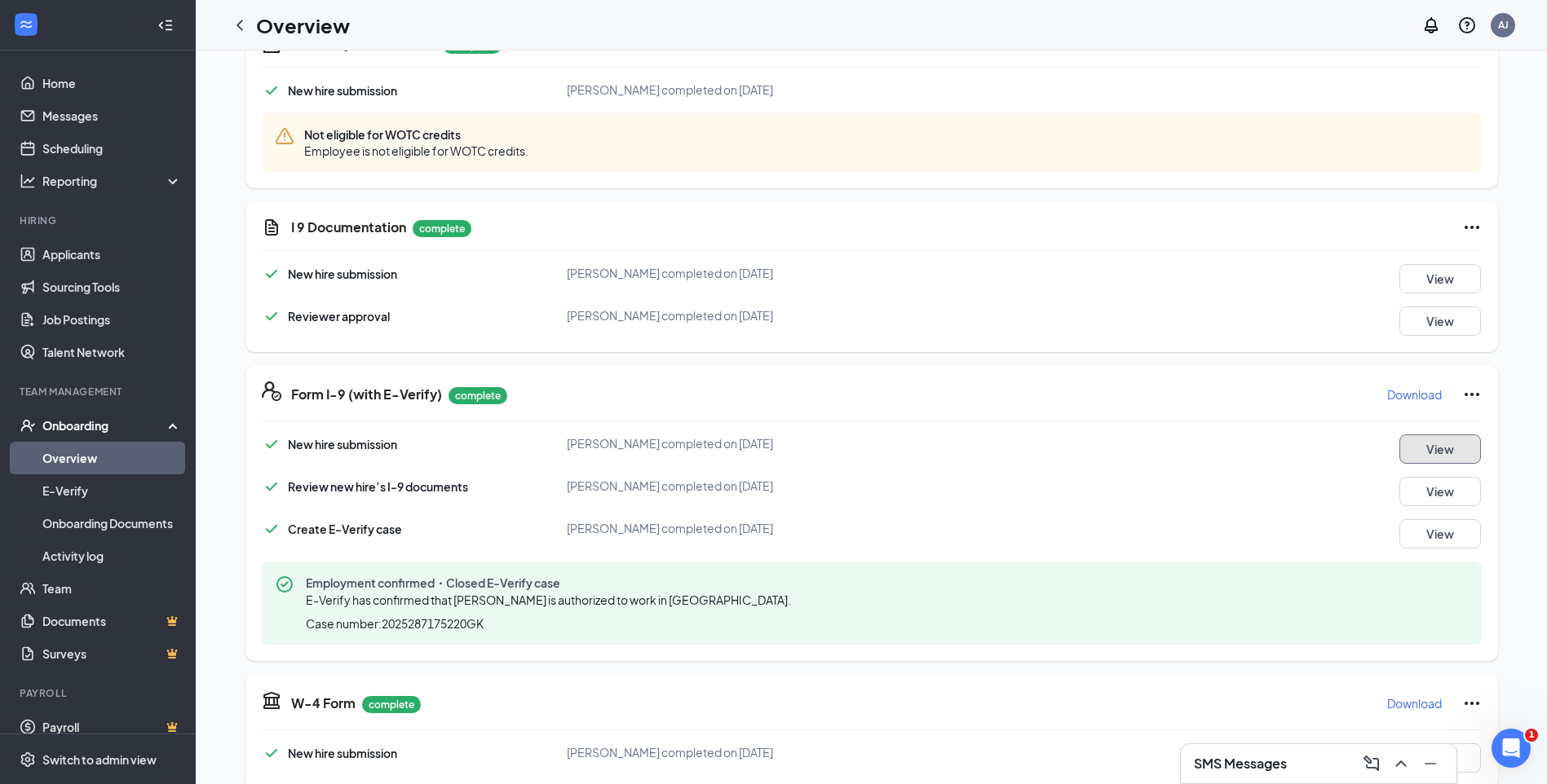
click at [1420, 444] on button "View" at bounding box center [1439, 449] width 82 height 29
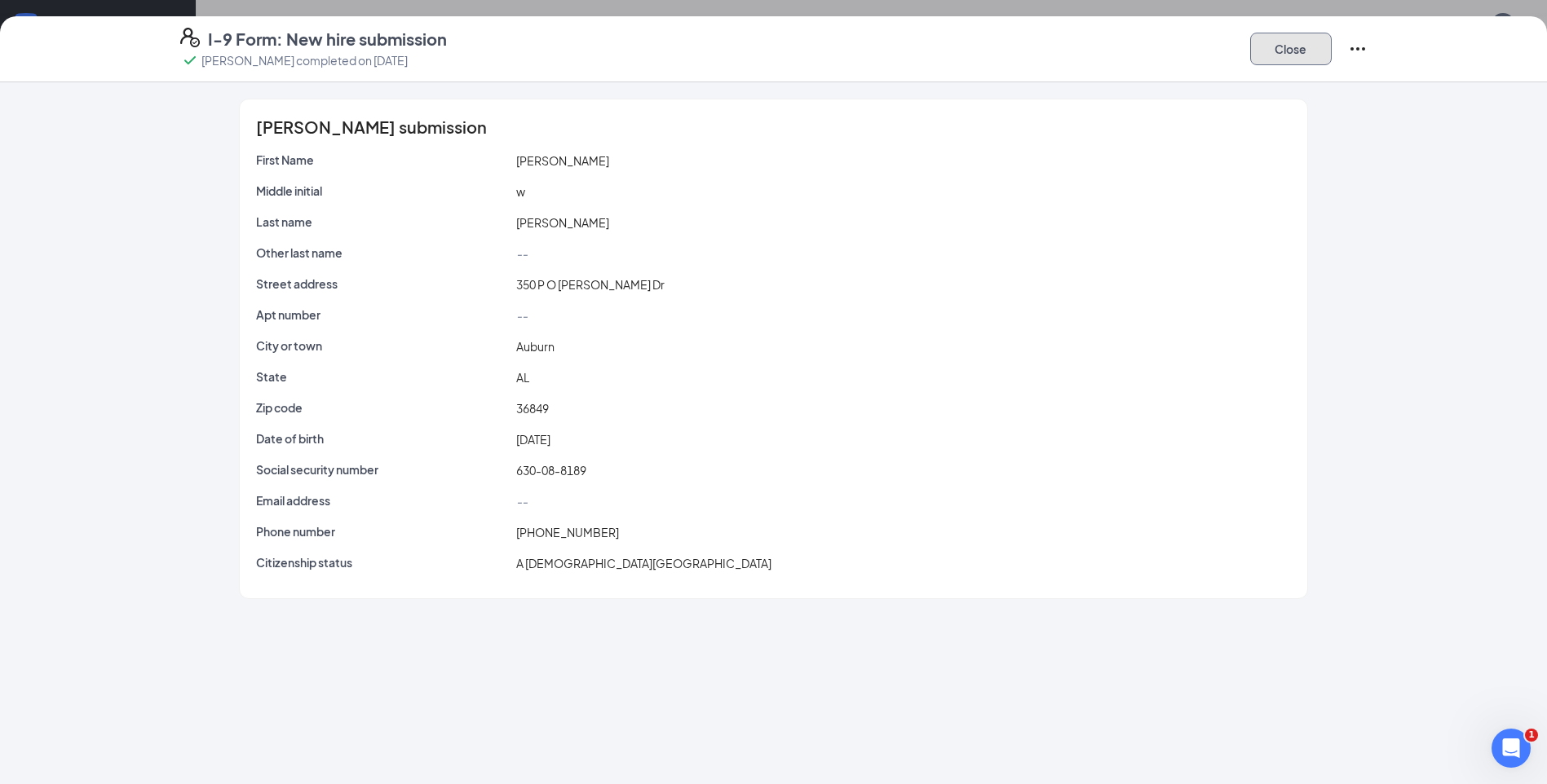
click at [1301, 54] on button "Close" at bounding box center [1290, 49] width 82 height 33
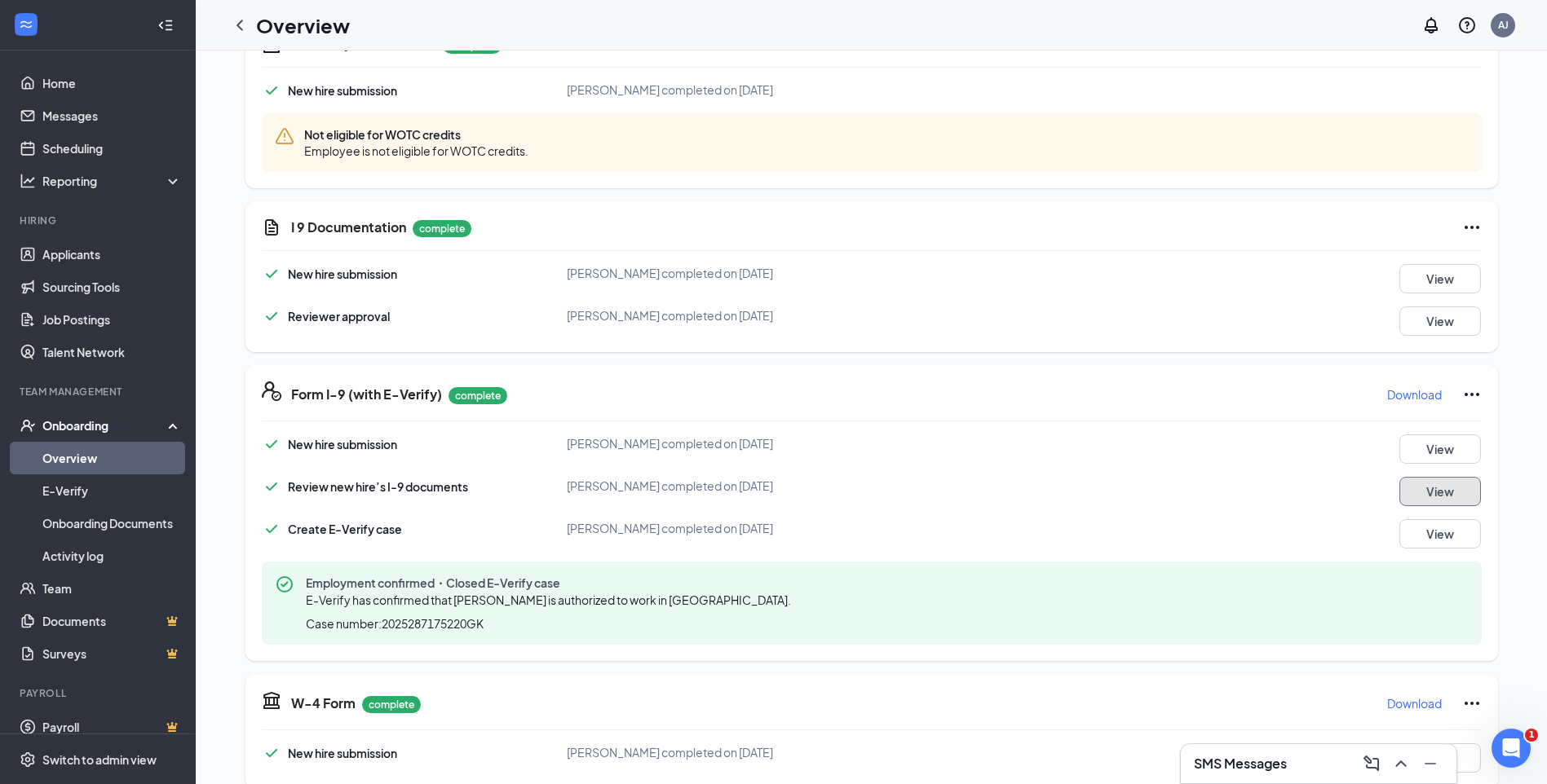
click at [1439, 493] on button "View" at bounding box center [1439, 491] width 82 height 29
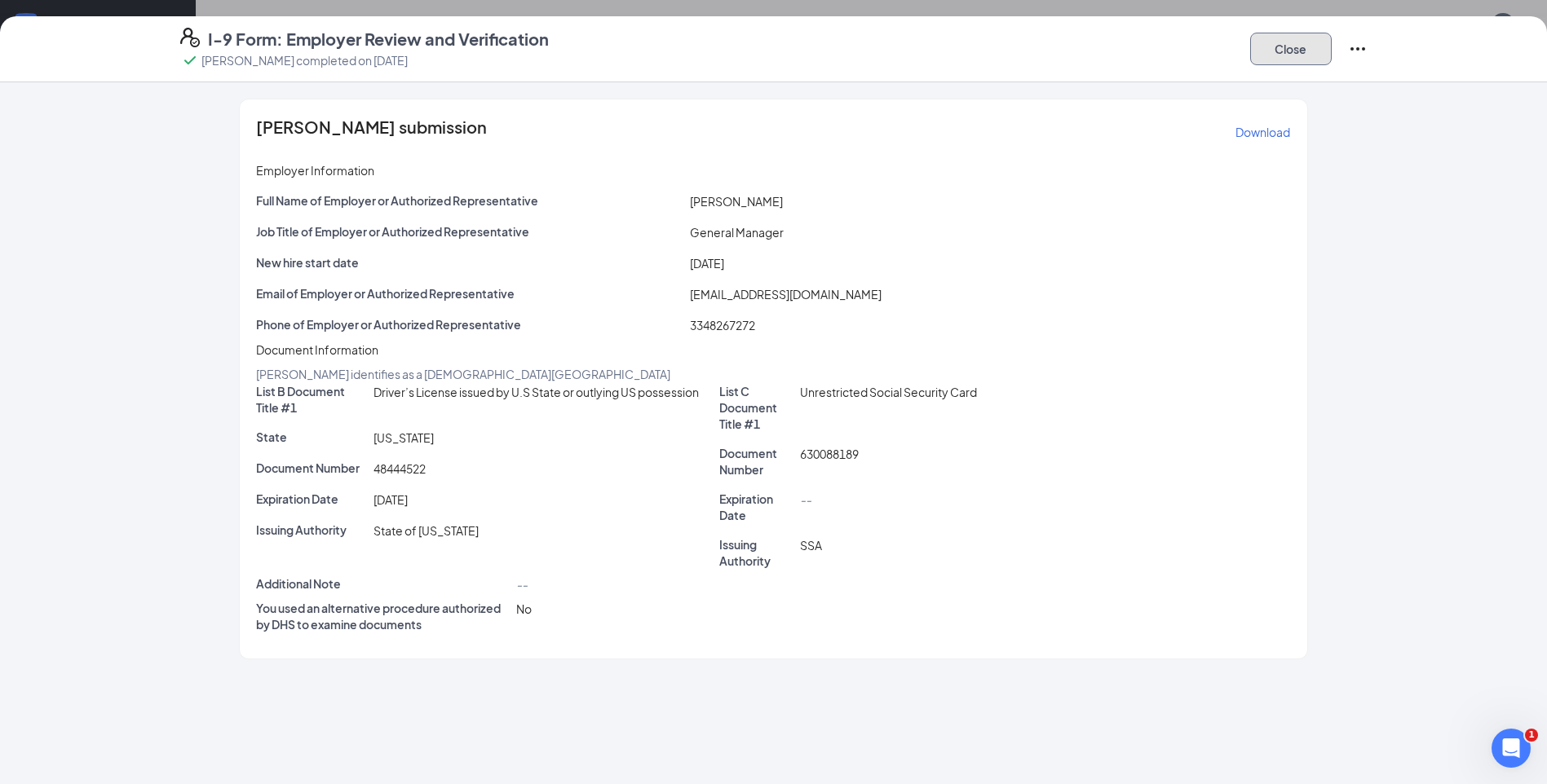
click at [1305, 54] on button "Close" at bounding box center [1290, 49] width 82 height 33
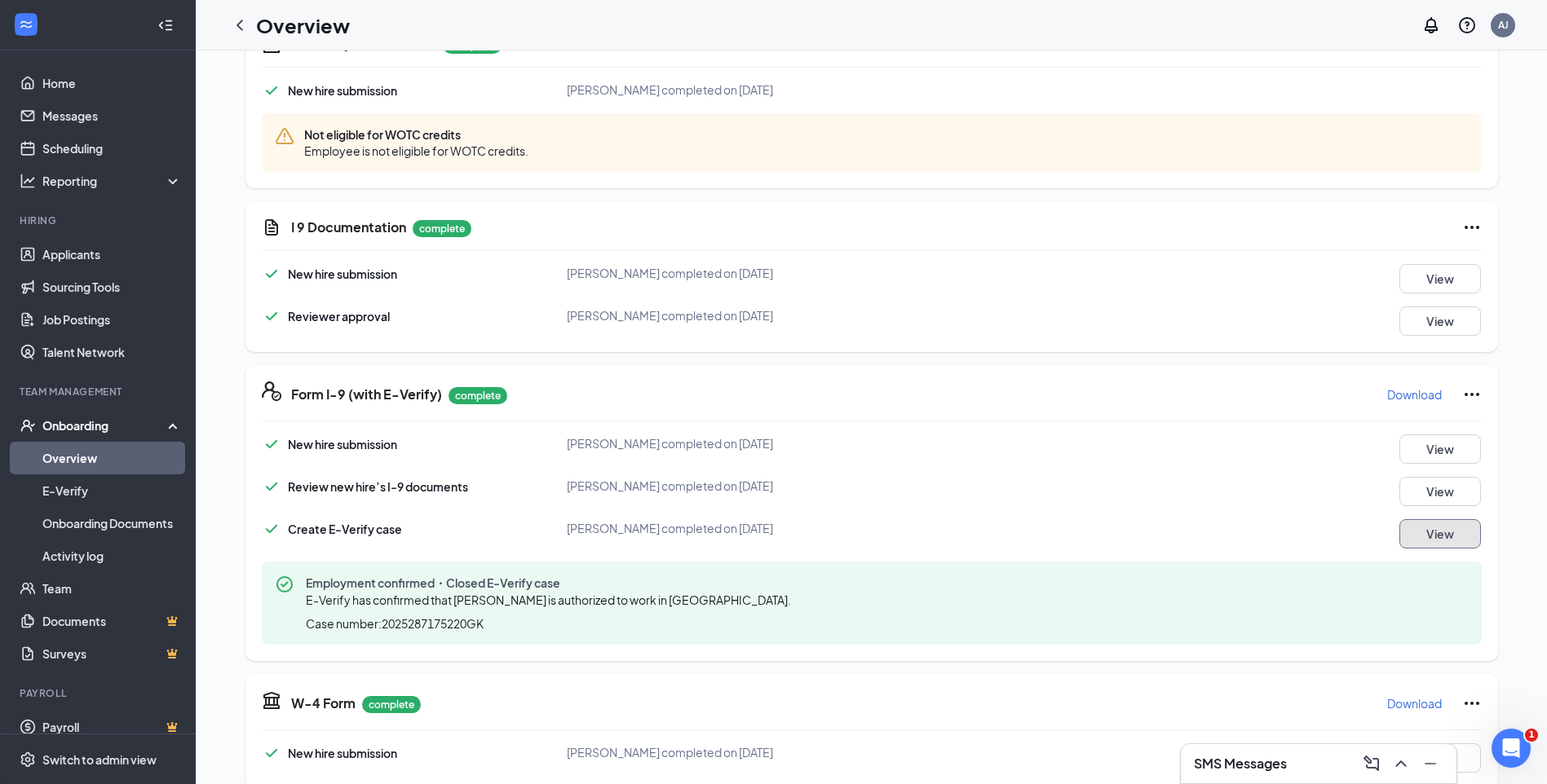
click at [1440, 544] on button "View" at bounding box center [1439, 534] width 82 height 29
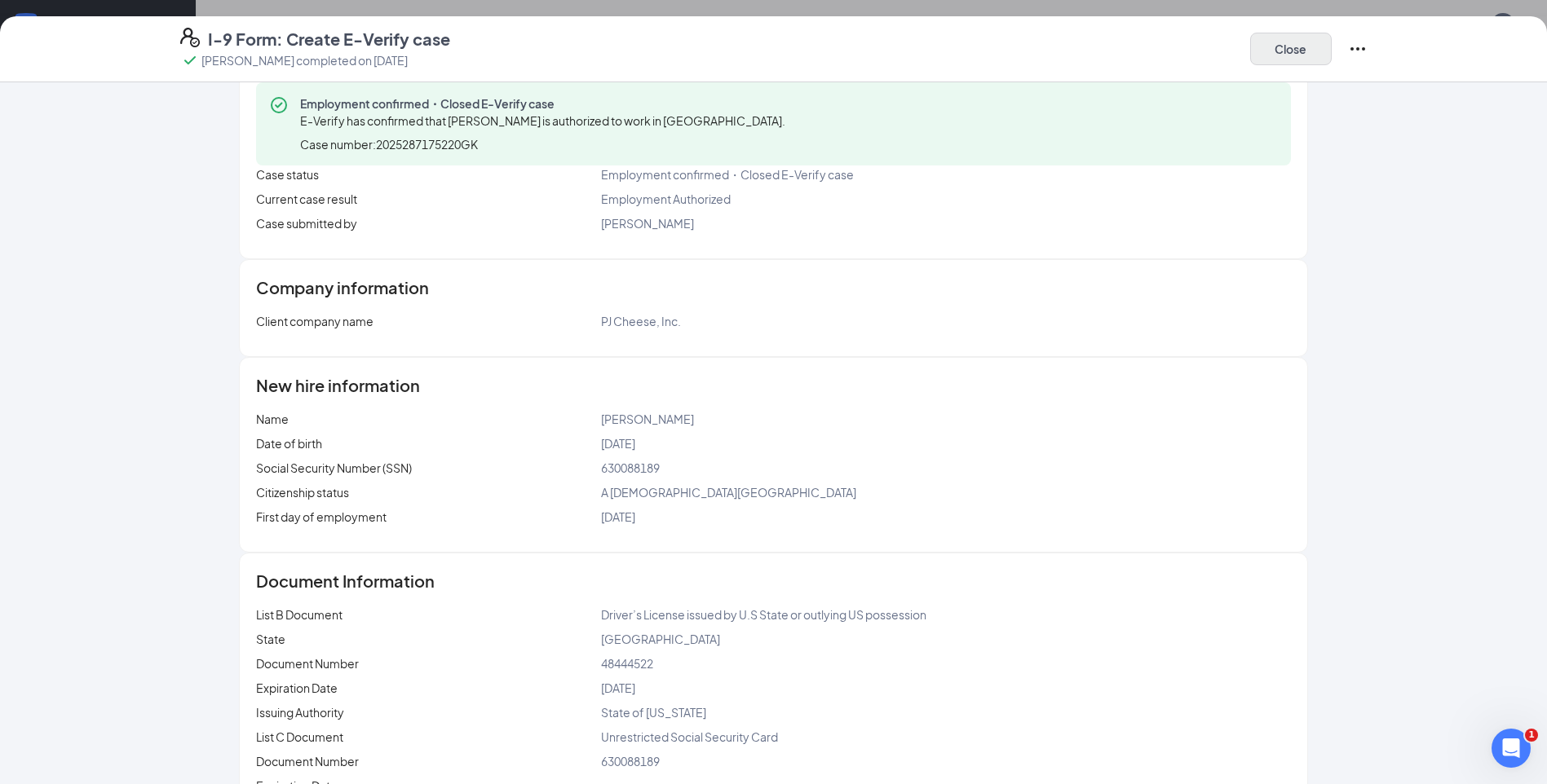
scroll to position [63, 0]
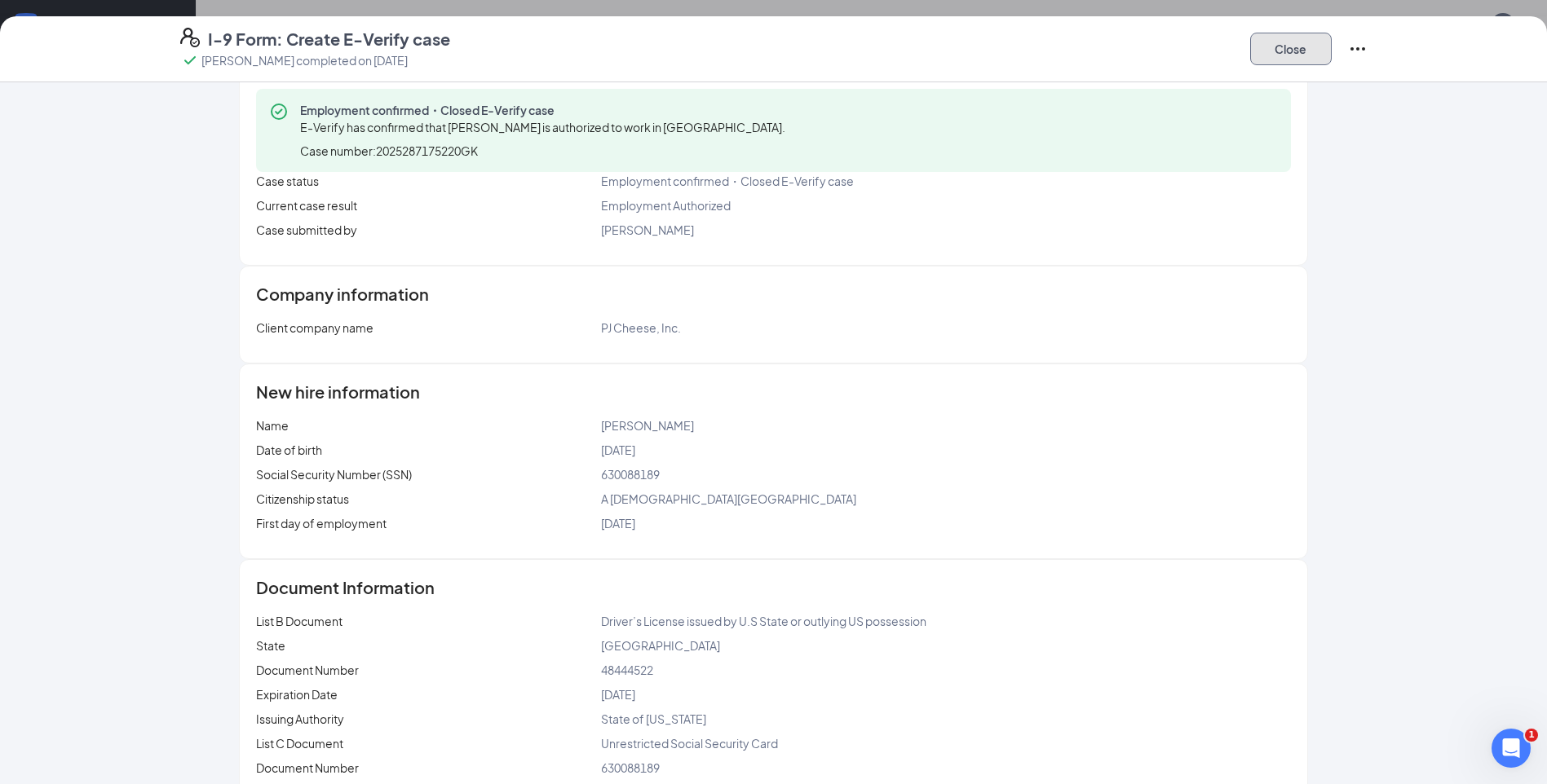
click at [1289, 46] on button "Close" at bounding box center [1290, 49] width 82 height 33
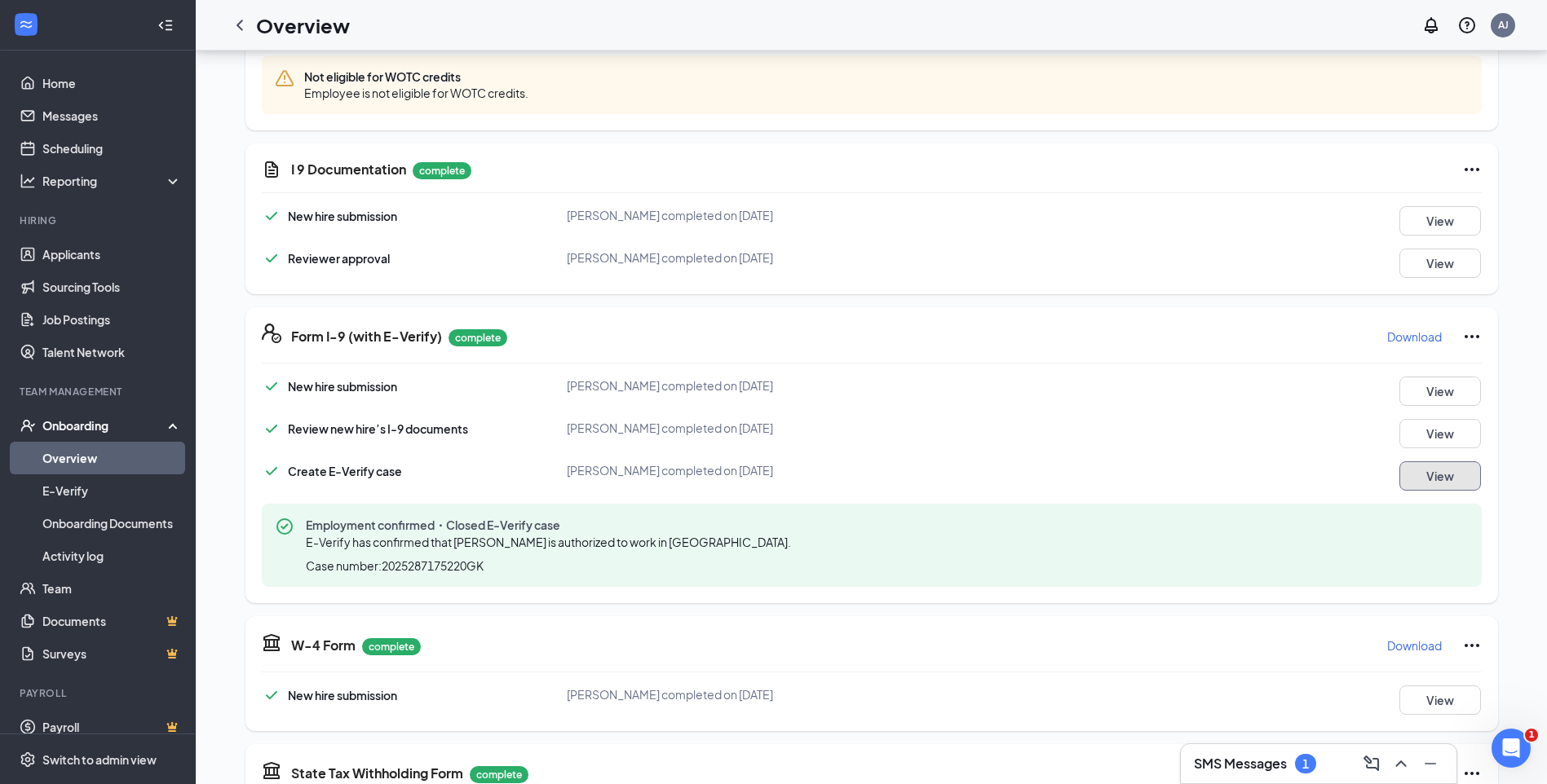
scroll to position [193, 0]
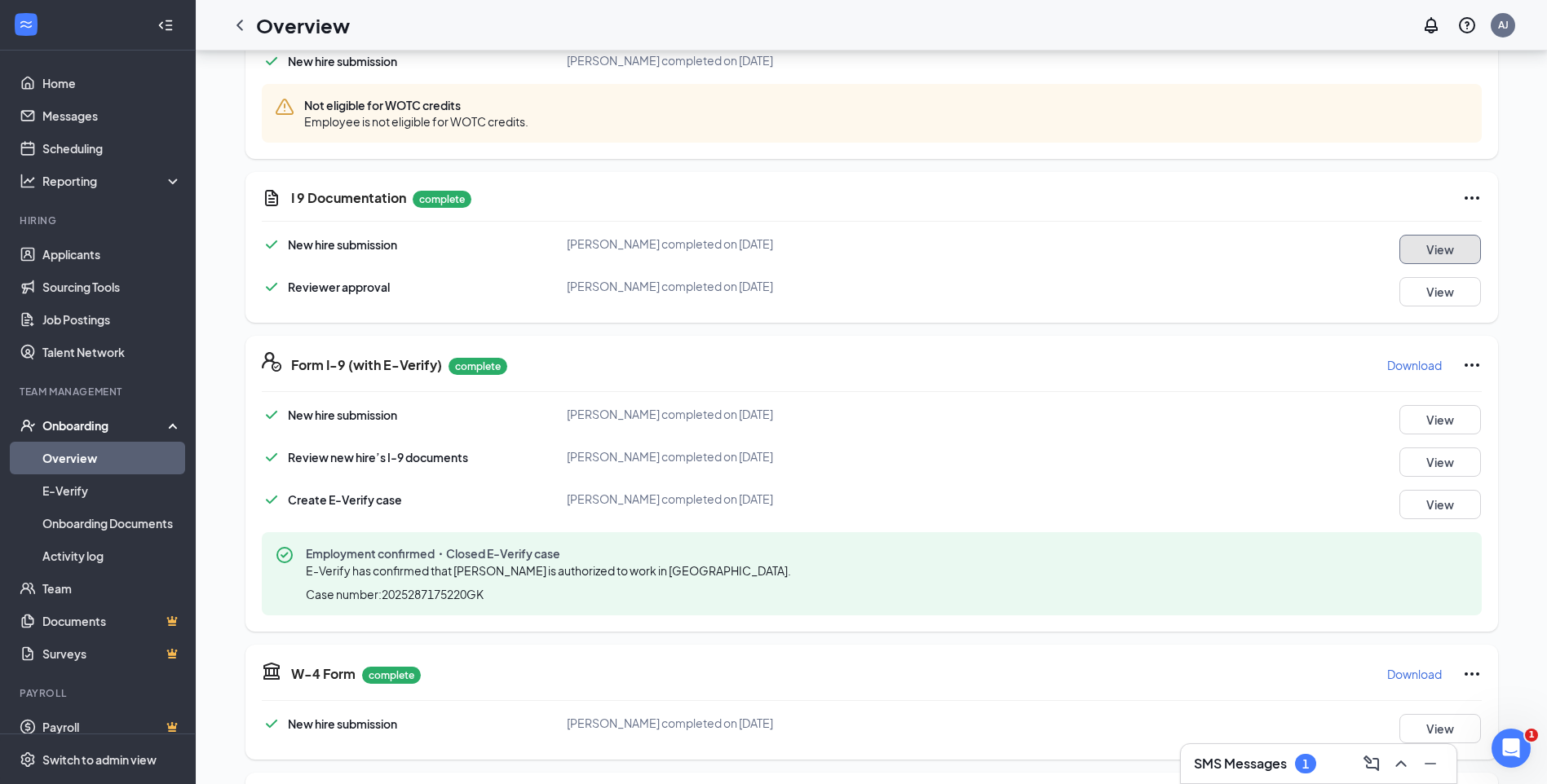
click at [1429, 239] on button "View" at bounding box center [1439, 250] width 82 height 29
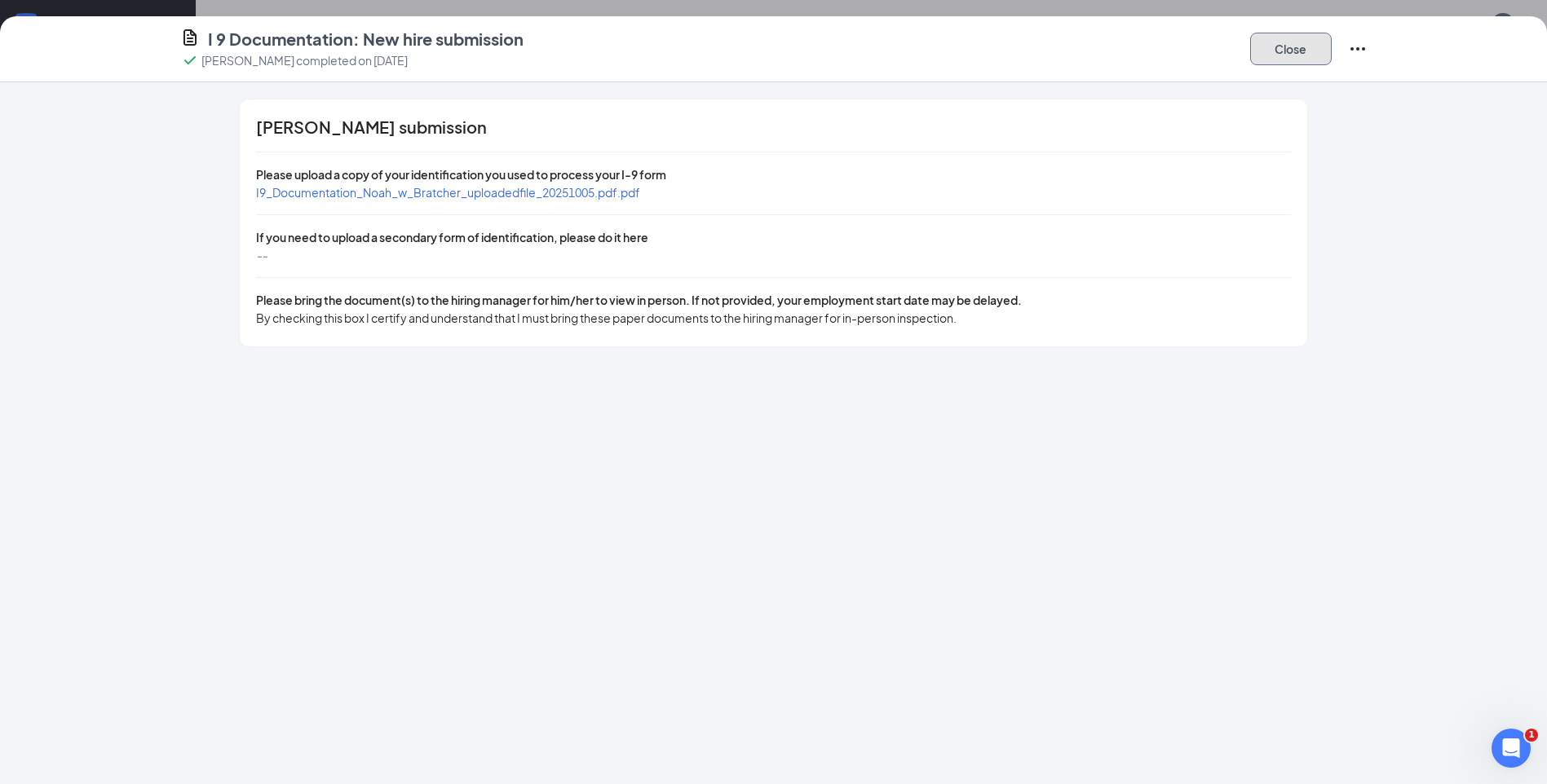
click at [1305, 57] on button "Close" at bounding box center [1290, 49] width 82 height 33
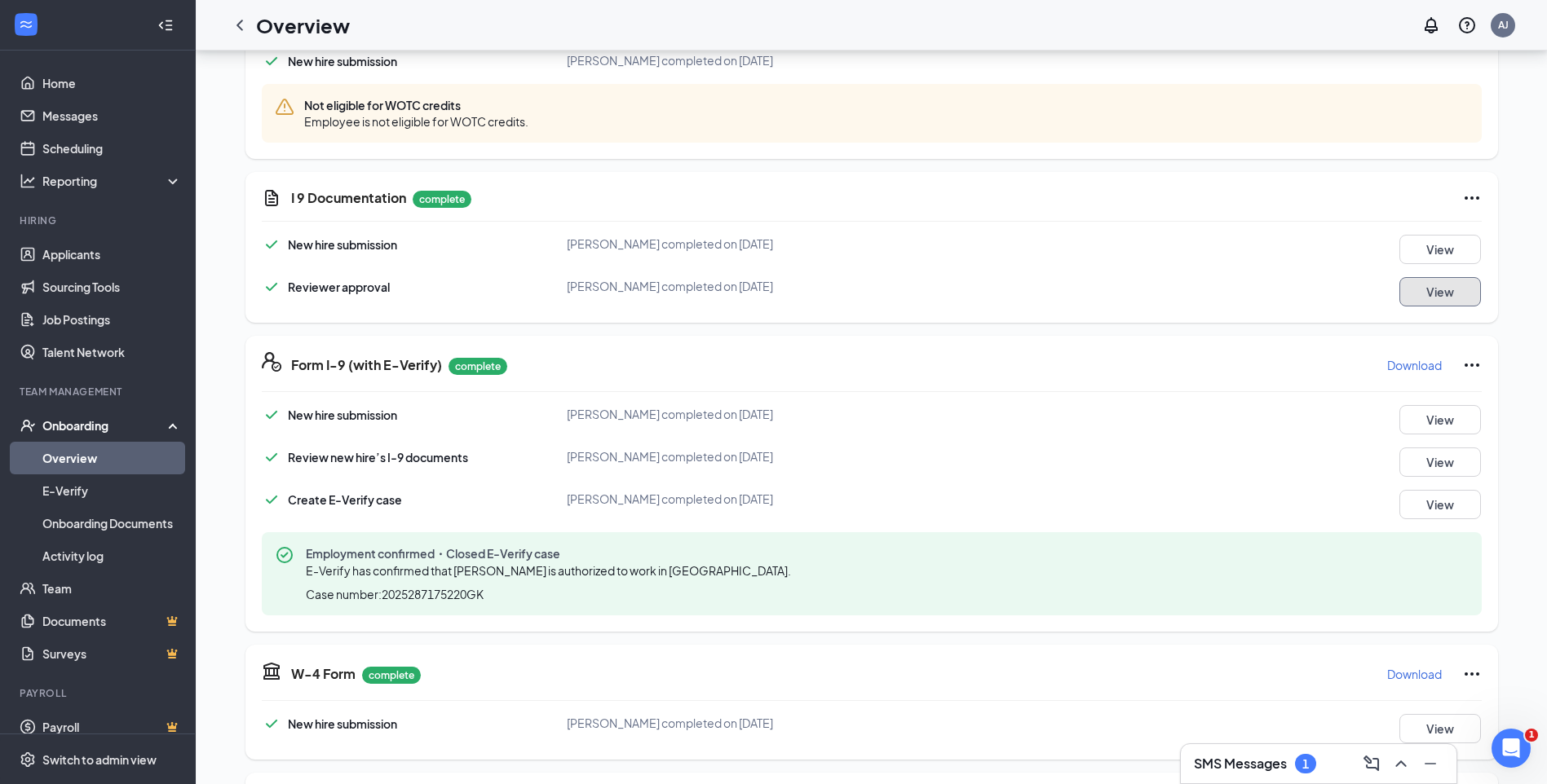
click at [1463, 293] on button "View" at bounding box center [1439, 292] width 82 height 29
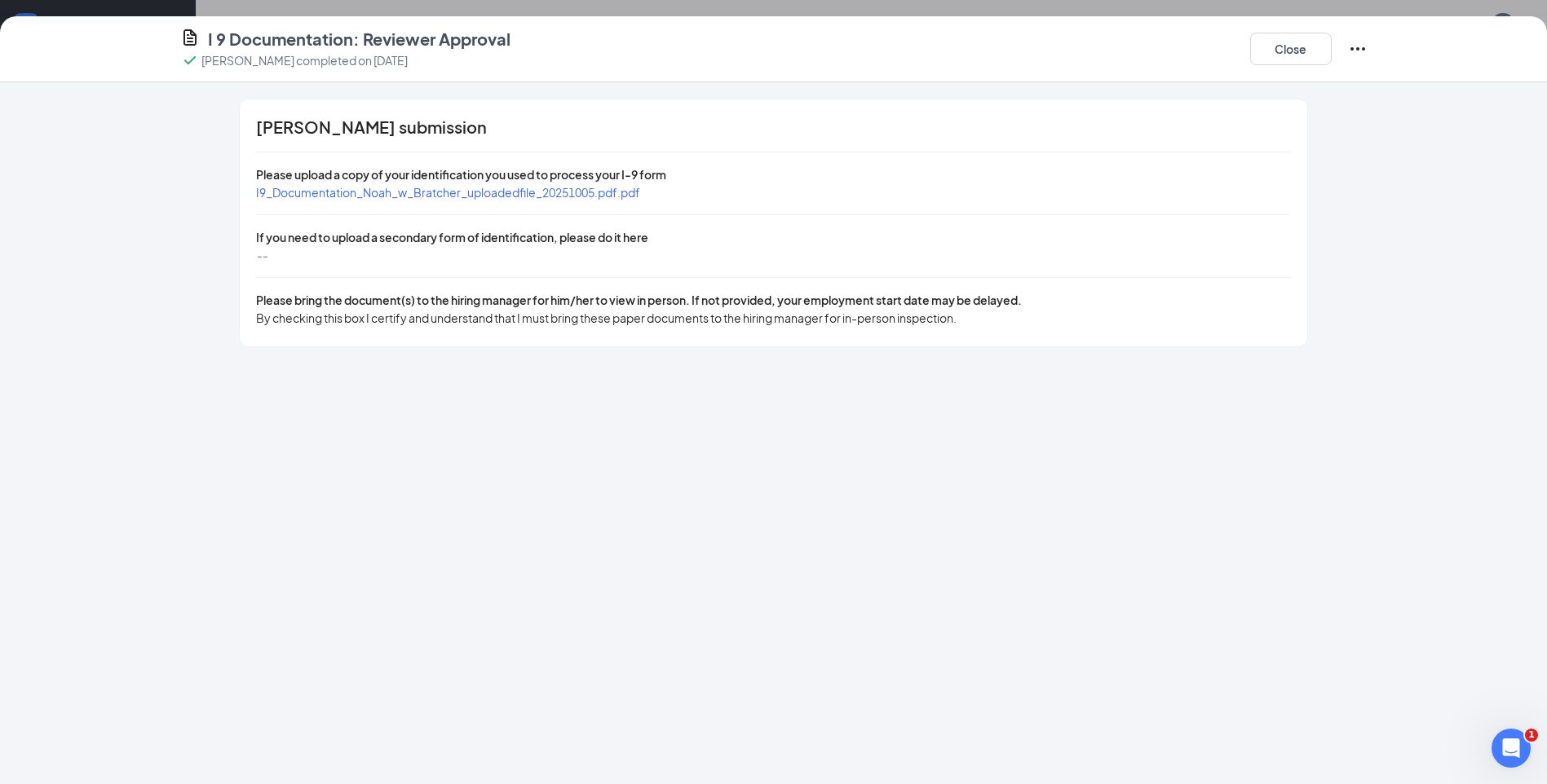
click at [1359, 52] on icon "Ellipses" at bounding box center [1358, 48] width 20 height 20
click at [1280, 136] on div "[PERSON_NAME] submission Please upload a copy of your identification you used t…" at bounding box center [772, 223] width 1067 height 247
click at [1283, 53] on button "Close" at bounding box center [1290, 49] width 82 height 33
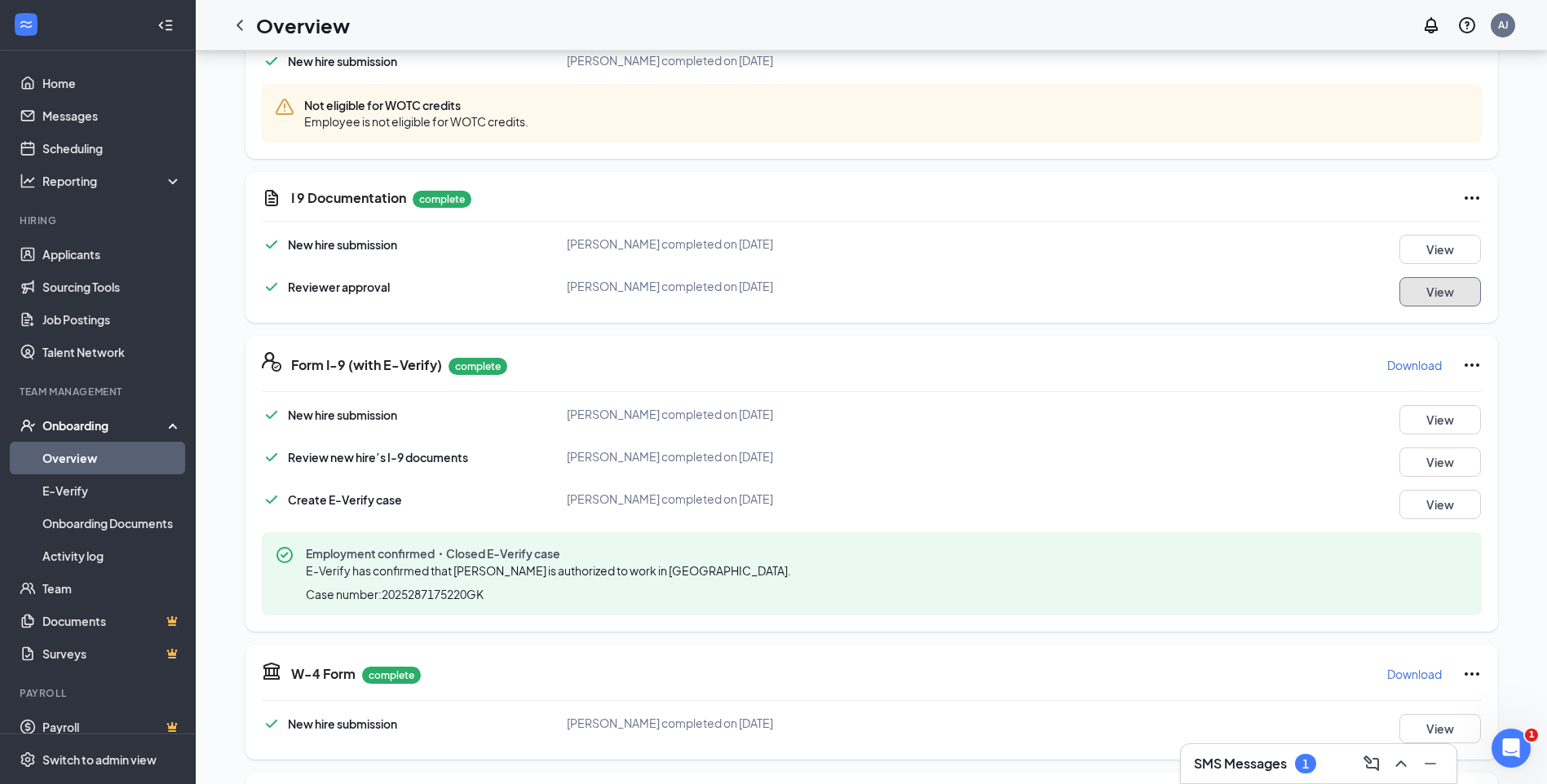
click at [1443, 294] on button "View" at bounding box center [1439, 292] width 82 height 29
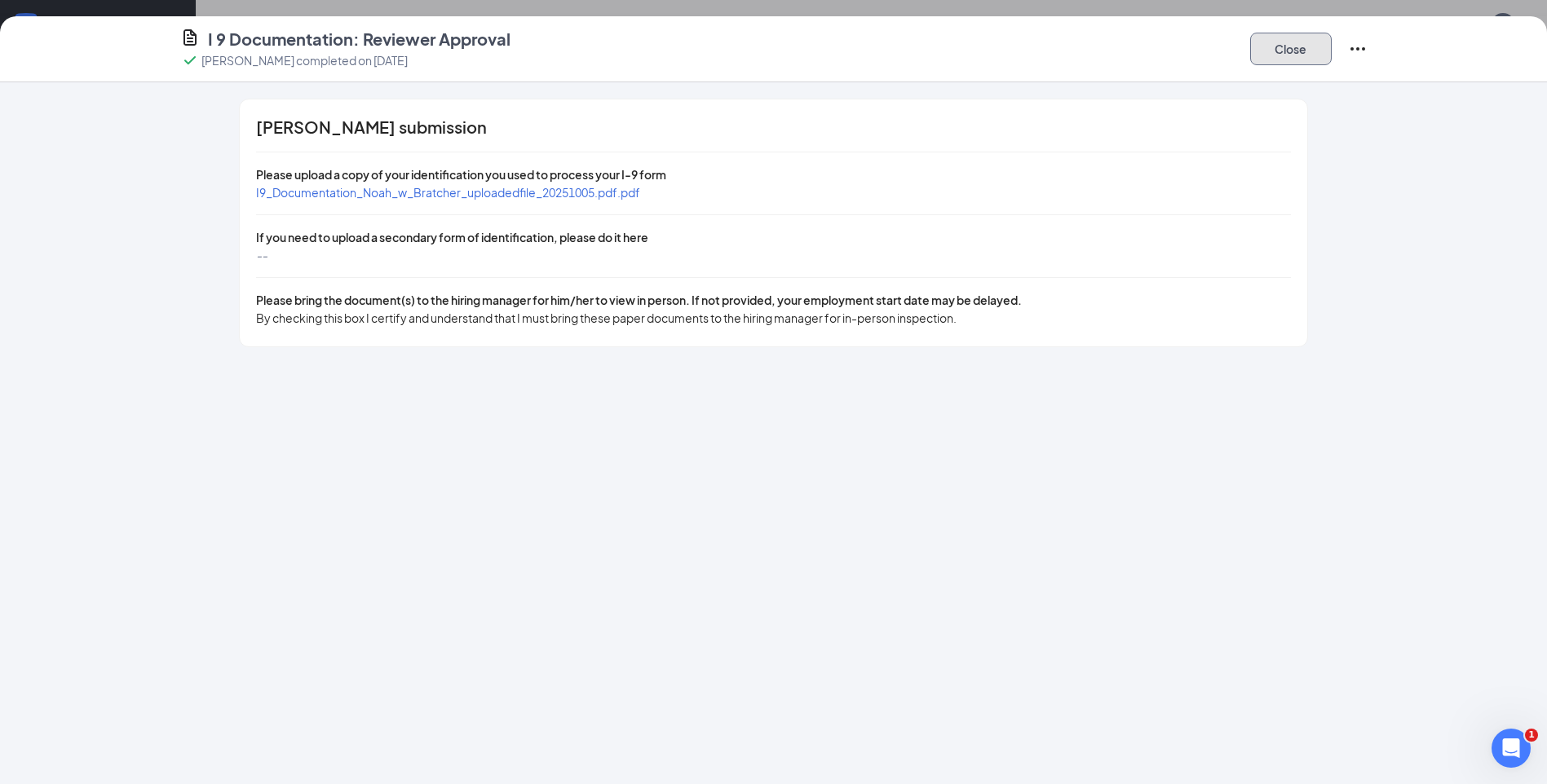
click at [1287, 54] on button "Close" at bounding box center [1290, 49] width 82 height 33
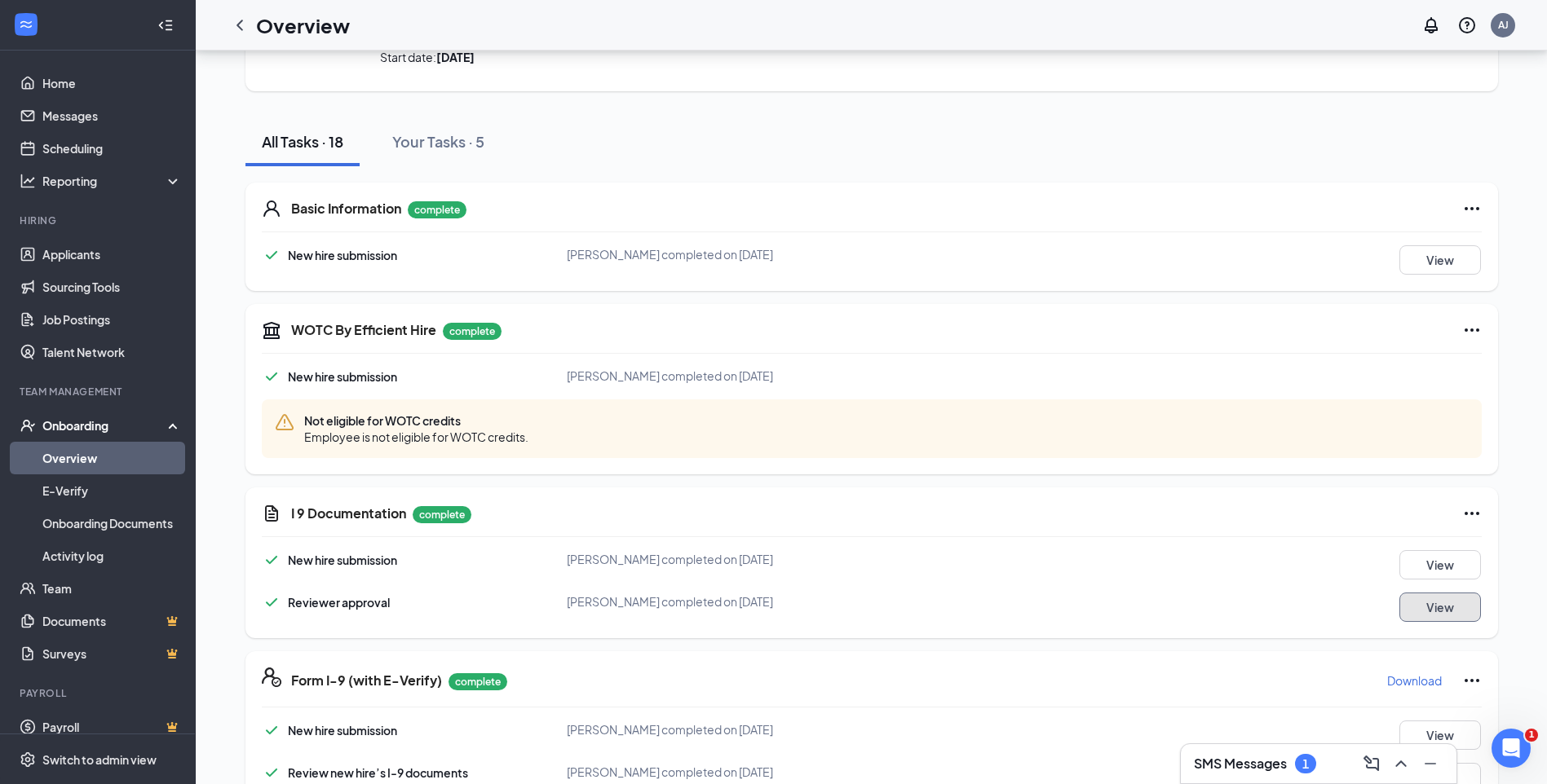
scroll to position [0, 0]
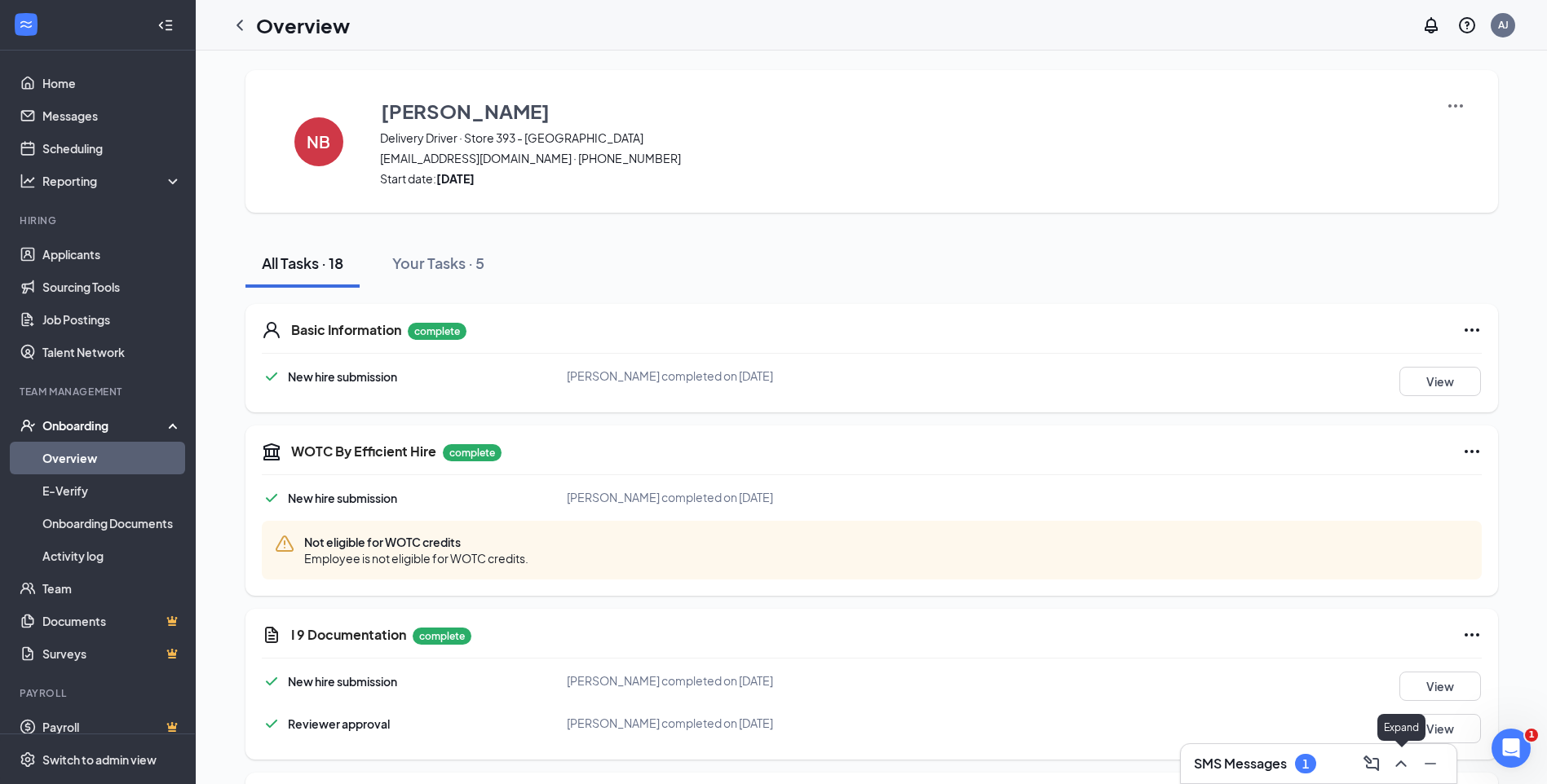
click at [1398, 774] on button at bounding box center [1401, 763] width 26 height 26
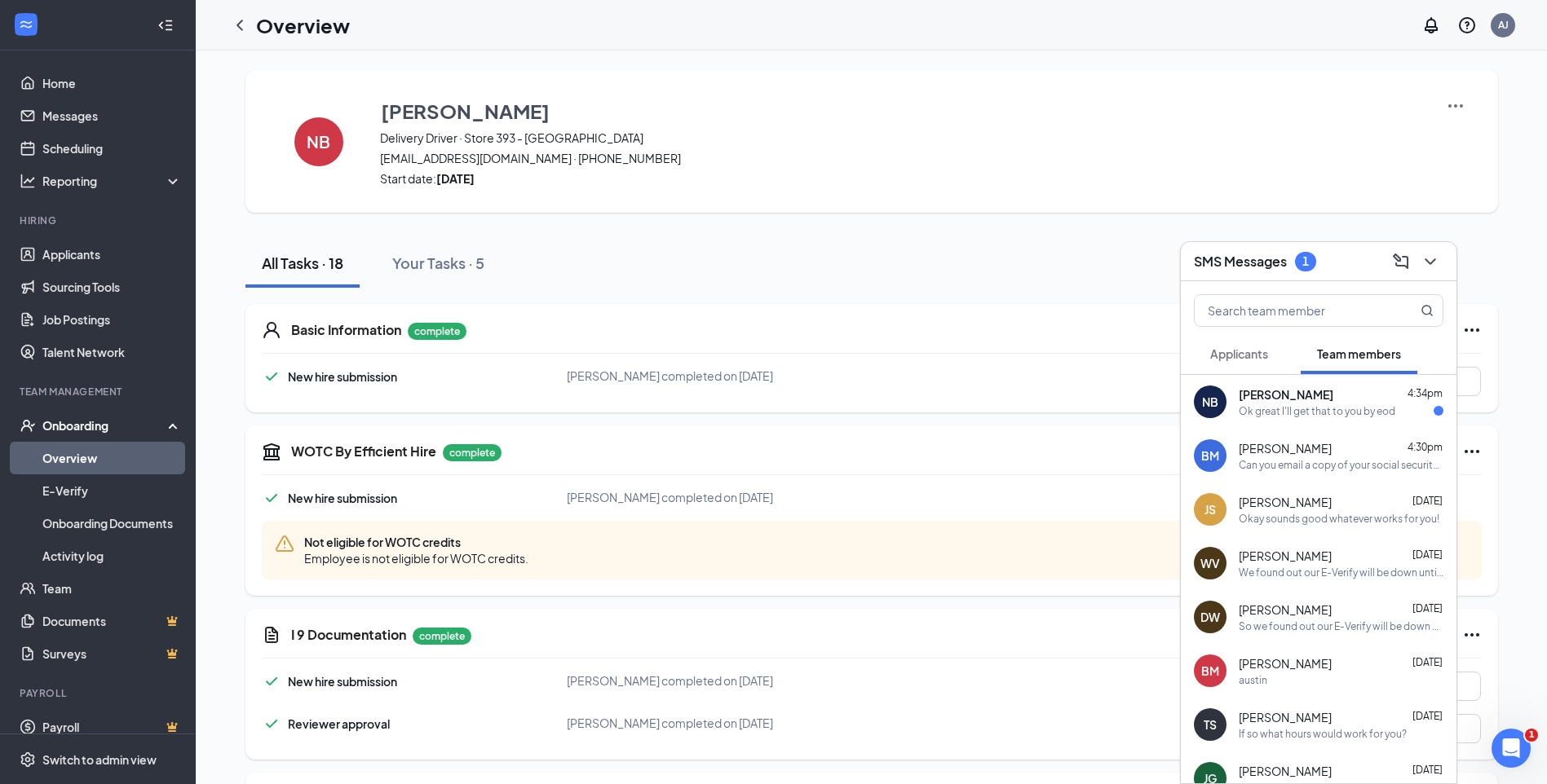
click at [1281, 395] on span "[PERSON_NAME]" at bounding box center [1286, 394] width 95 height 16
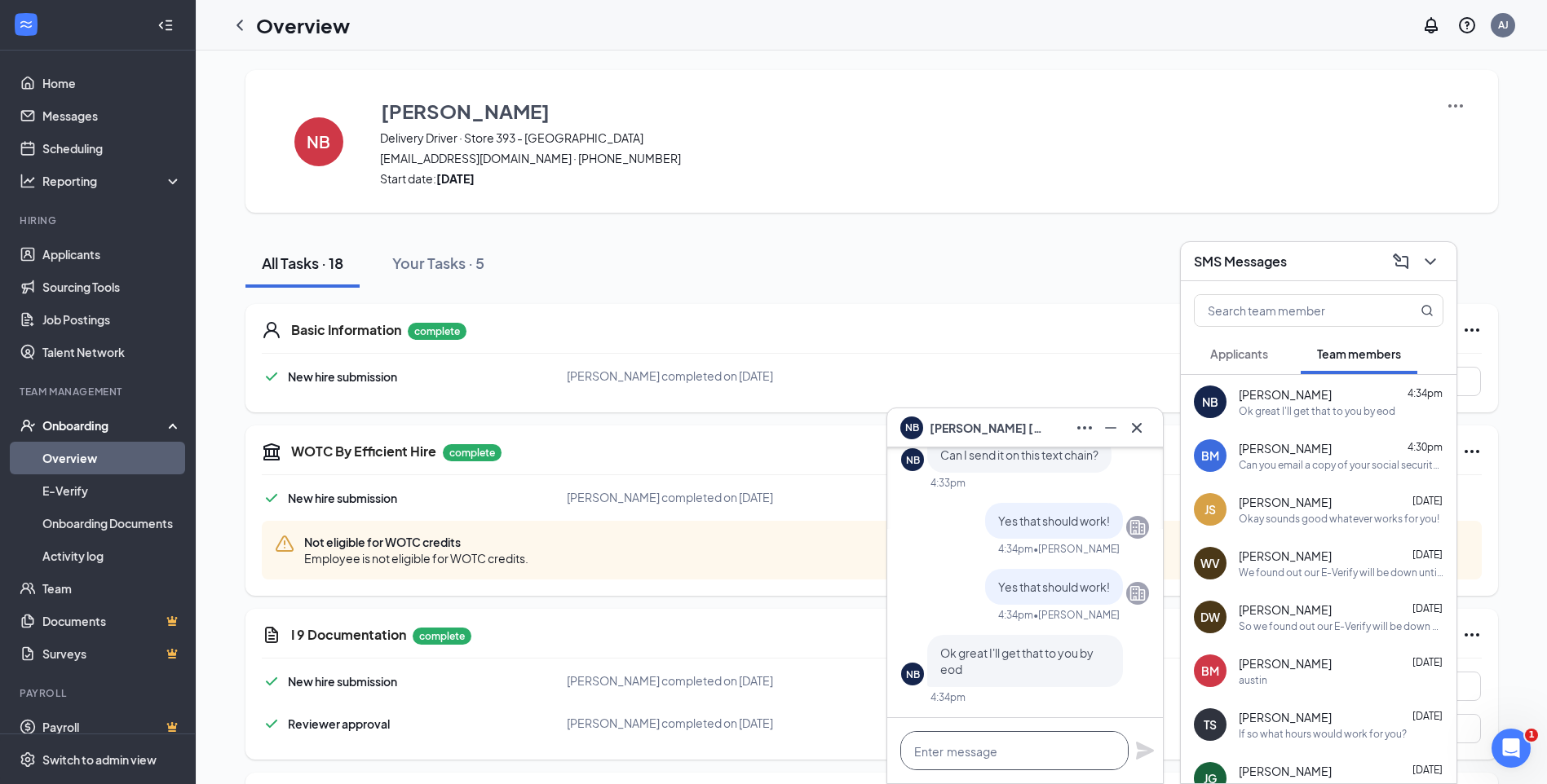
click at [1002, 750] on textarea at bounding box center [1014, 750] width 228 height 39
type textarea "Thank you!"
click at [1147, 749] on icon "Plane" at bounding box center [1144, 750] width 18 height 18
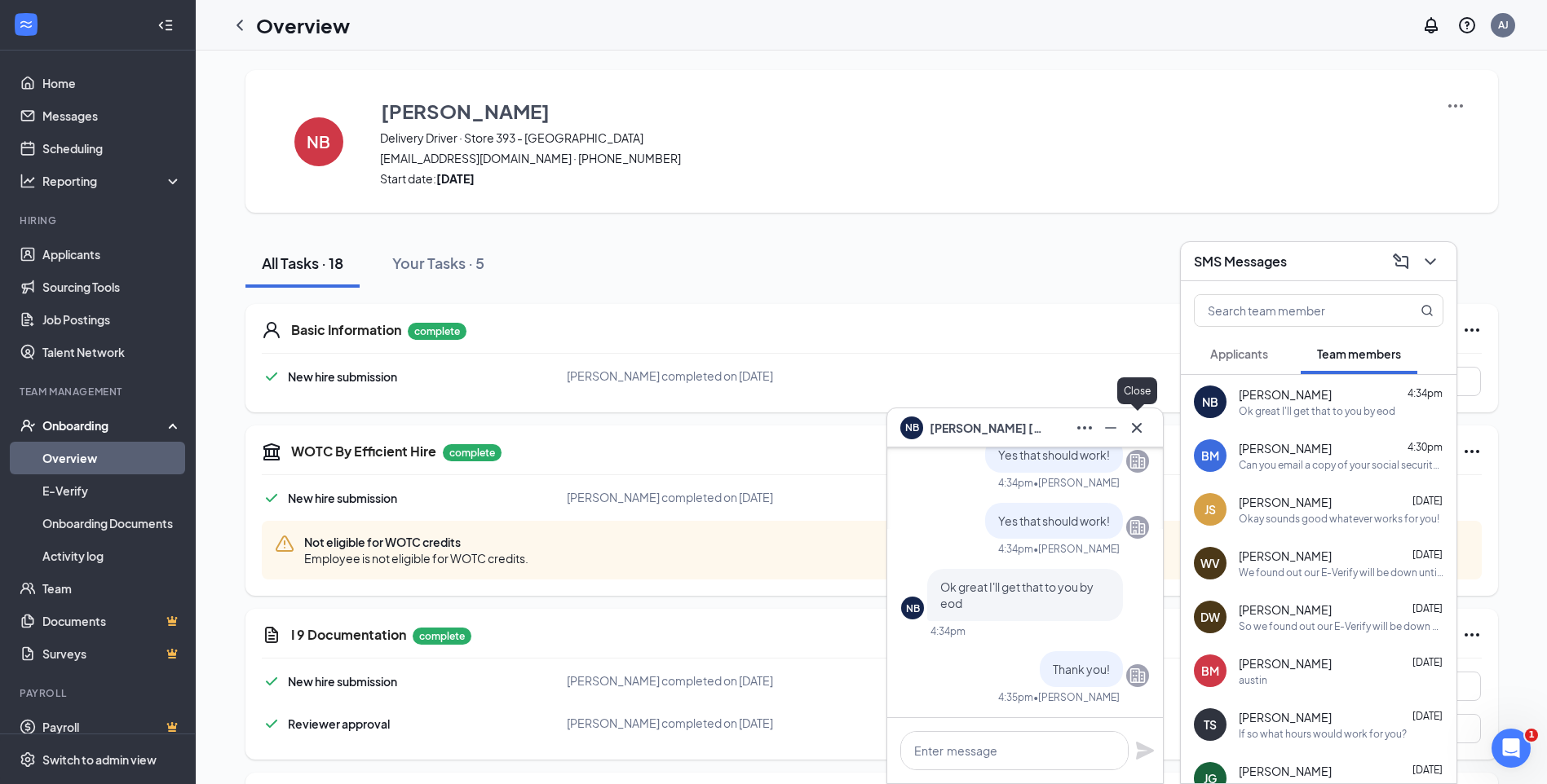
click at [1146, 435] on icon "Cross" at bounding box center [1136, 428] width 20 height 20
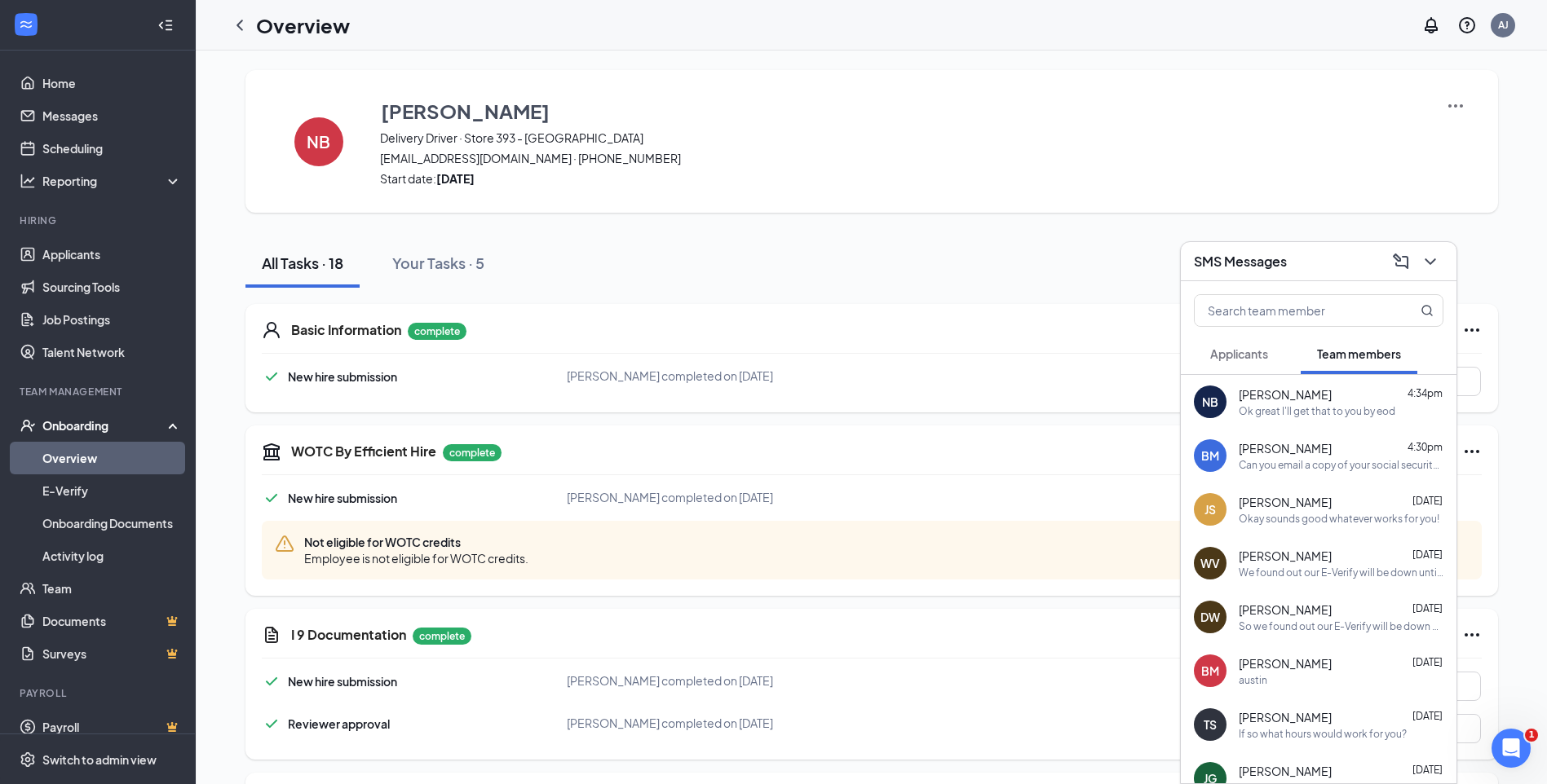
click at [1439, 261] on icon "ChevronDown" at bounding box center [1430, 262] width 20 height 20
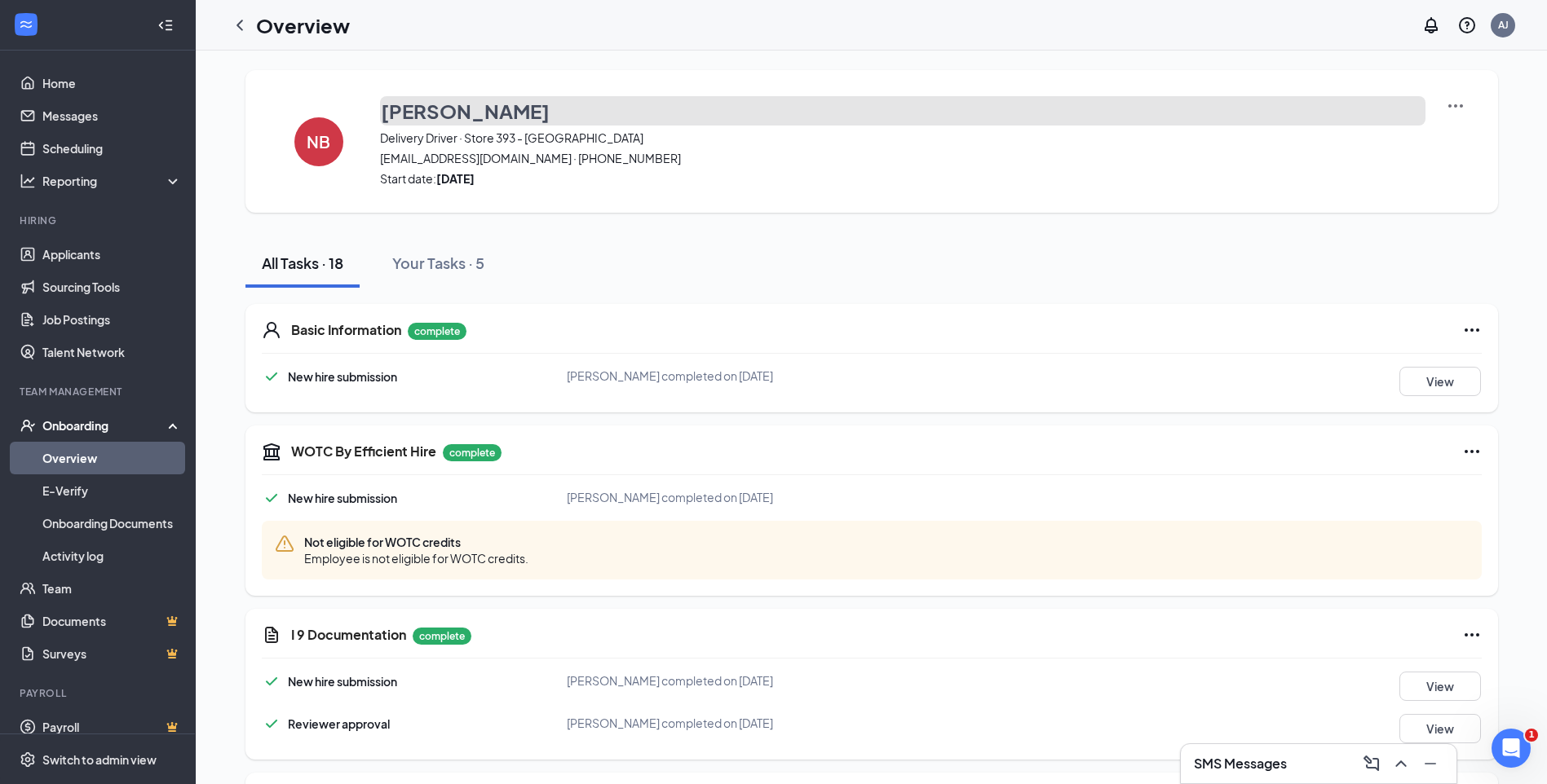
click at [427, 113] on h3 "[PERSON_NAME]" at bounding box center [465, 111] width 169 height 28
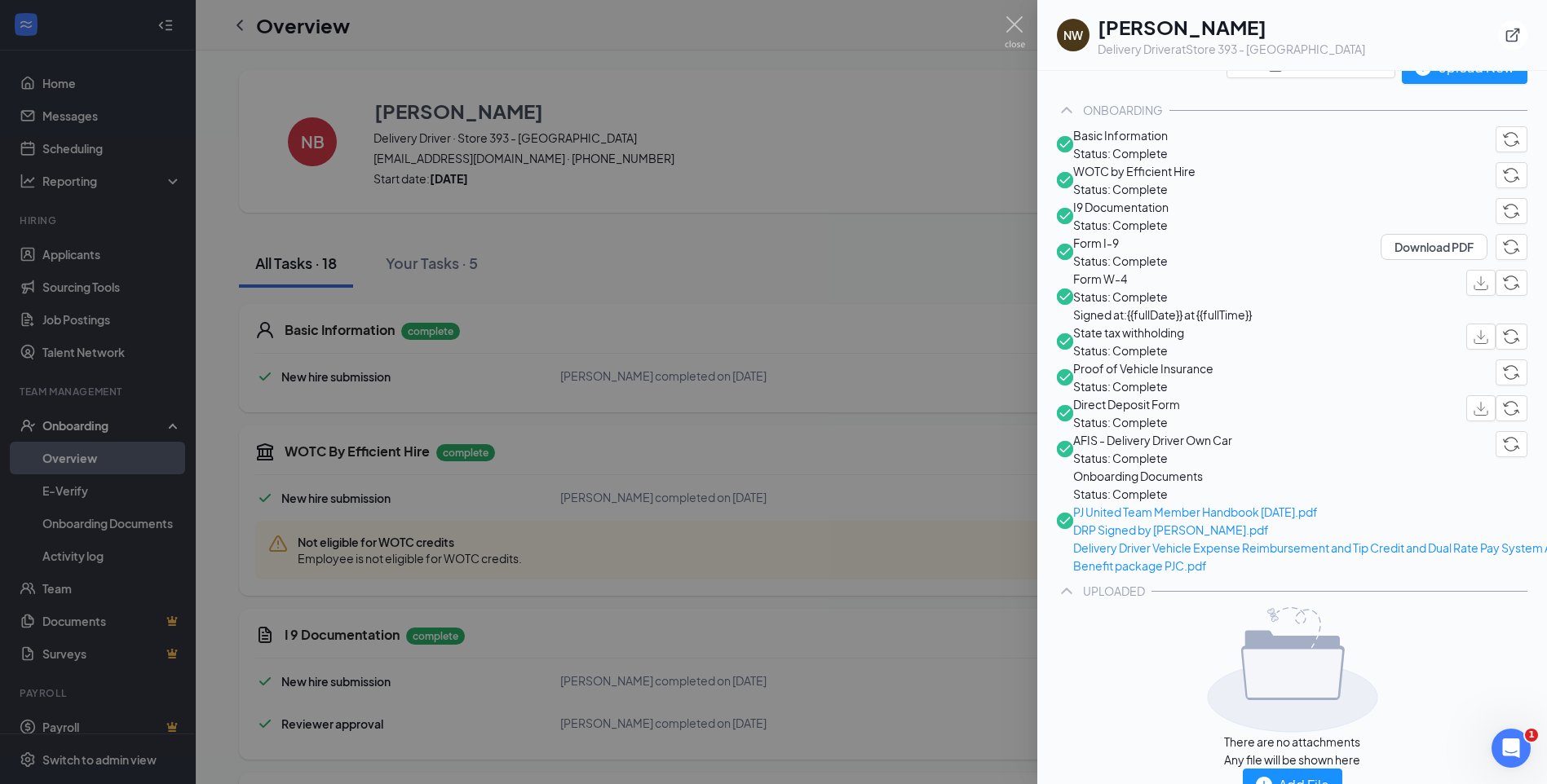
scroll to position [0, 0]
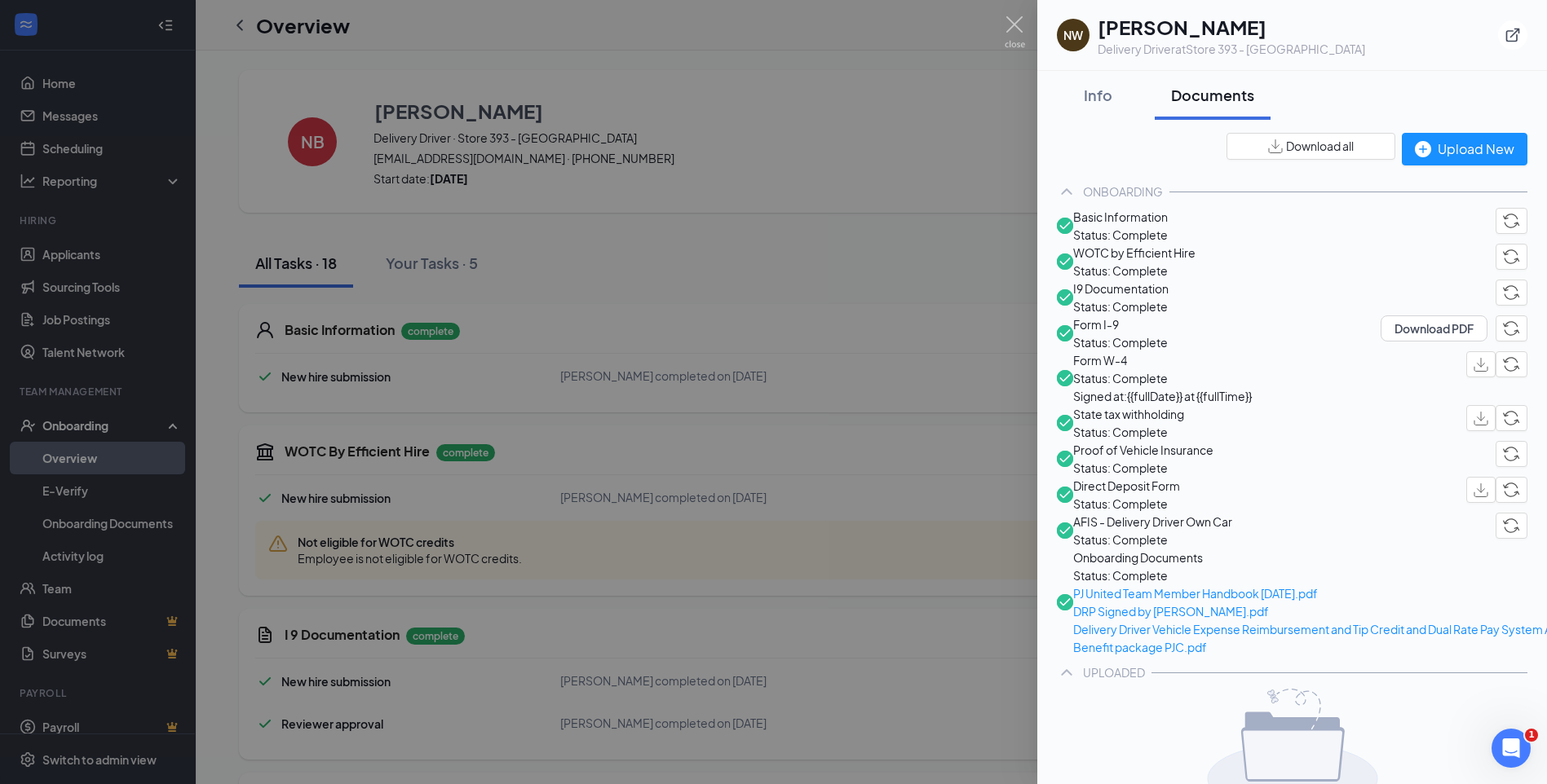
click at [1028, 28] on div at bounding box center [773, 392] width 1547 height 784
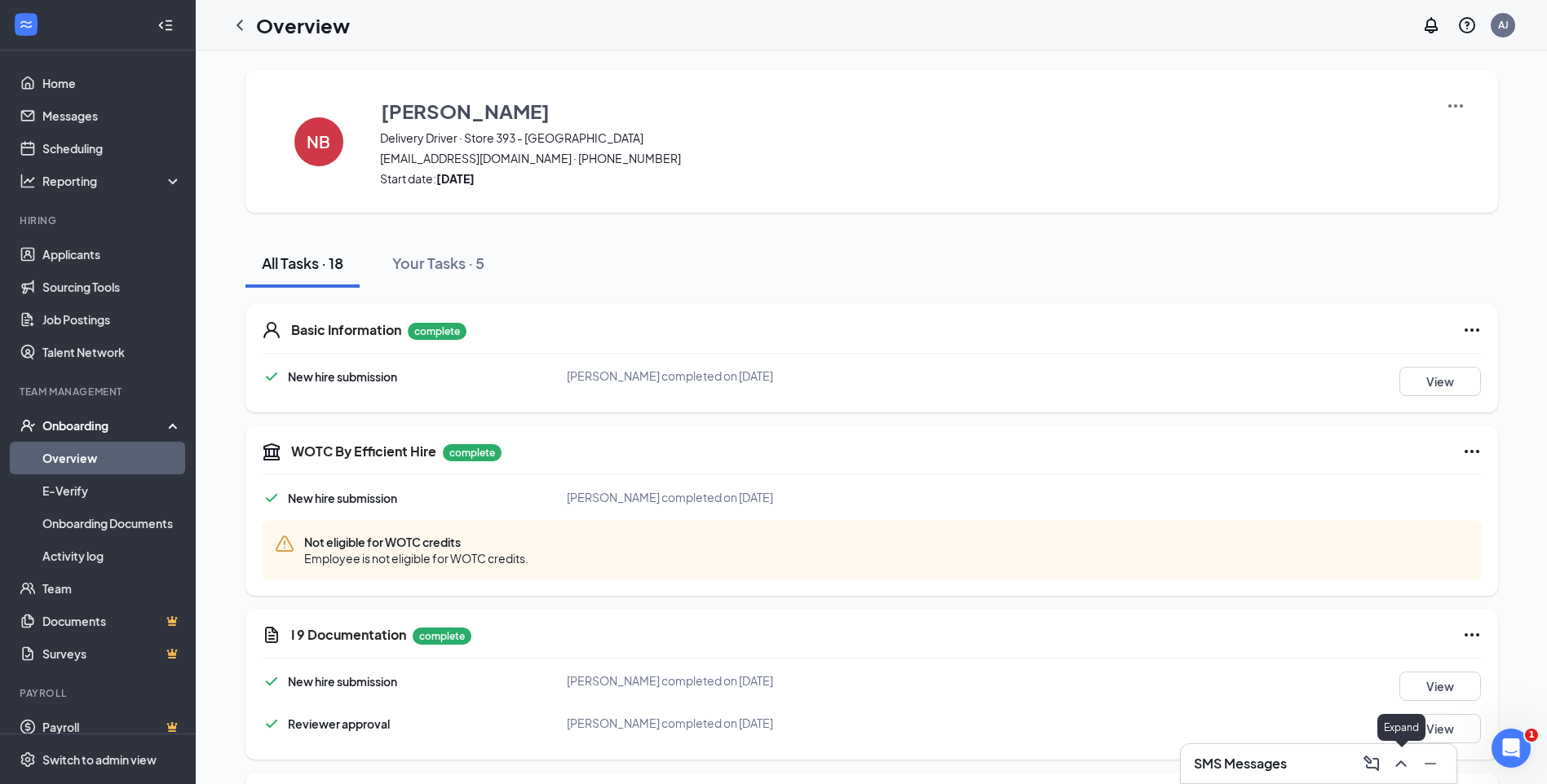
click at [1400, 765] on icon "ChevronUp" at bounding box center [1401, 763] width 20 height 20
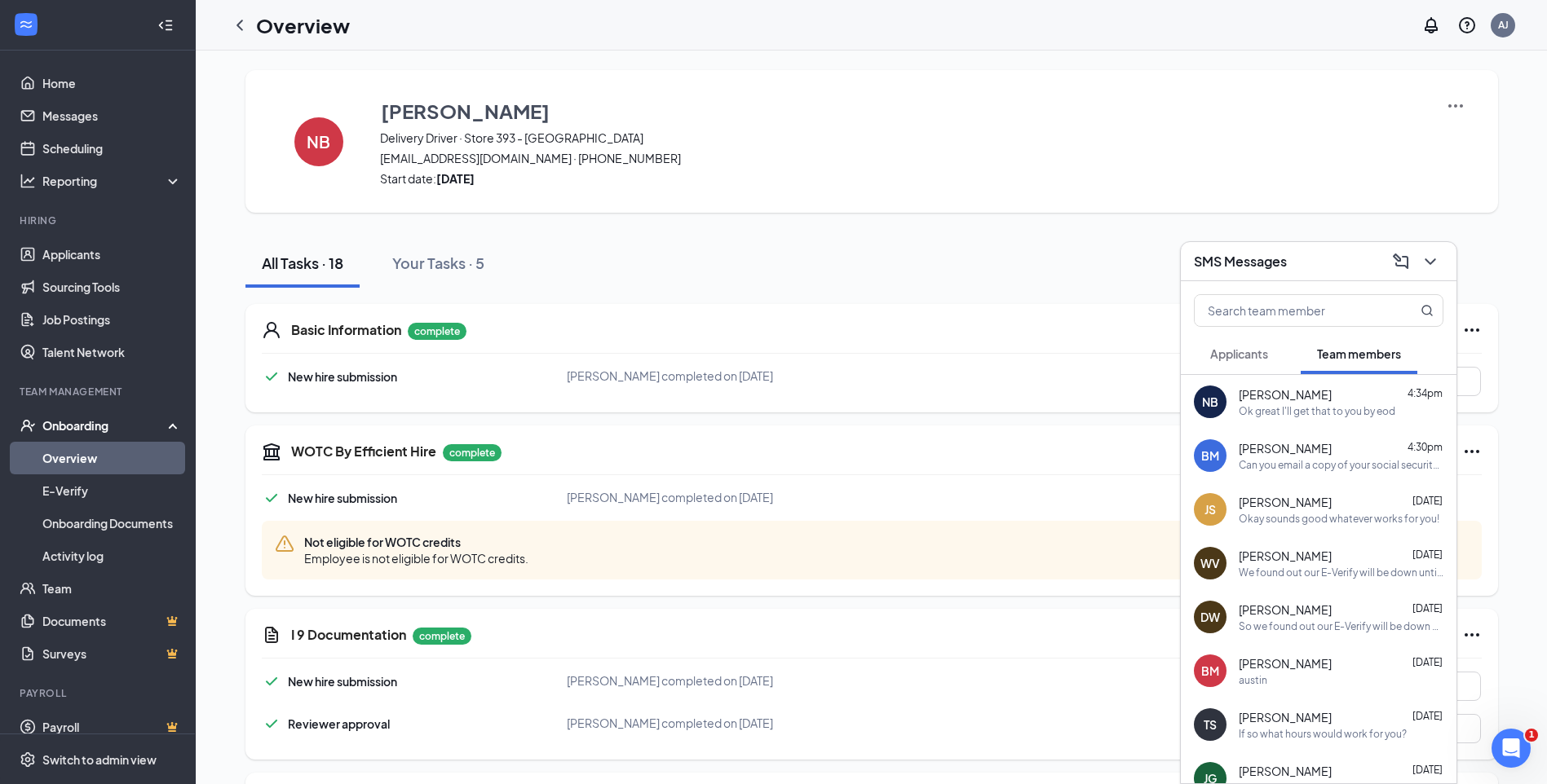
click at [1295, 449] on span "[PERSON_NAME]" at bounding box center [1285, 448] width 93 height 16
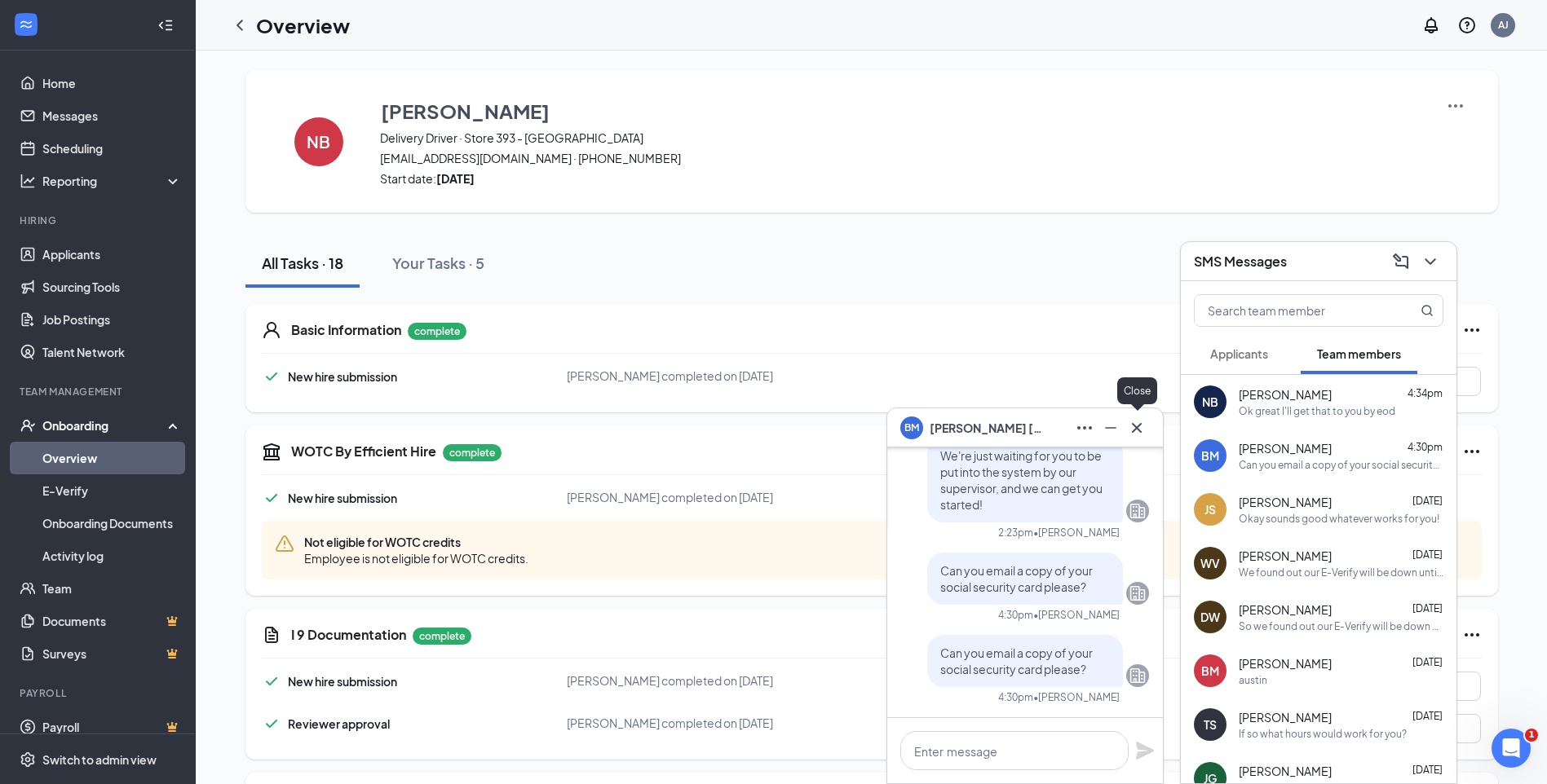
click at [1142, 433] on icon "Cross" at bounding box center [1136, 428] width 20 height 20
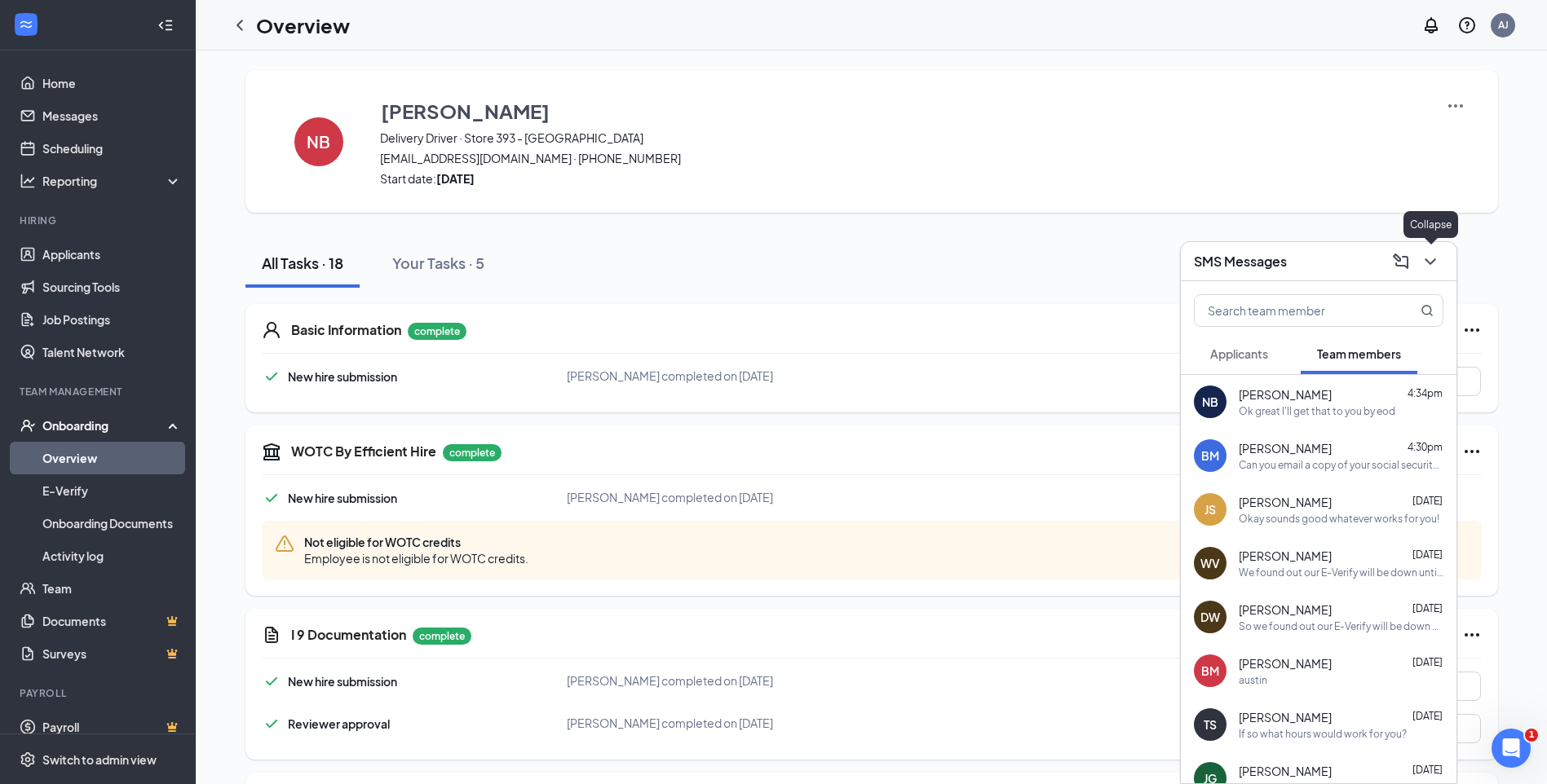
click at [1421, 269] on icon "ChevronDown" at bounding box center [1430, 262] width 20 height 20
